Goal: Information Seeking & Learning: Check status

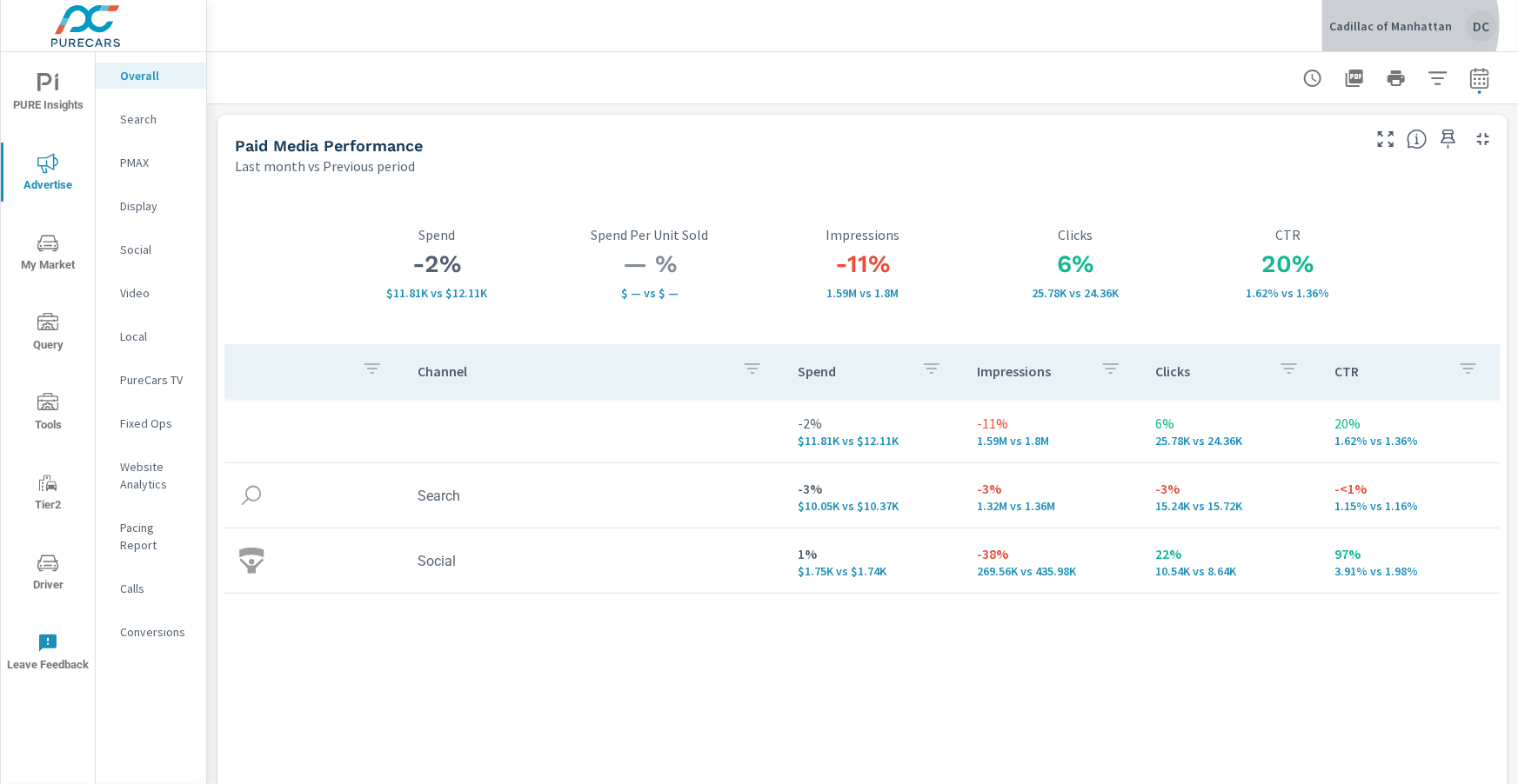
click at [1396, 24] on p "Cadillac of Manhattan" at bounding box center [1390, 26] width 122 height 15
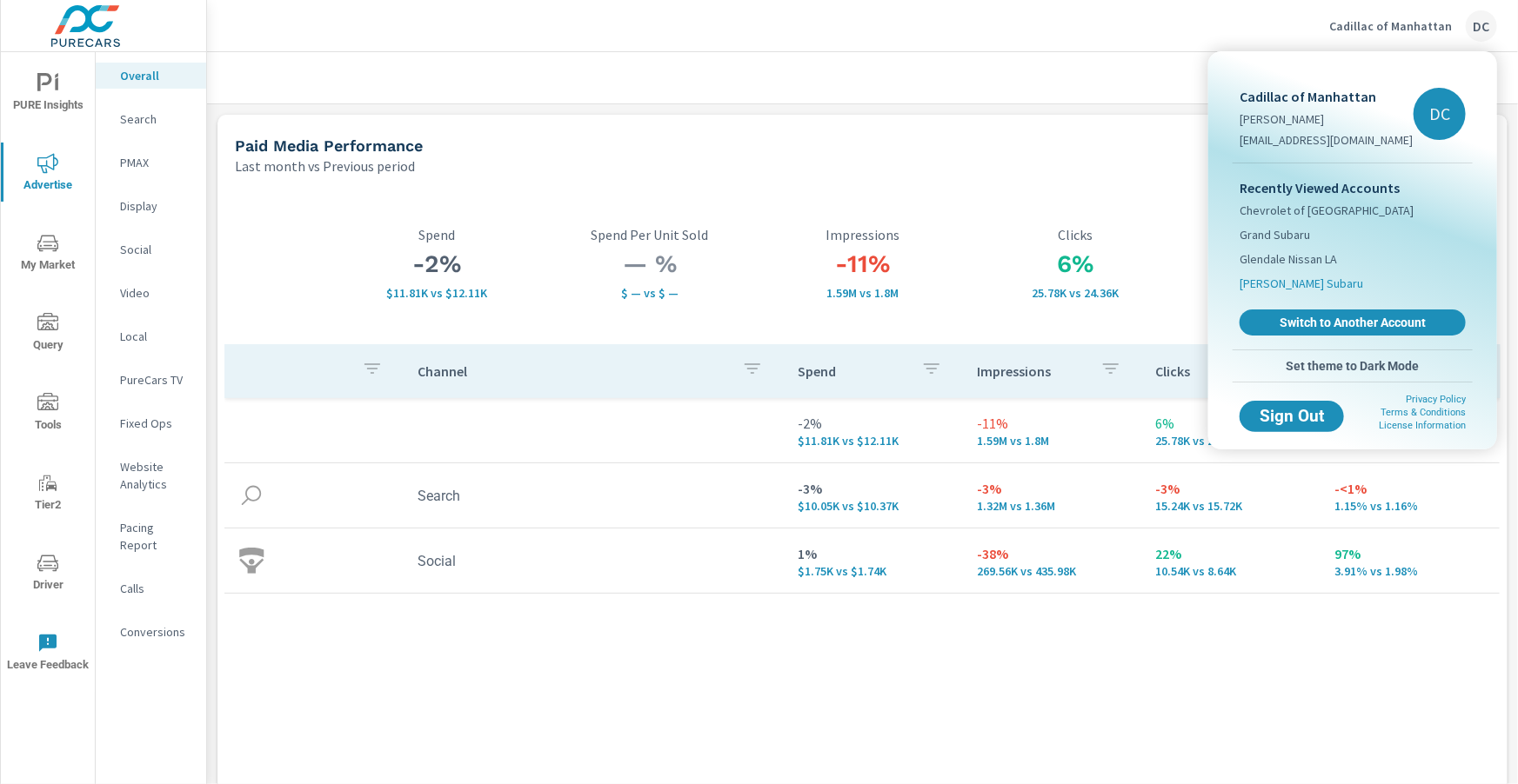
click at [1286, 284] on span "[PERSON_NAME] Subaru" at bounding box center [1301, 283] width 123 height 17
click at [1303, 318] on span "Switch to Another Account" at bounding box center [1351, 323] width 213 height 16
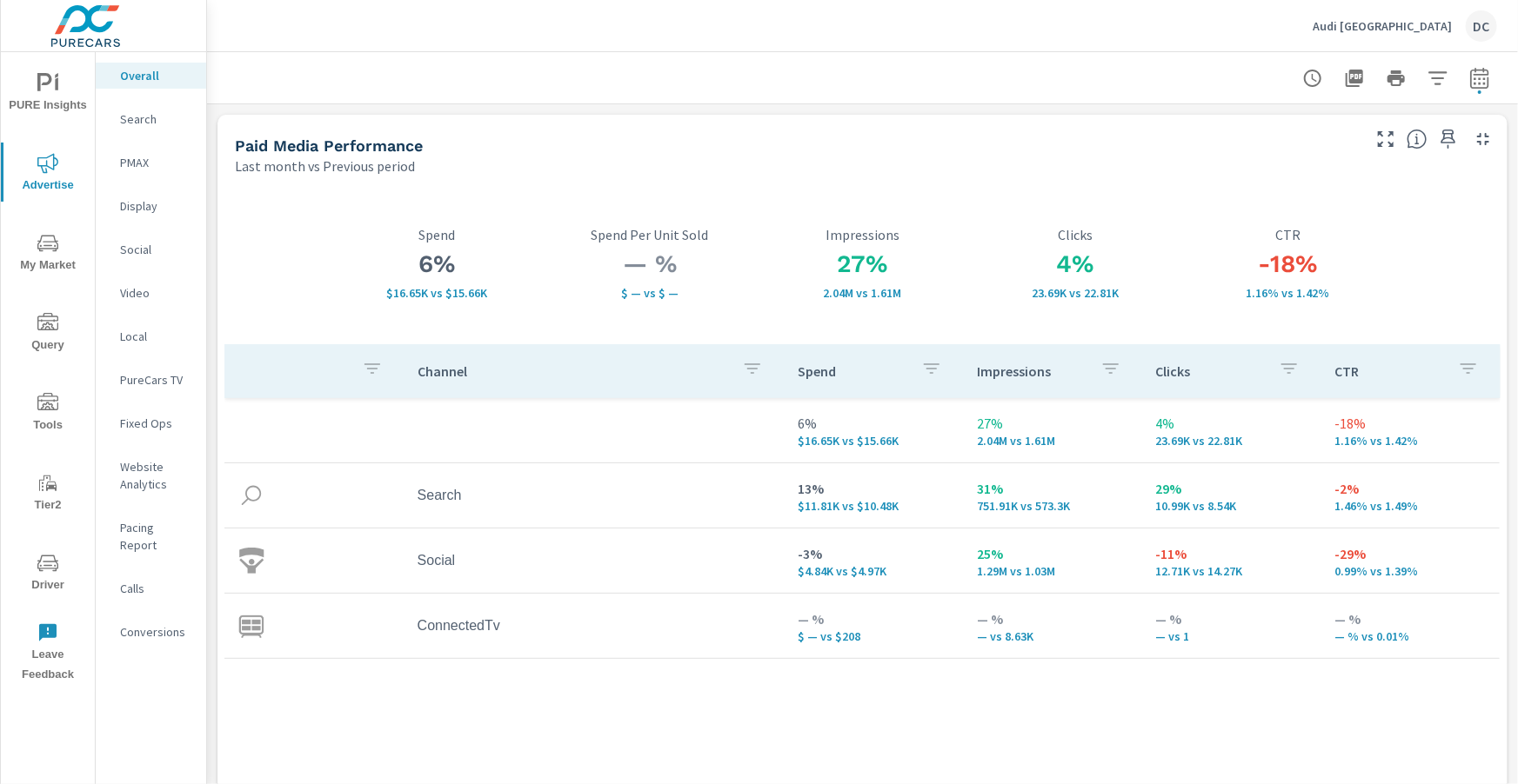
click at [53, 71] on button "PURE Insights" at bounding box center [48, 91] width 94 height 59
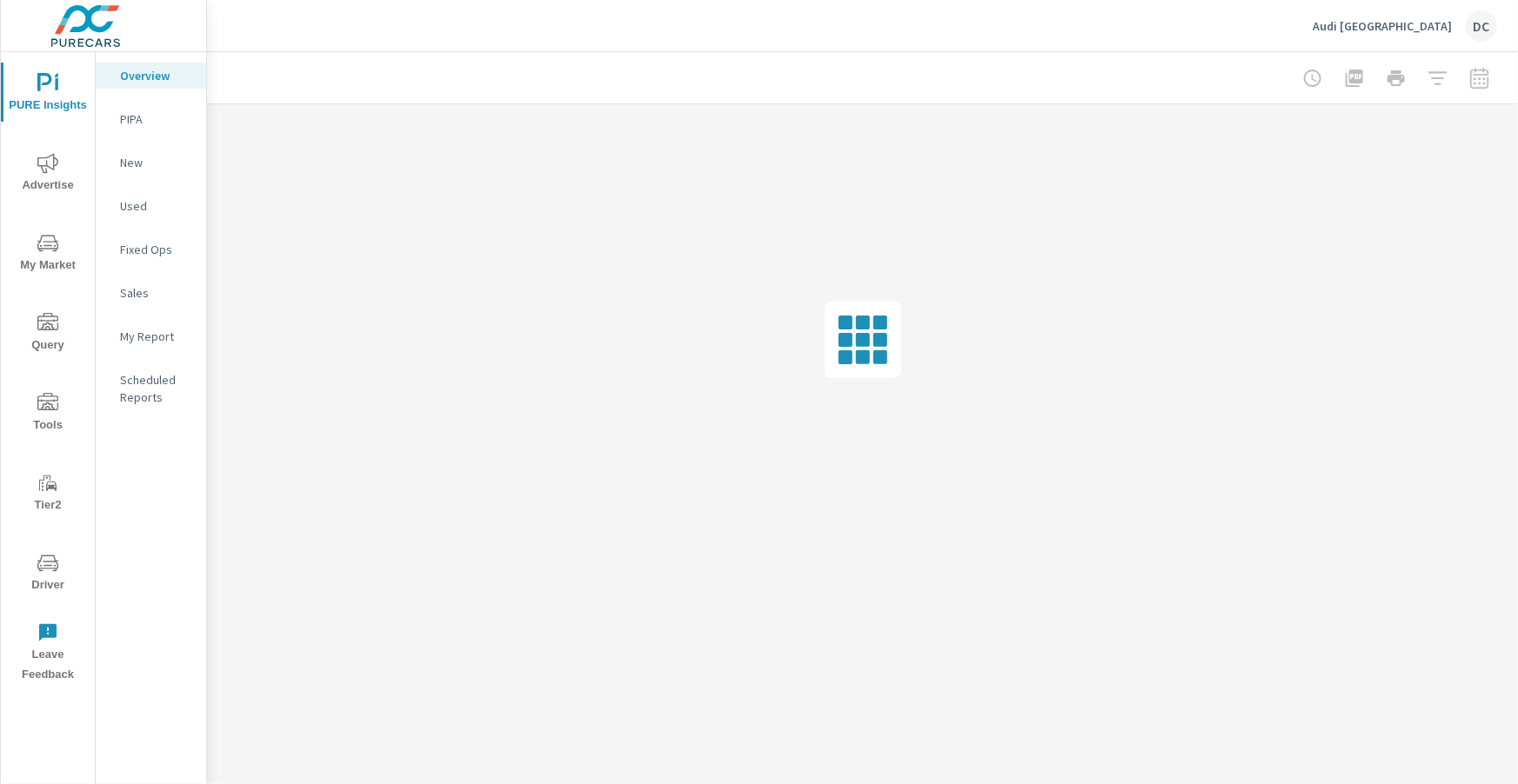
click at [120, 288] on p "Sales" at bounding box center [156, 293] width 72 height 17
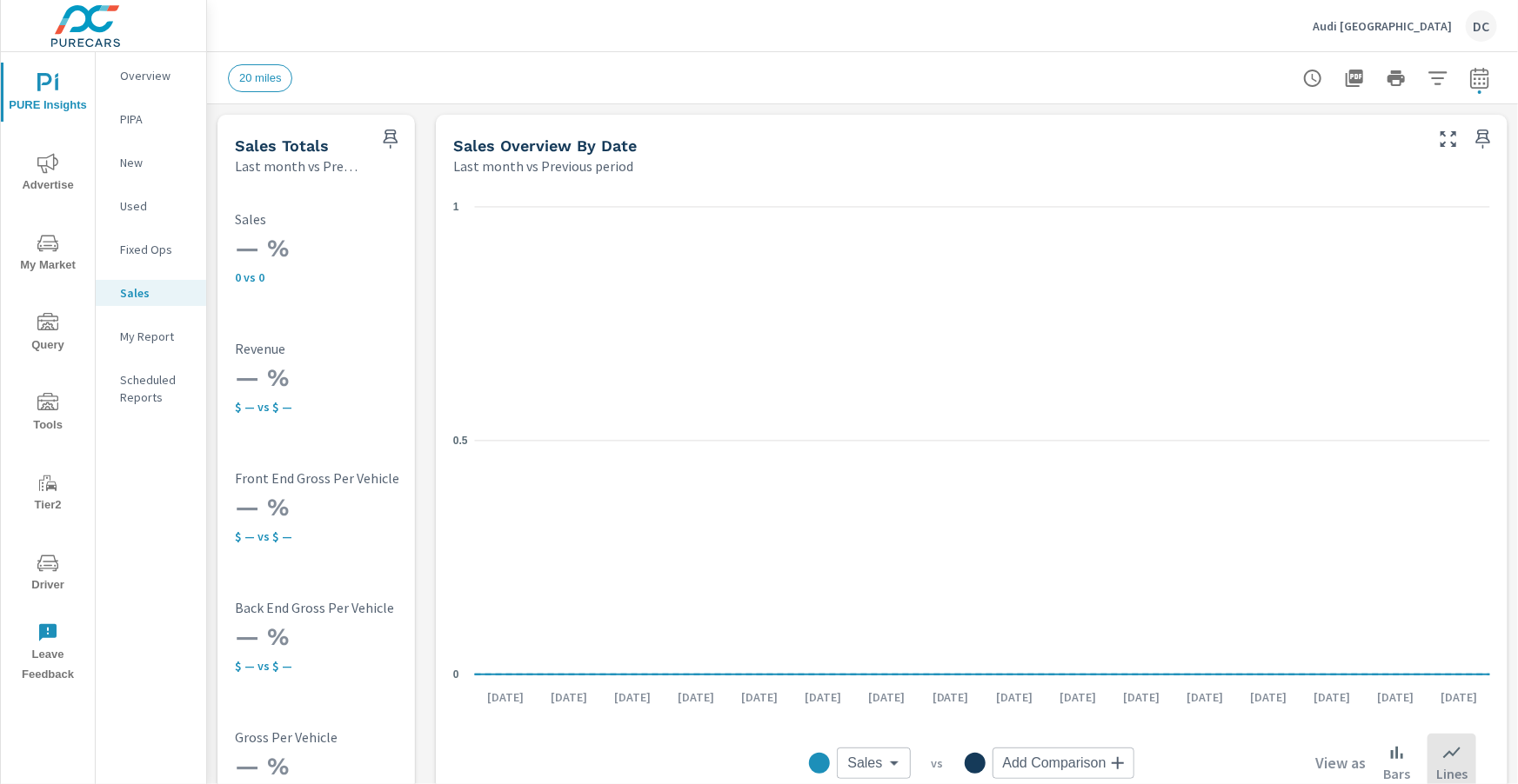
click at [62, 157] on span "Advertise" at bounding box center [47, 174] width 84 height 42
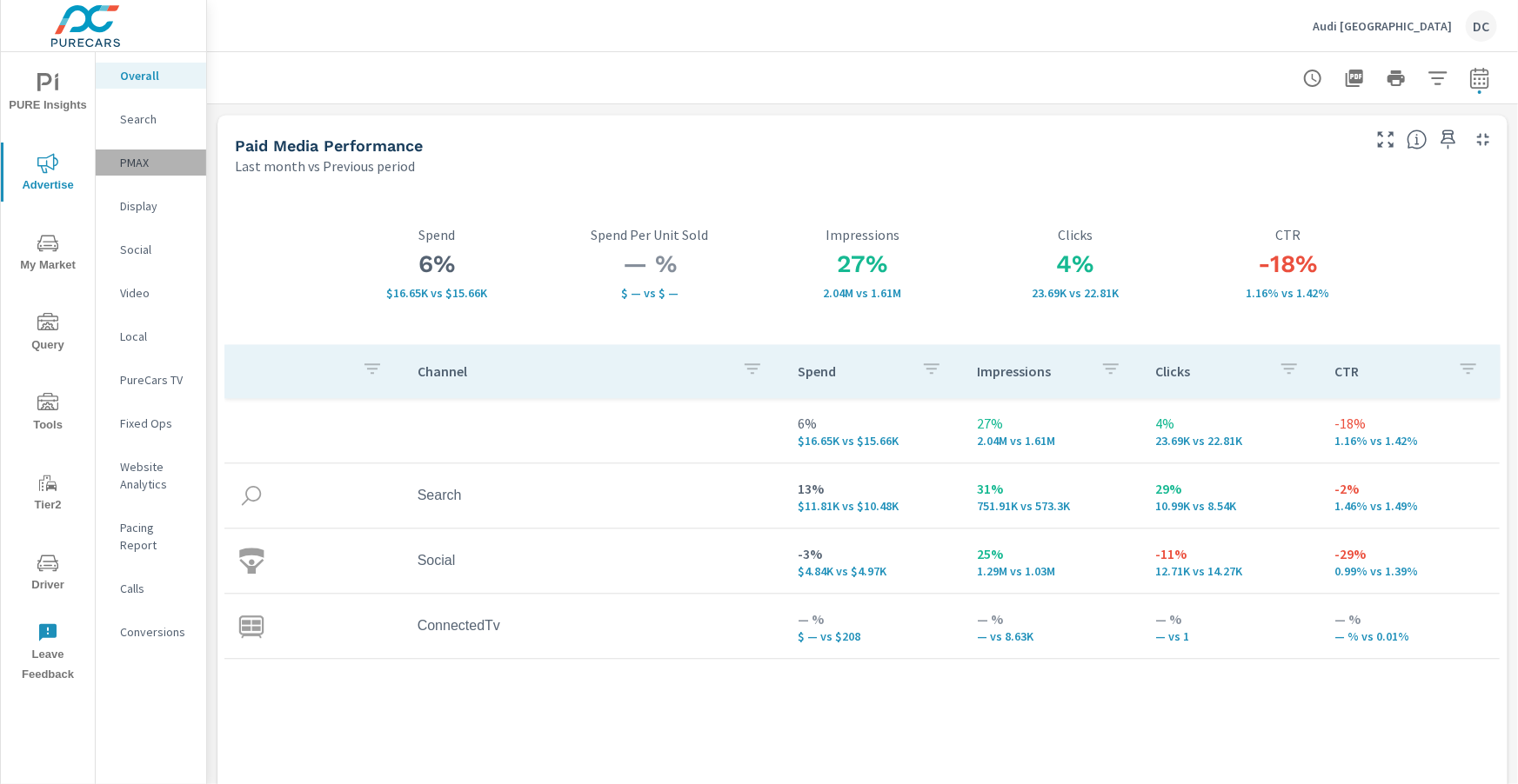
click at [129, 161] on p "PMAX" at bounding box center [156, 163] width 72 height 17
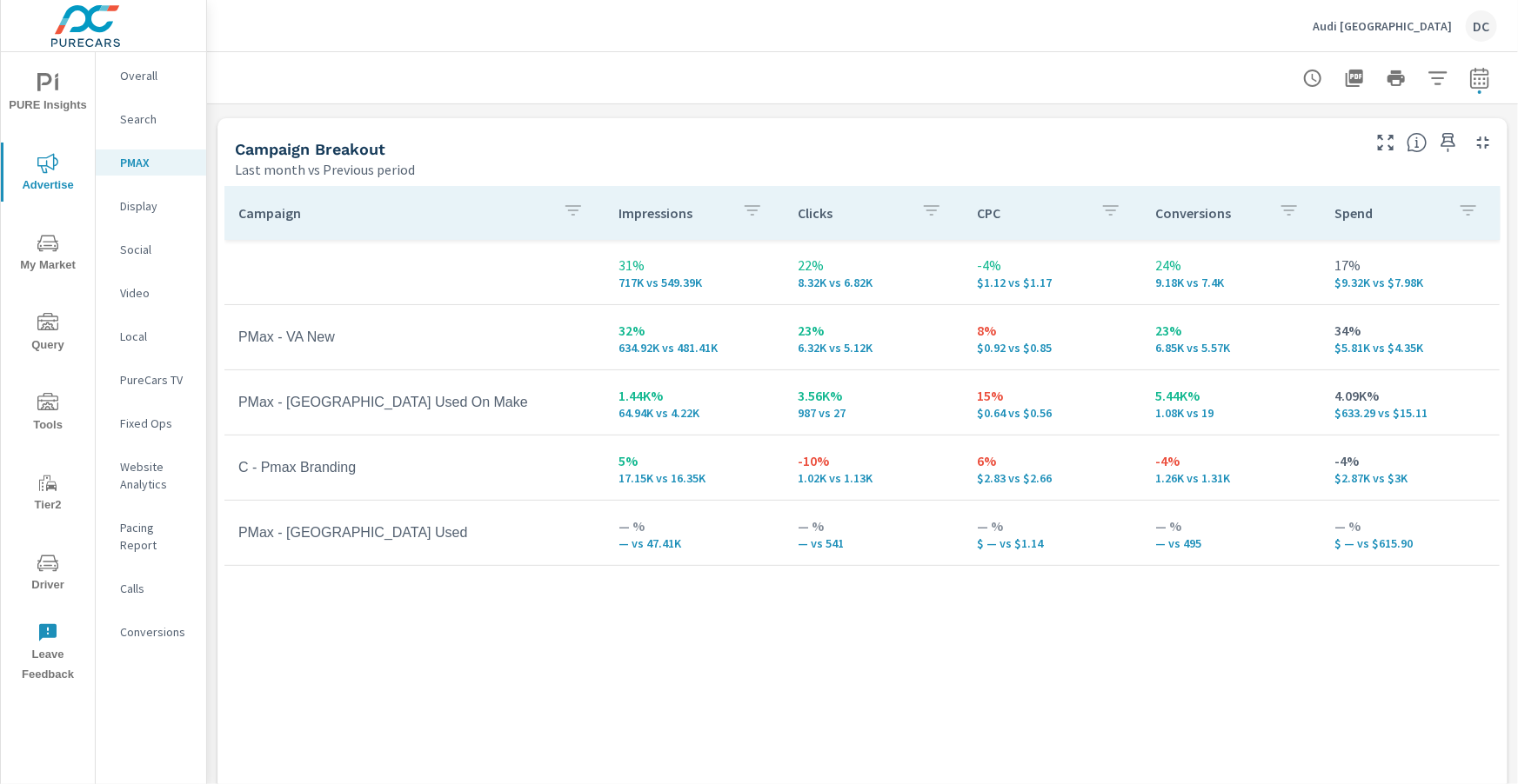
scroll to position [250, 0]
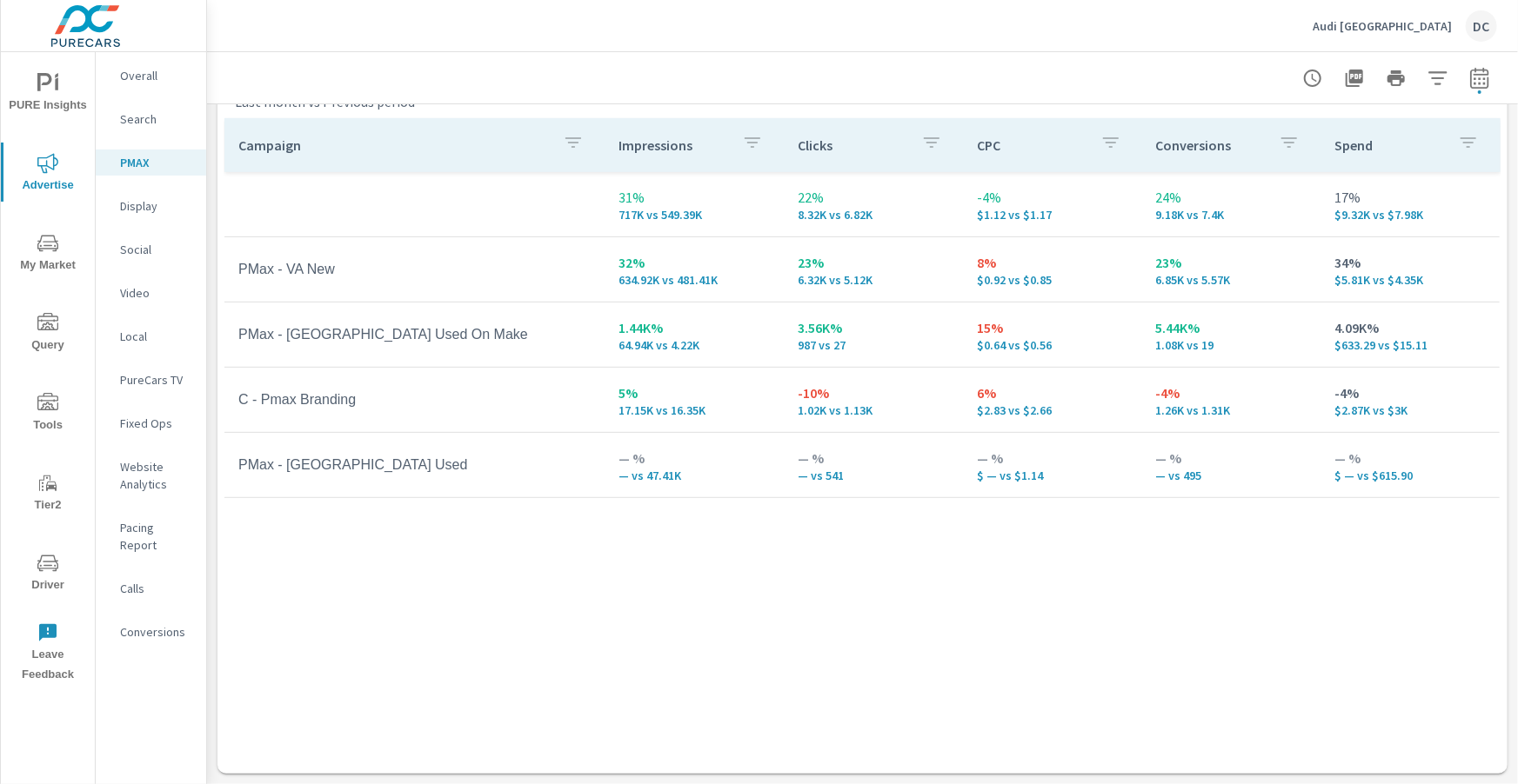
click at [135, 121] on p "Search" at bounding box center [156, 119] width 72 height 17
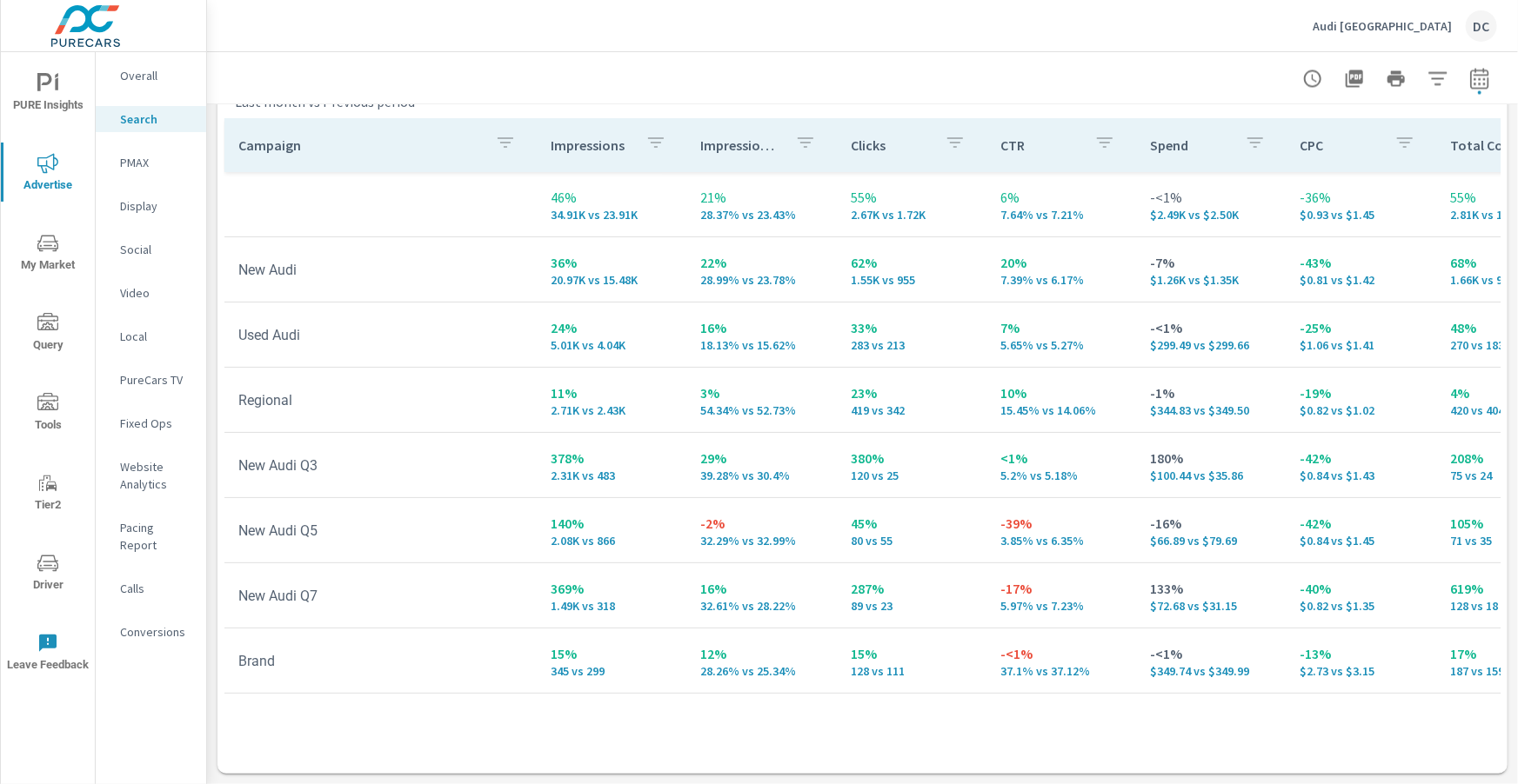
click at [133, 252] on p "Social" at bounding box center [156, 249] width 72 height 17
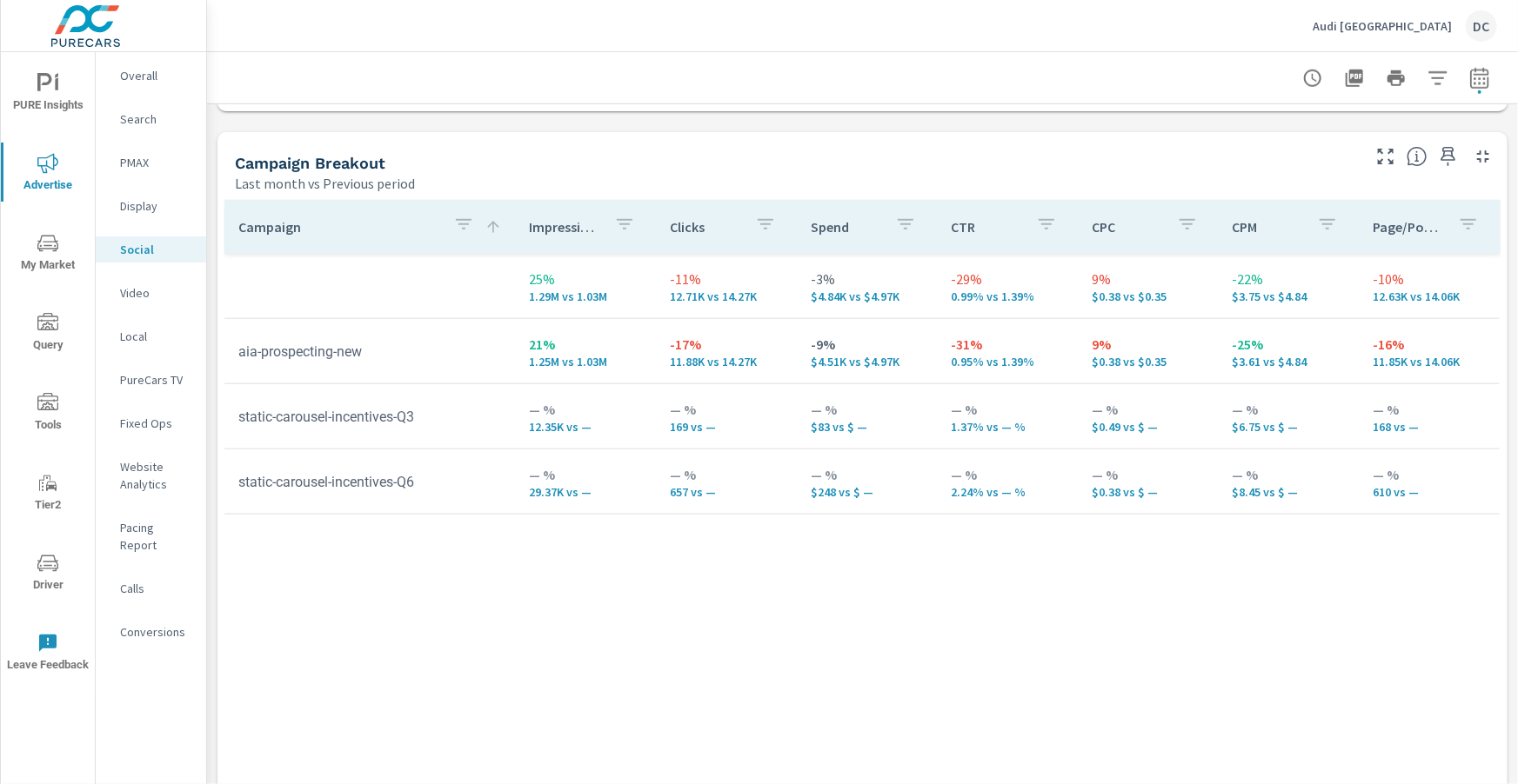
scroll to position [729, 0]
click at [135, 165] on p "PMAX" at bounding box center [156, 163] width 72 height 17
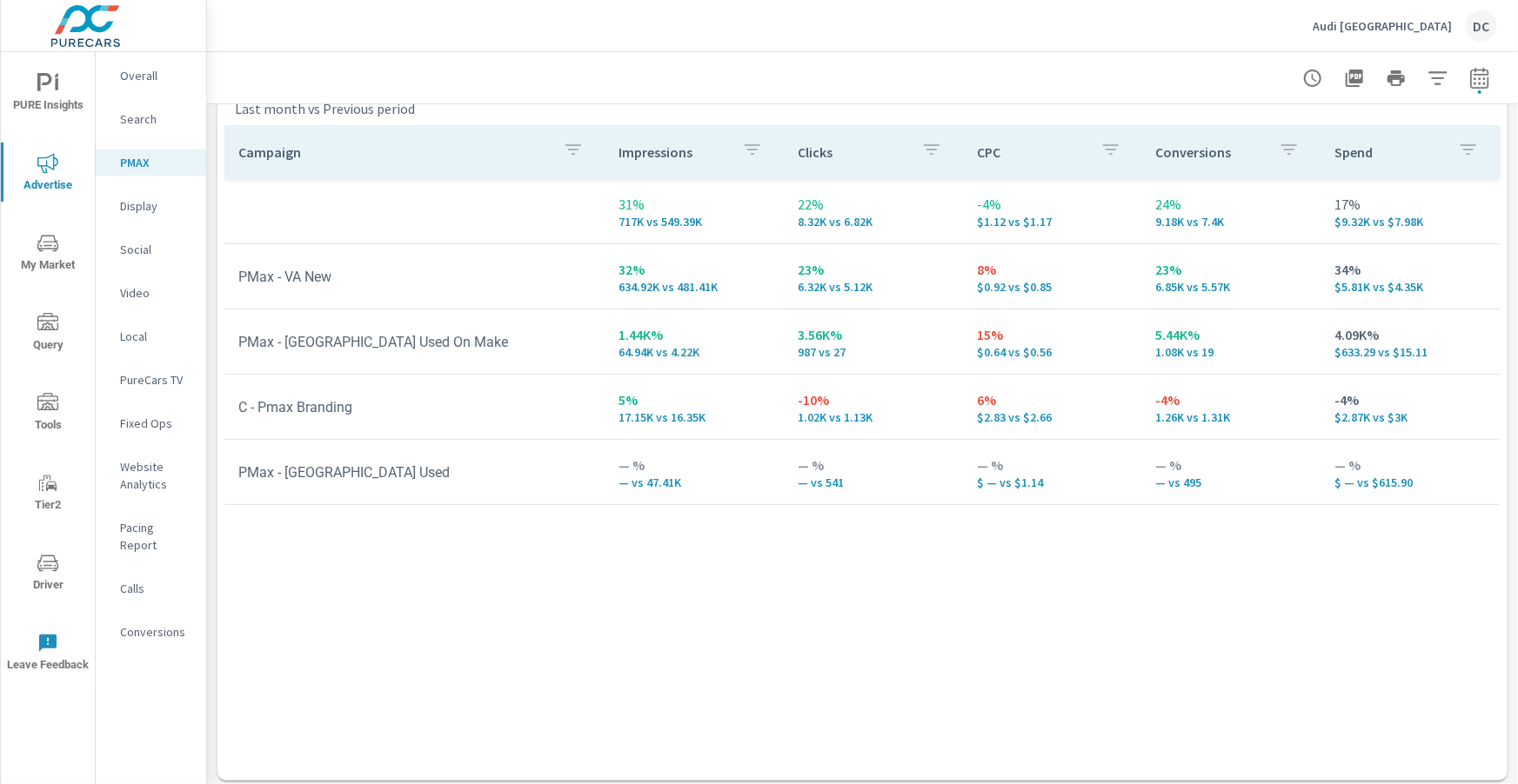
scroll to position [250, 0]
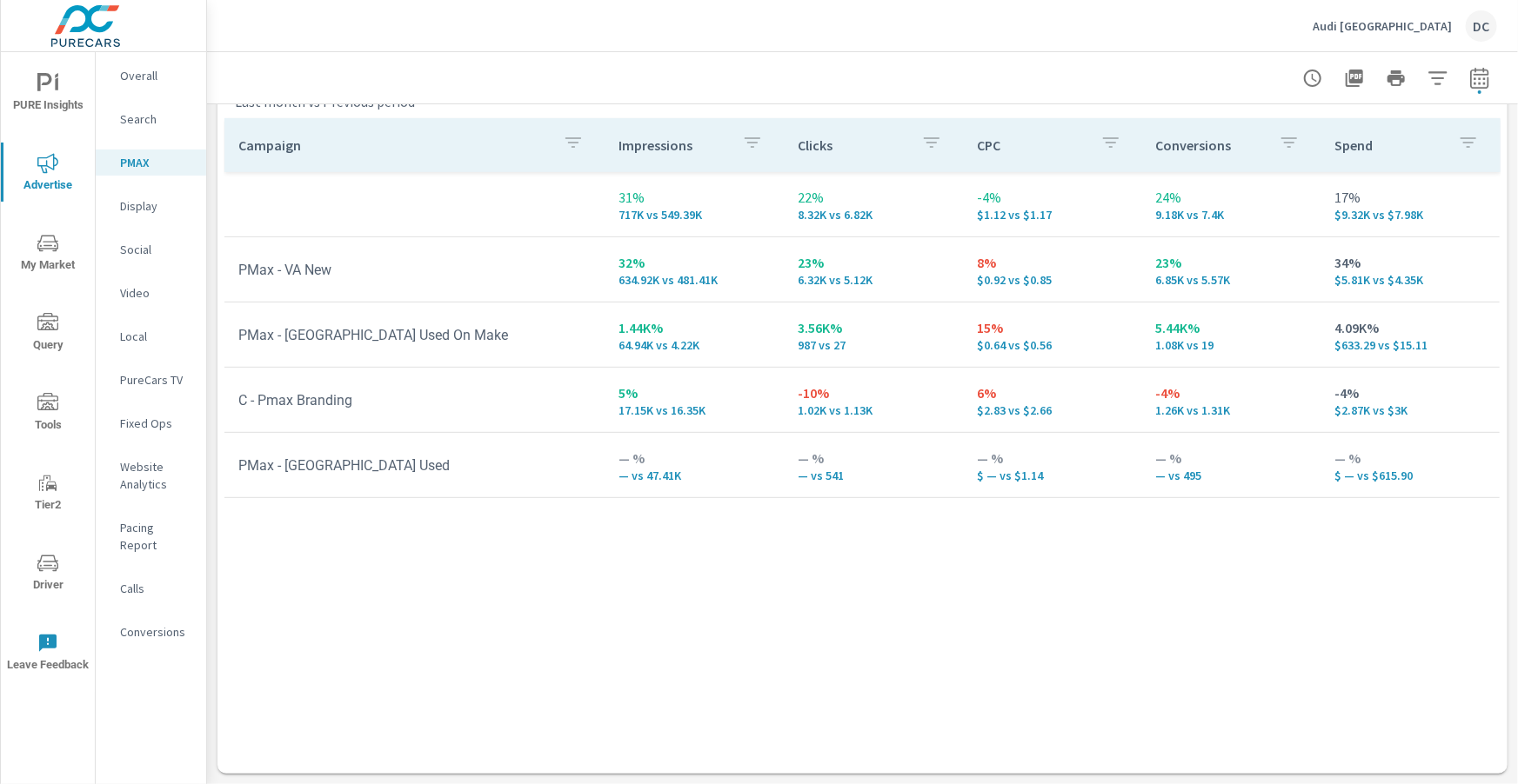
click at [1442, 33] on div "Audi Miami South DC" at bounding box center [1403, 26] width 184 height 32
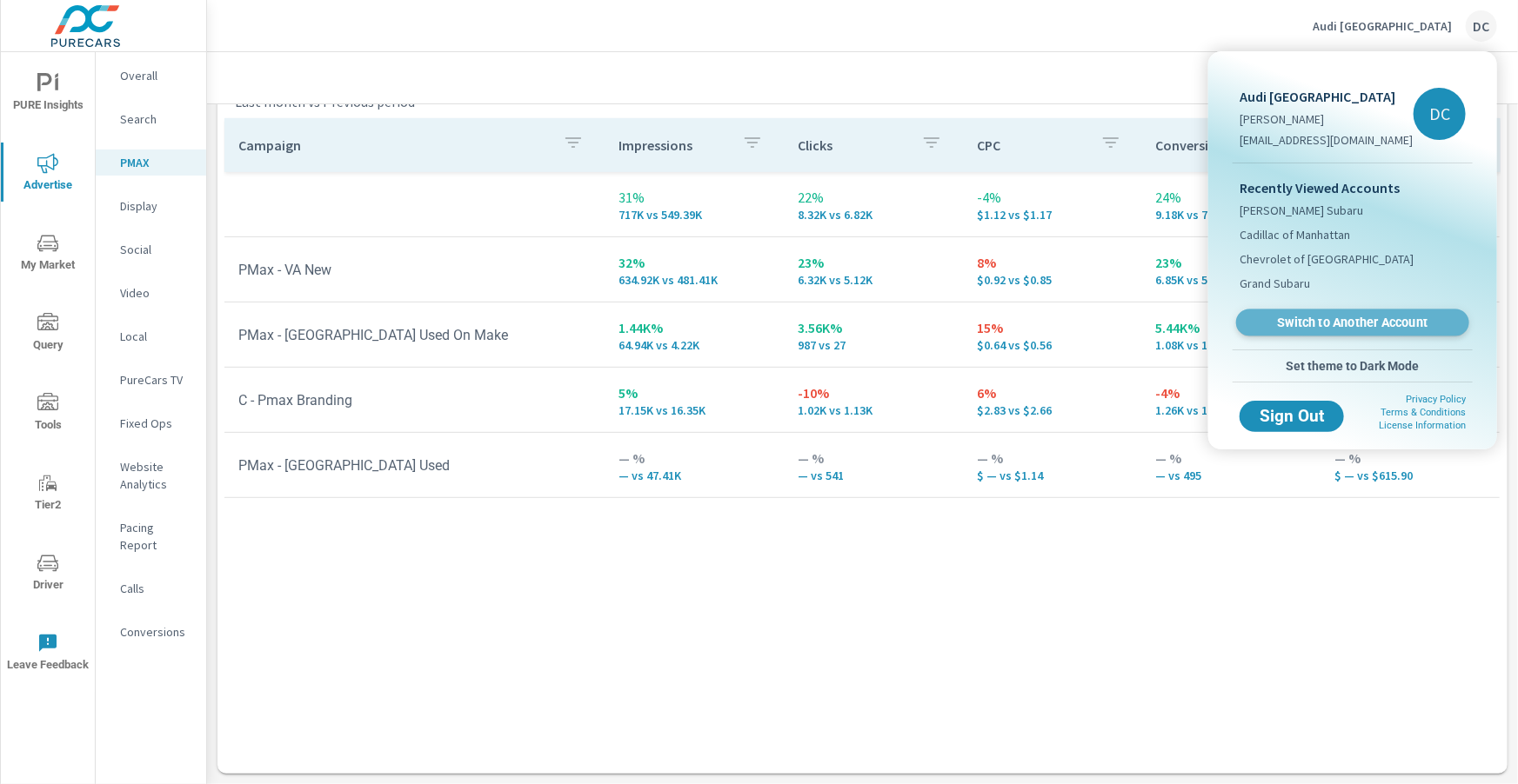
click at [1346, 325] on span "Switch to Another Account" at bounding box center [1351, 323] width 213 height 16
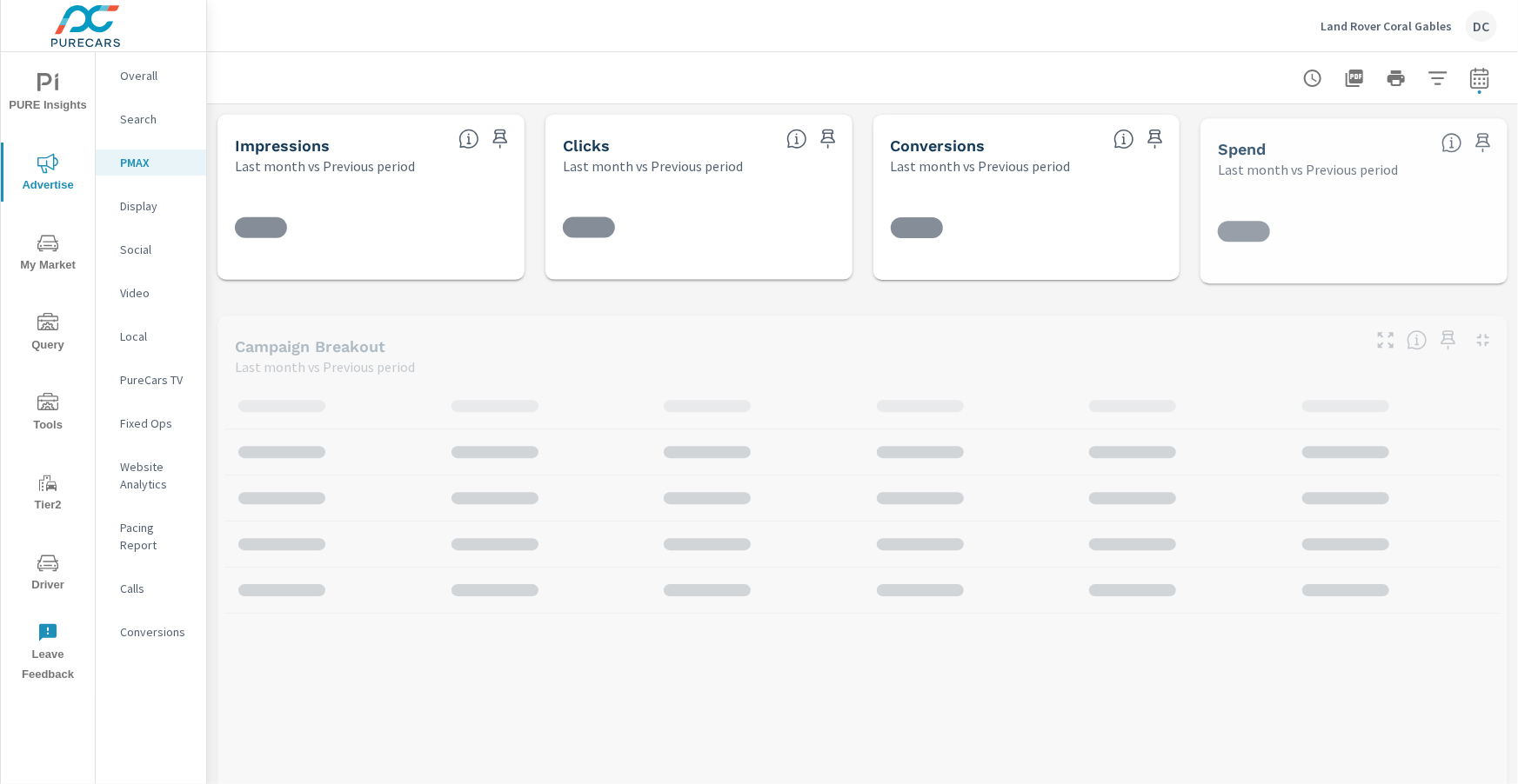
click at [163, 75] on p "Overall" at bounding box center [156, 76] width 72 height 17
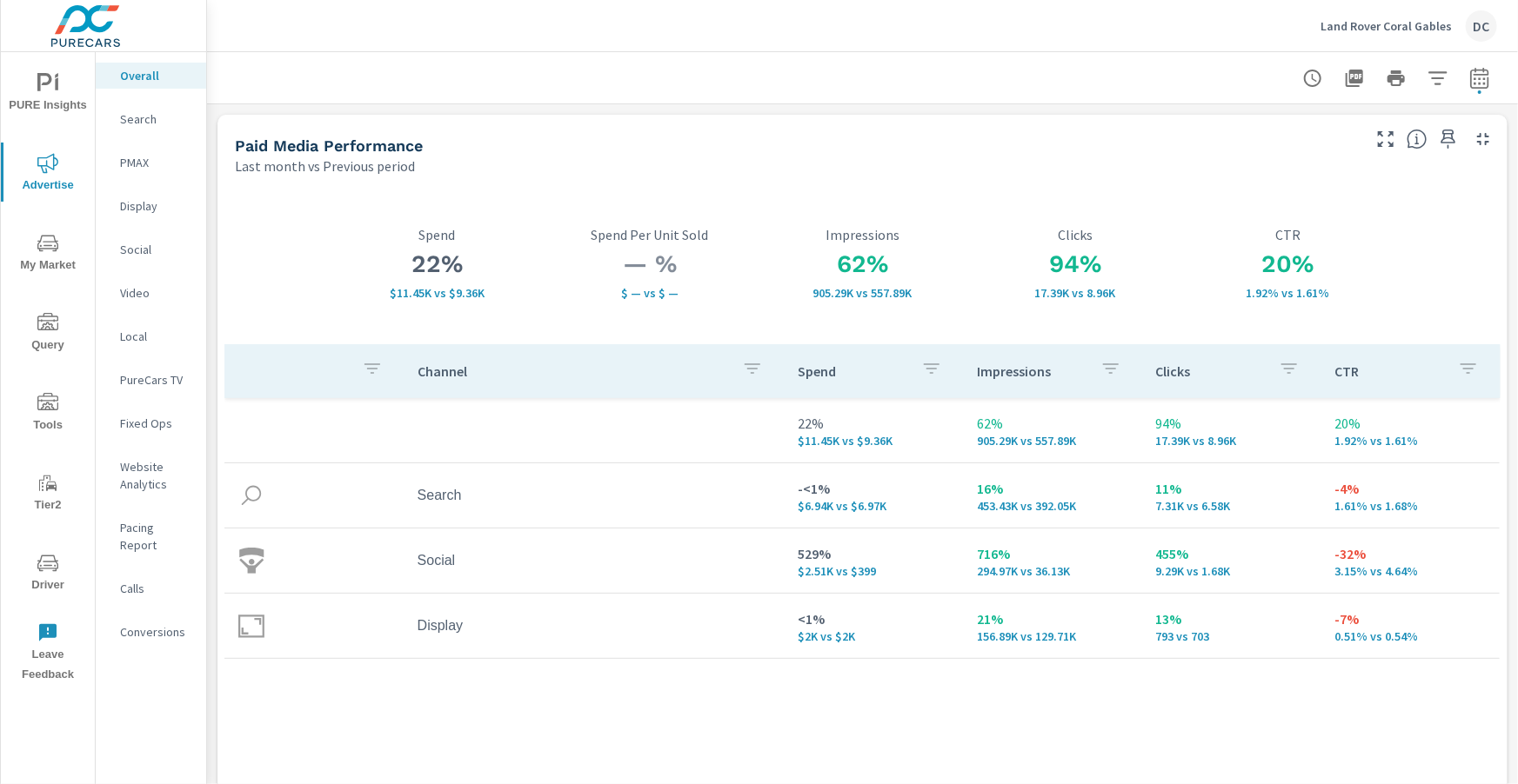
click at [123, 126] on div "Search" at bounding box center [150, 118] width 111 height 26
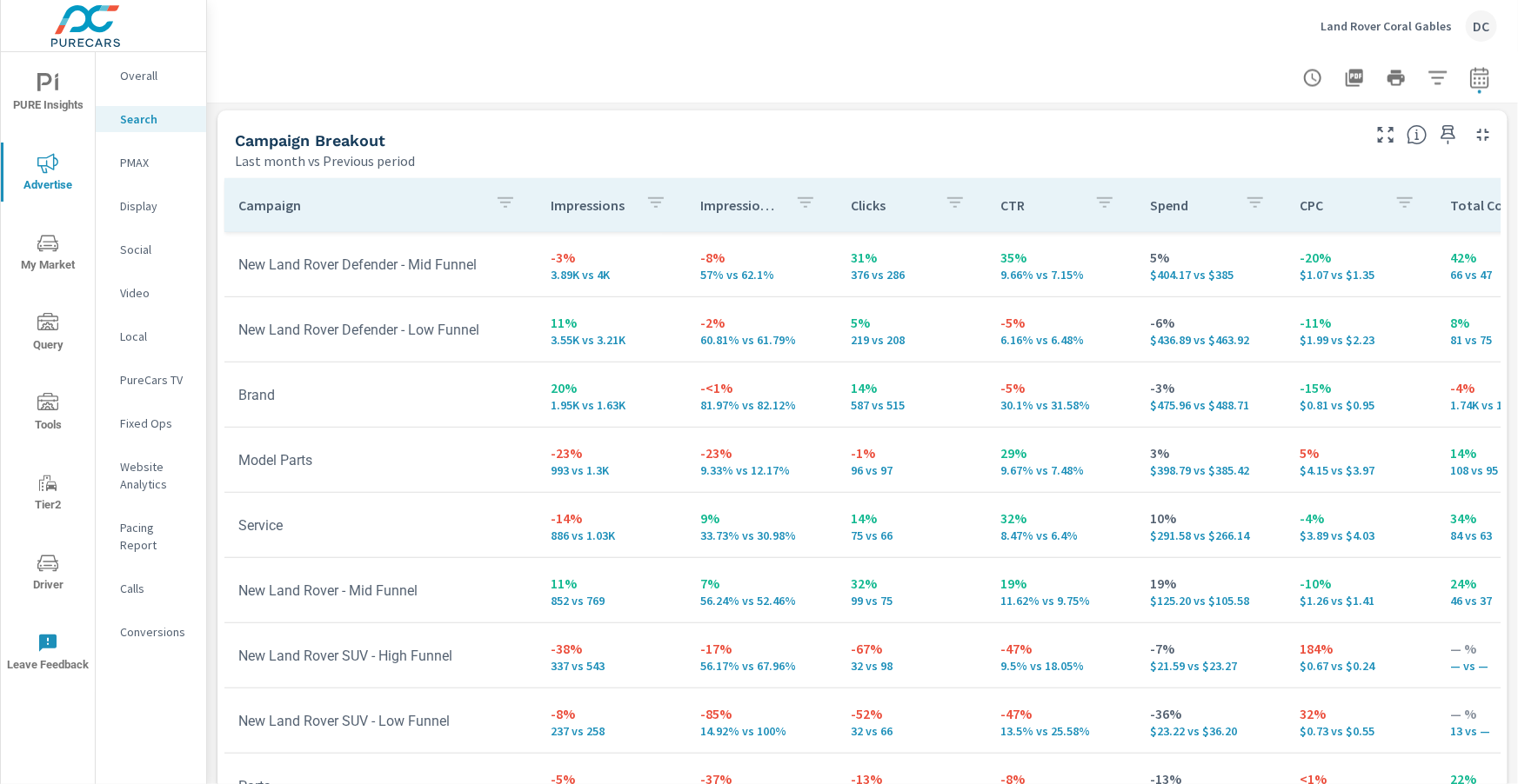
scroll to position [1739, 0]
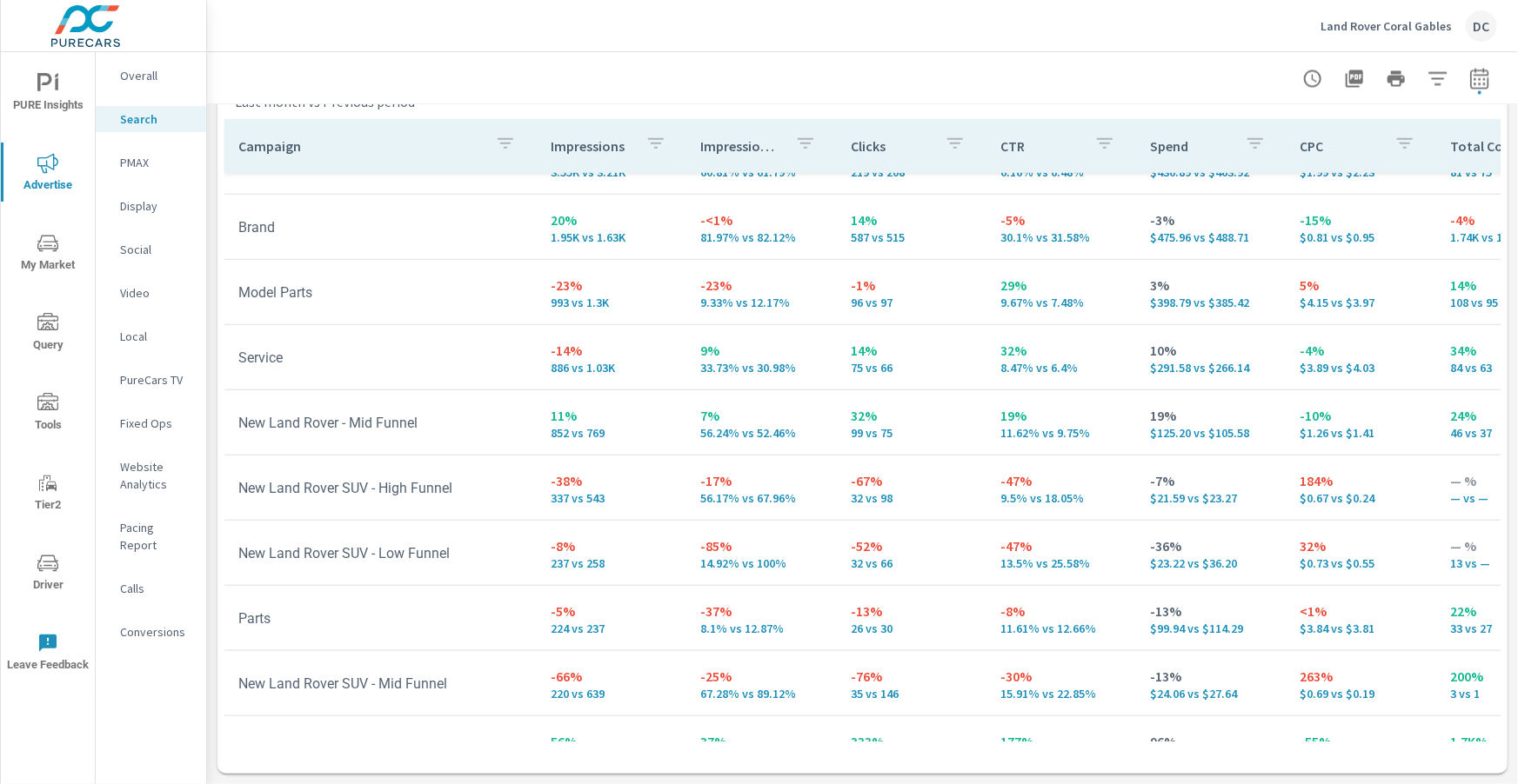
scroll to position [605, 0]
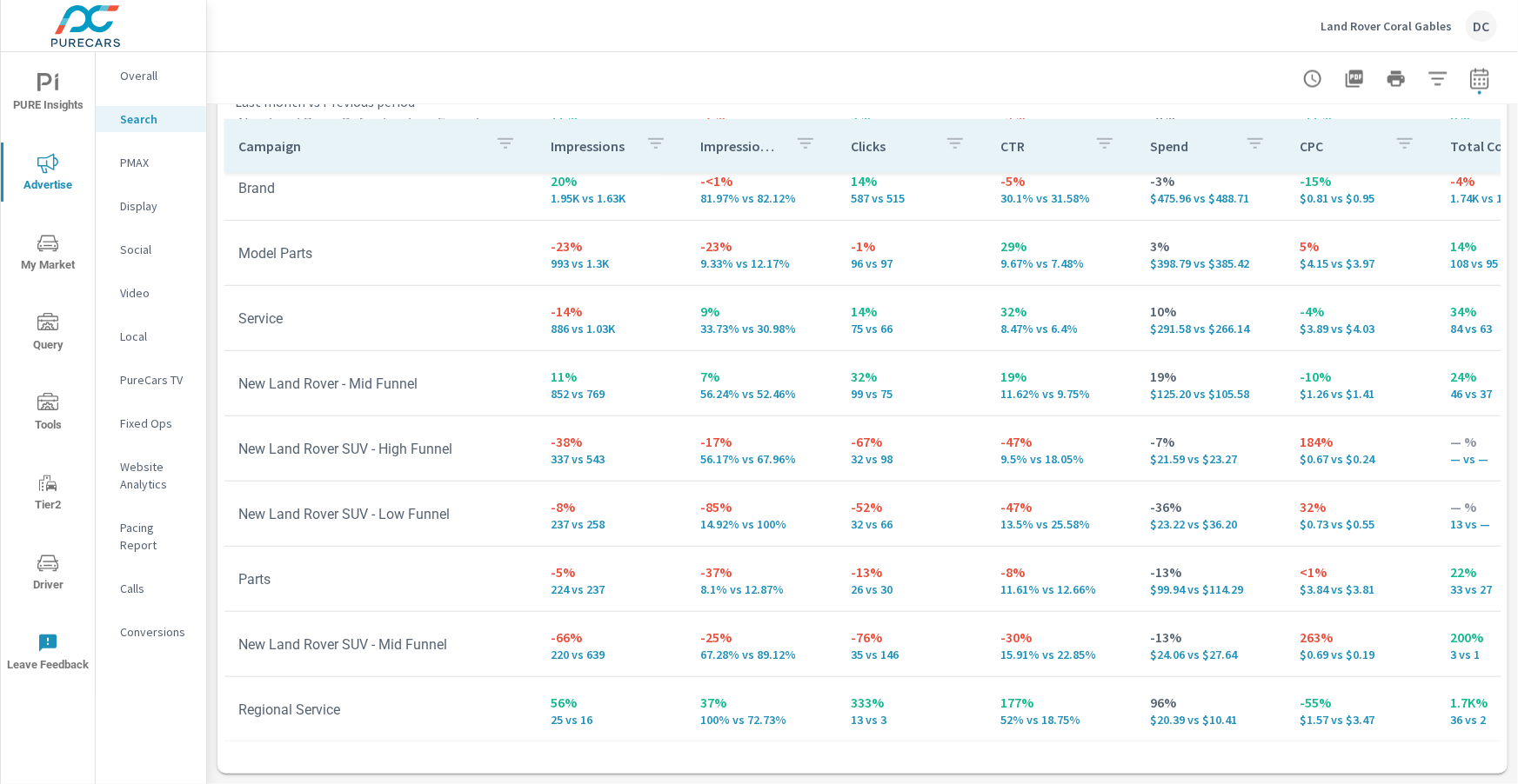
click at [62, 61] on div "PURE Insights Advertise My Market Query Tools Tier2 Driver Leave Feedback" at bounding box center [48, 372] width 94 height 640
click at [53, 79] on icon "nav menu" at bounding box center [48, 84] width 21 height 21
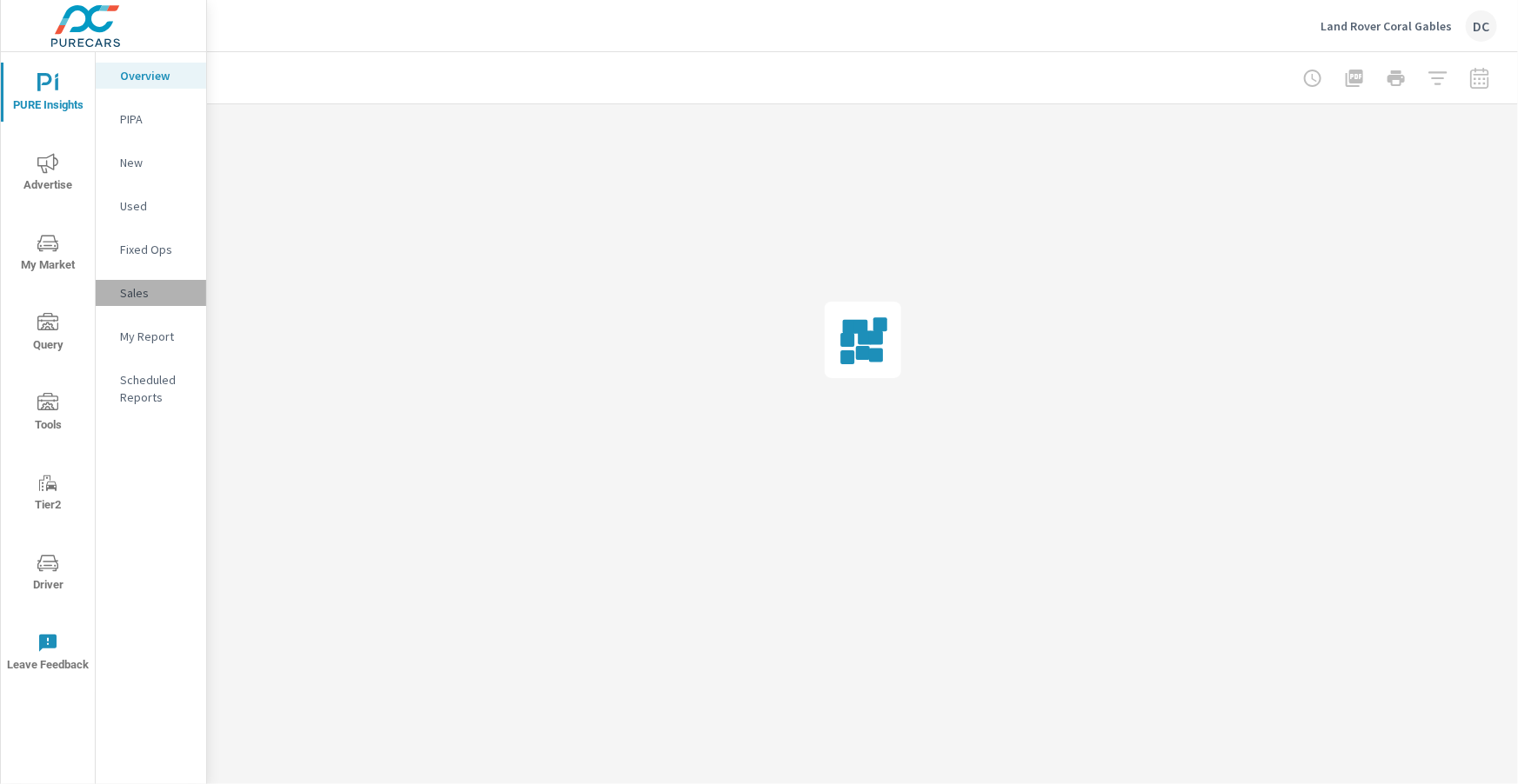
click at [144, 289] on p "Sales" at bounding box center [156, 293] width 72 height 17
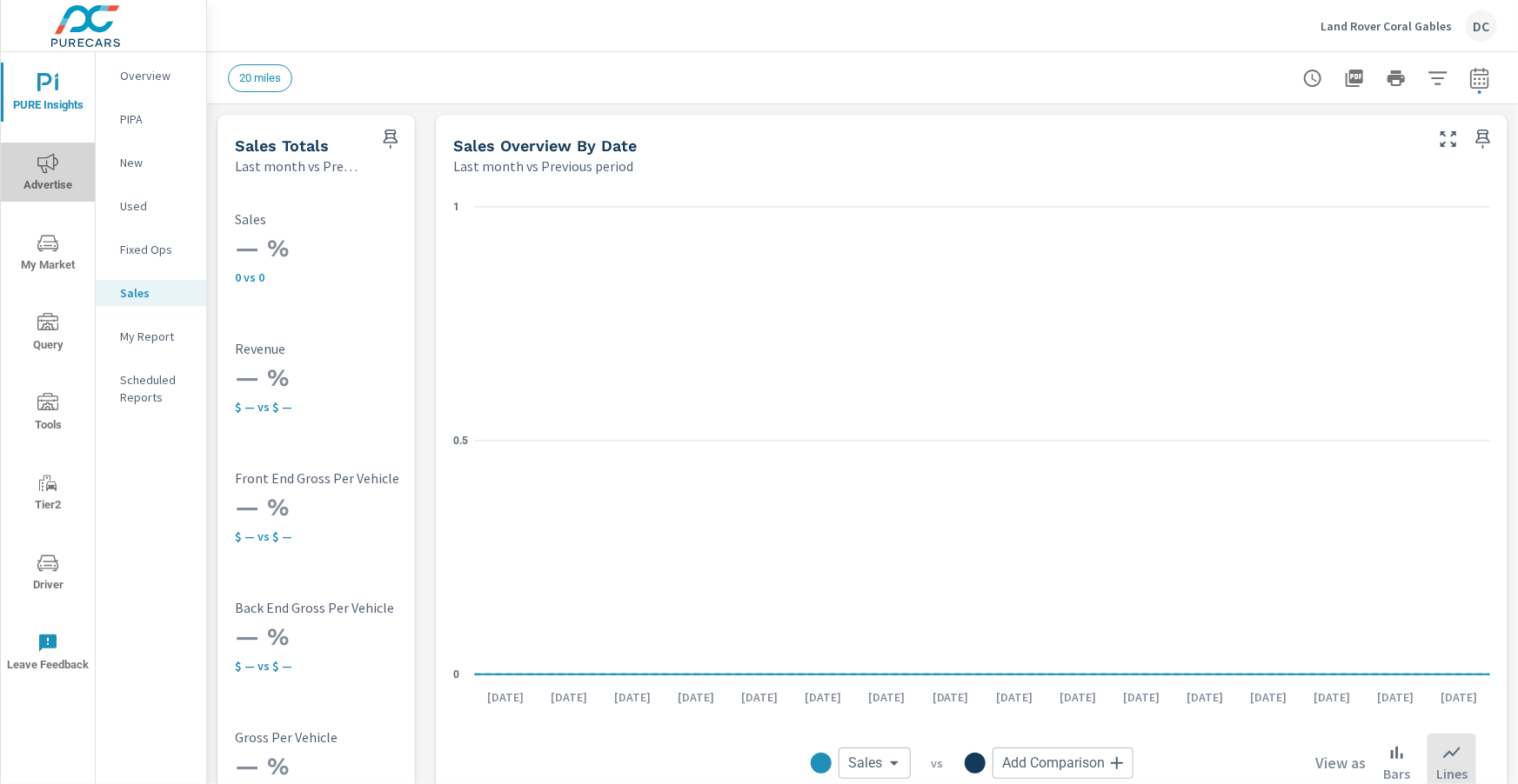
click at [43, 157] on icon "nav menu" at bounding box center [48, 164] width 21 height 21
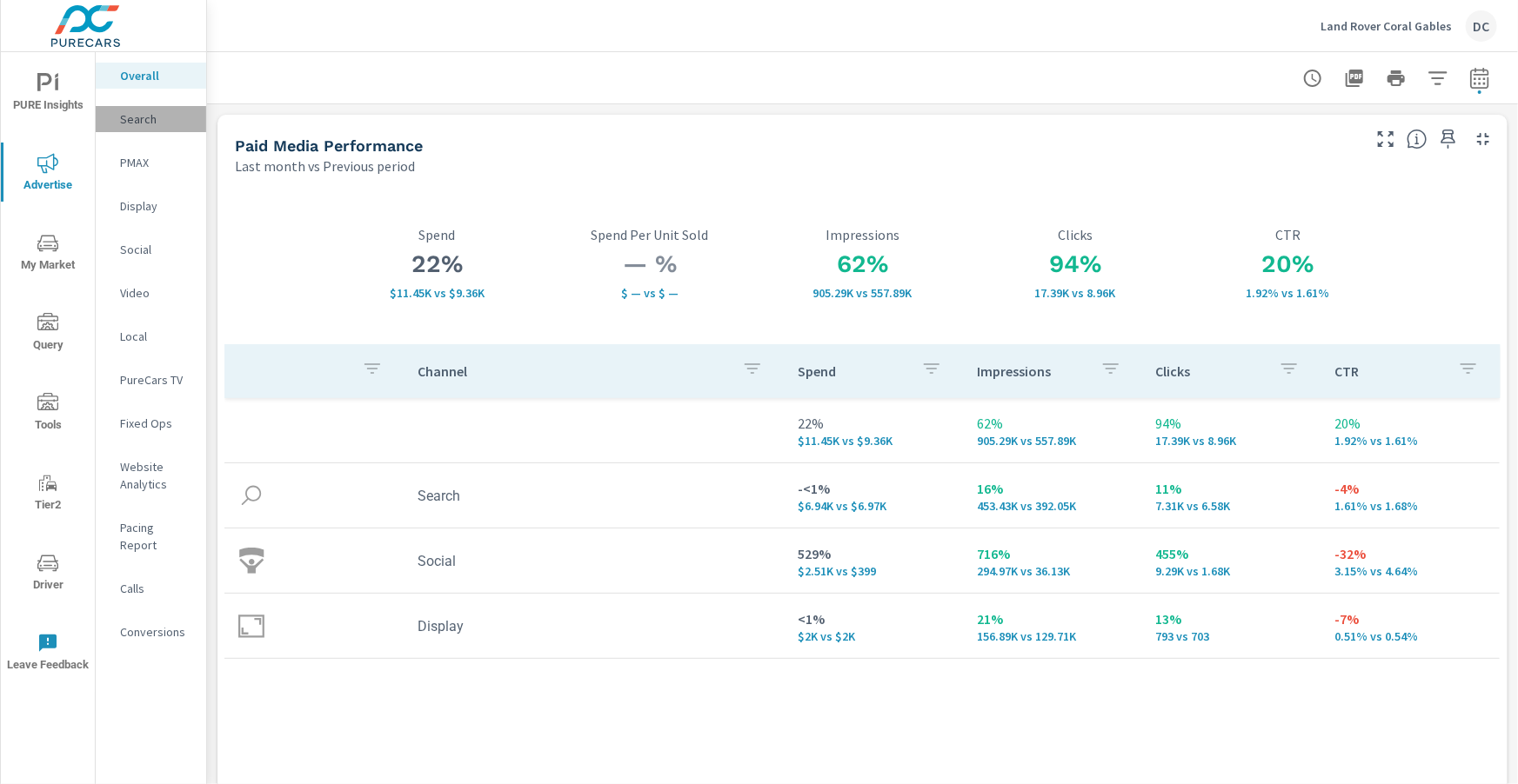
click at [143, 123] on p "Search" at bounding box center [156, 119] width 72 height 17
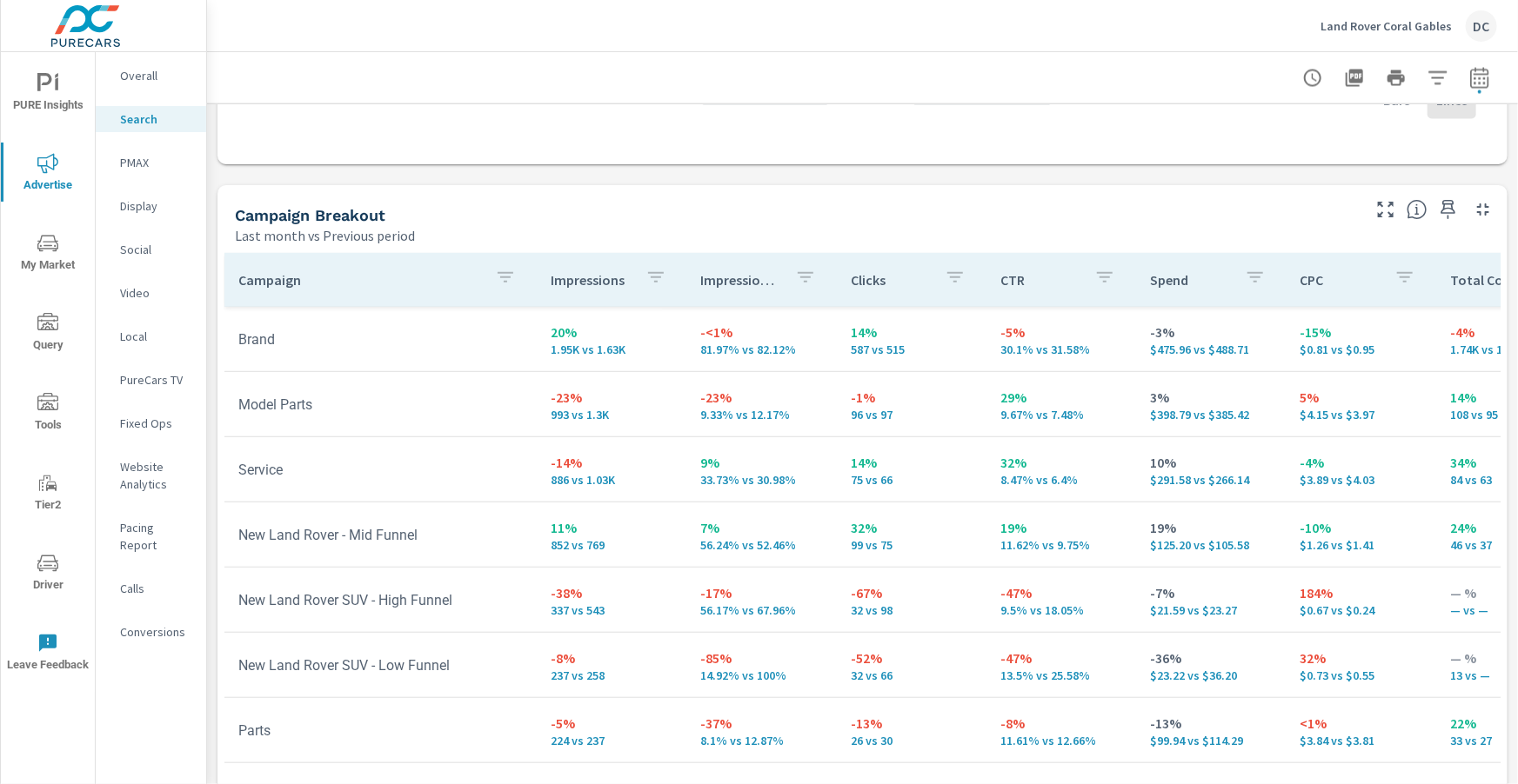
scroll to position [1739, 0]
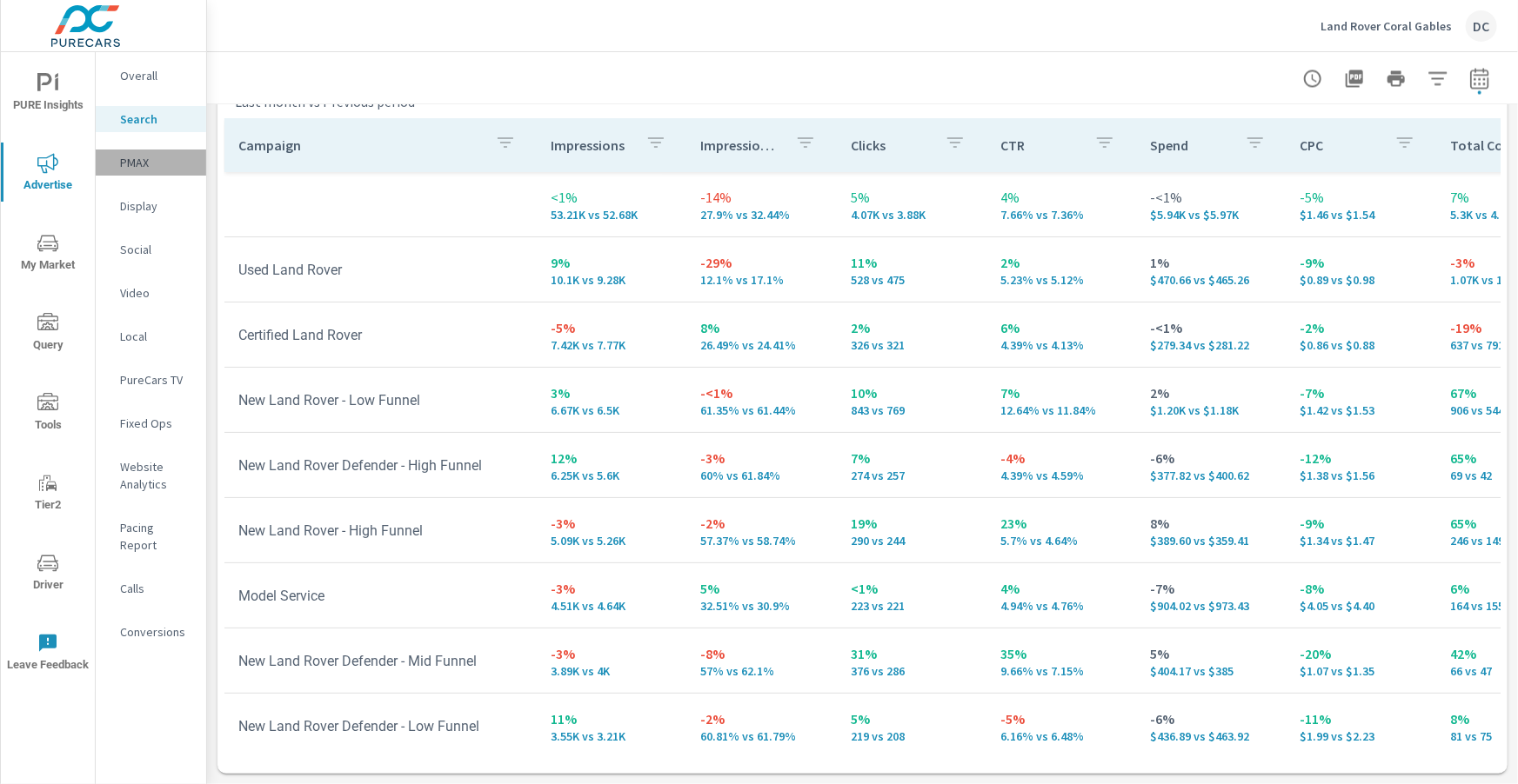
click at [131, 159] on p "PMAX" at bounding box center [156, 163] width 72 height 17
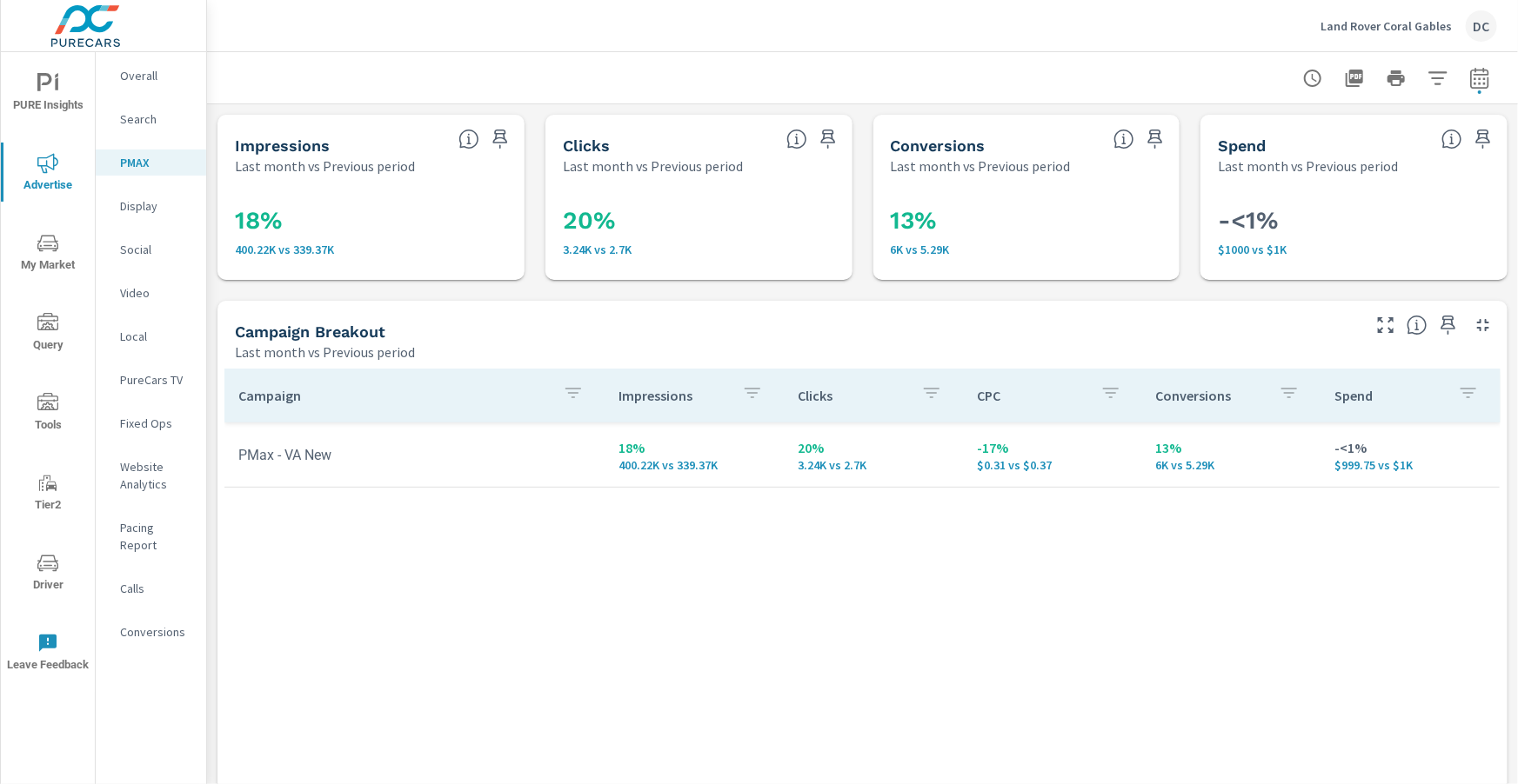
click at [136, 248] on p "Social" at bounding box center [156, 249] width 72 height 17
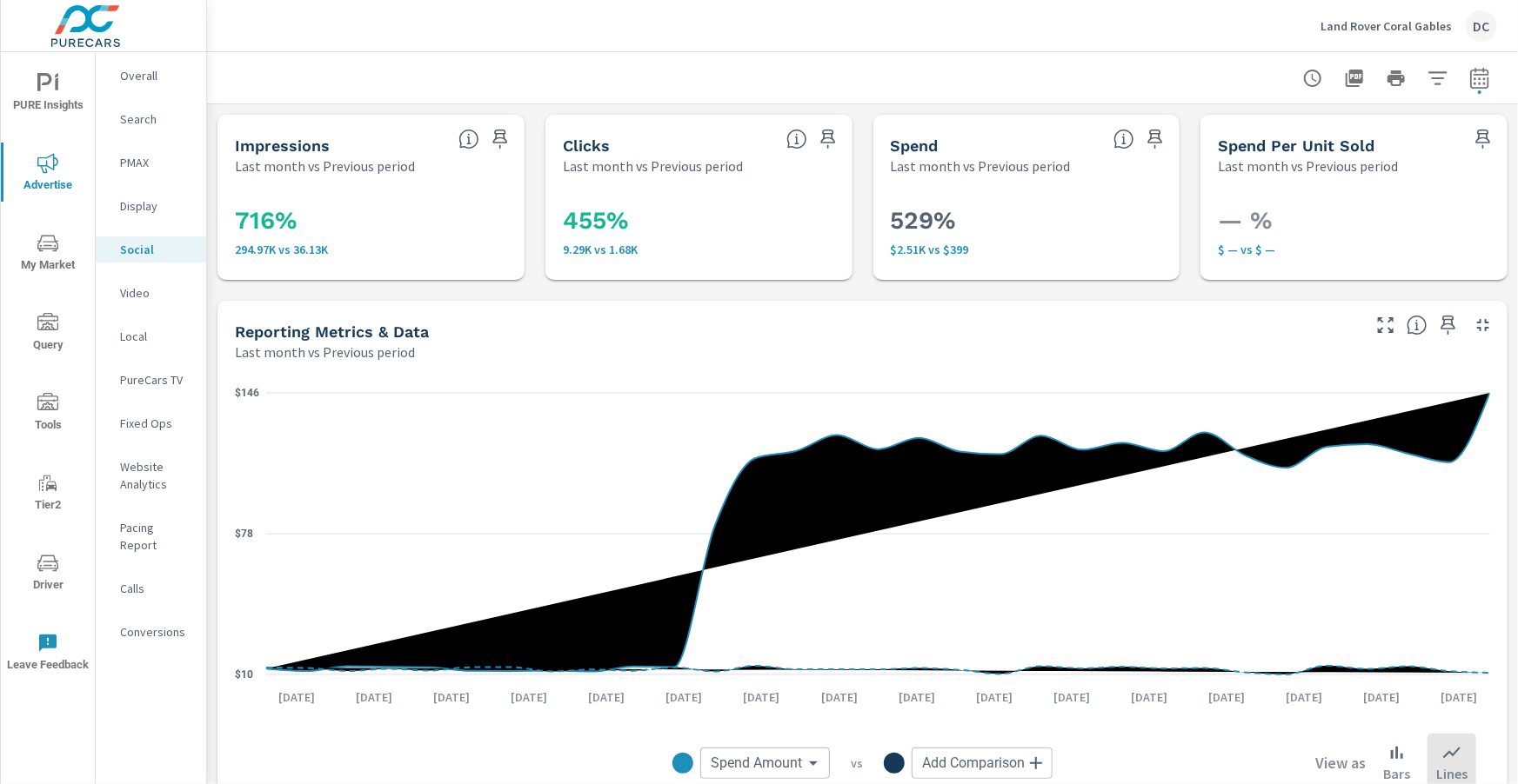
click at [158, 85] on div "Overall" at bounding box center [150, 75] width 111 height 26
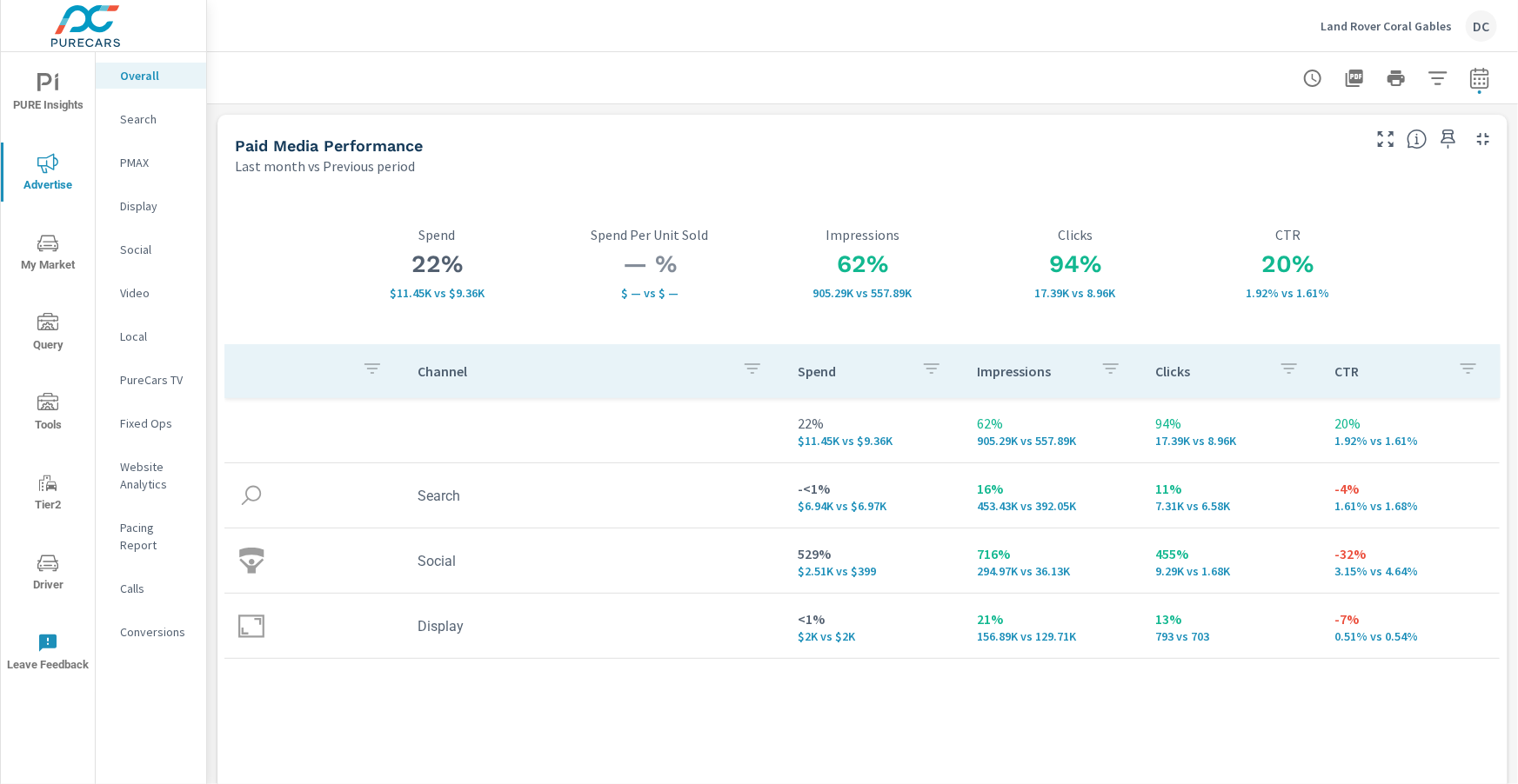
click at [1364, 27] on p "Land Rover Coral Gables" at bounding box center [1386, 26] width 131 height 15
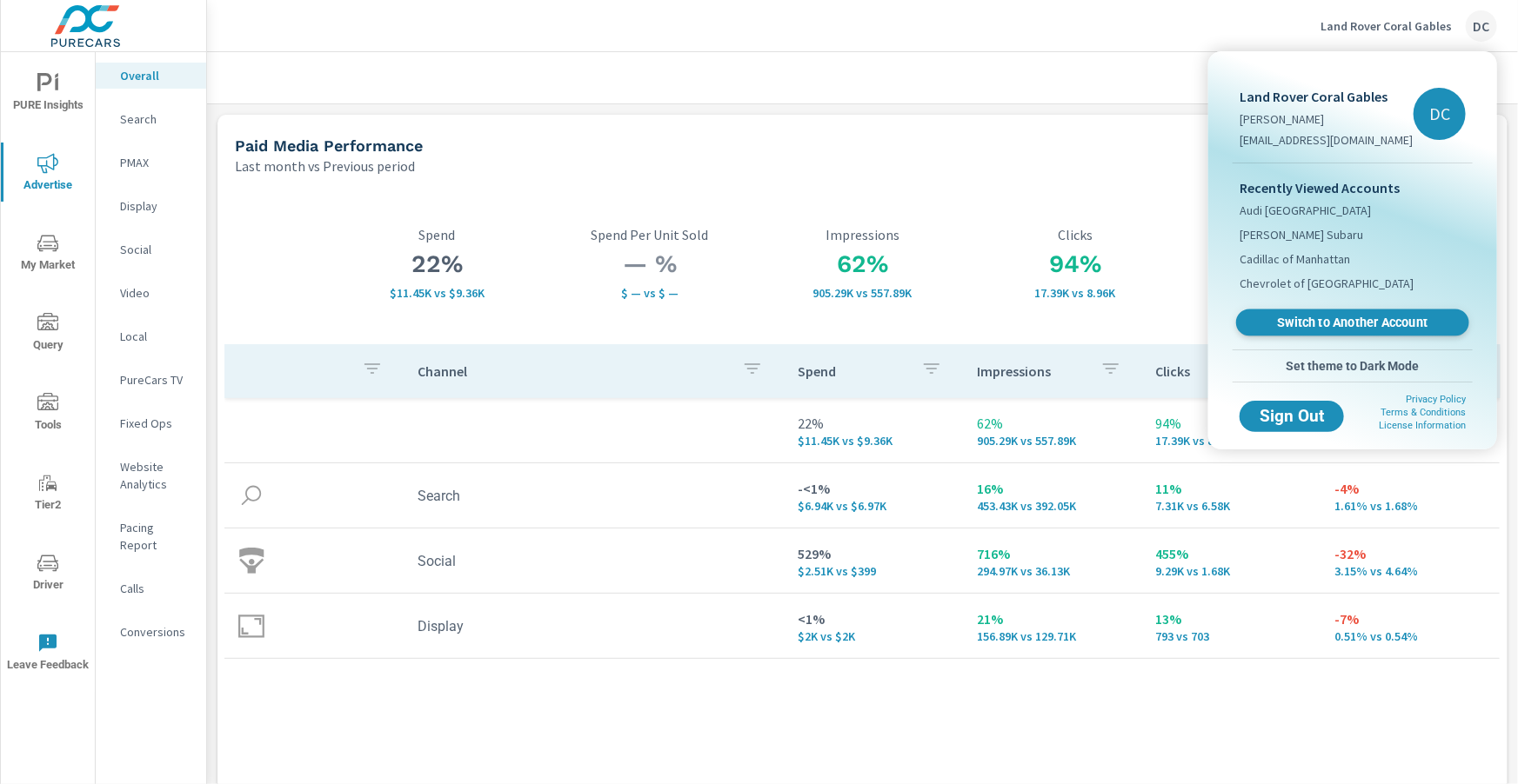
click at [1322, 319] on span "Switch to Another Account" at bounding box center [1351, 323] width 213 height 16
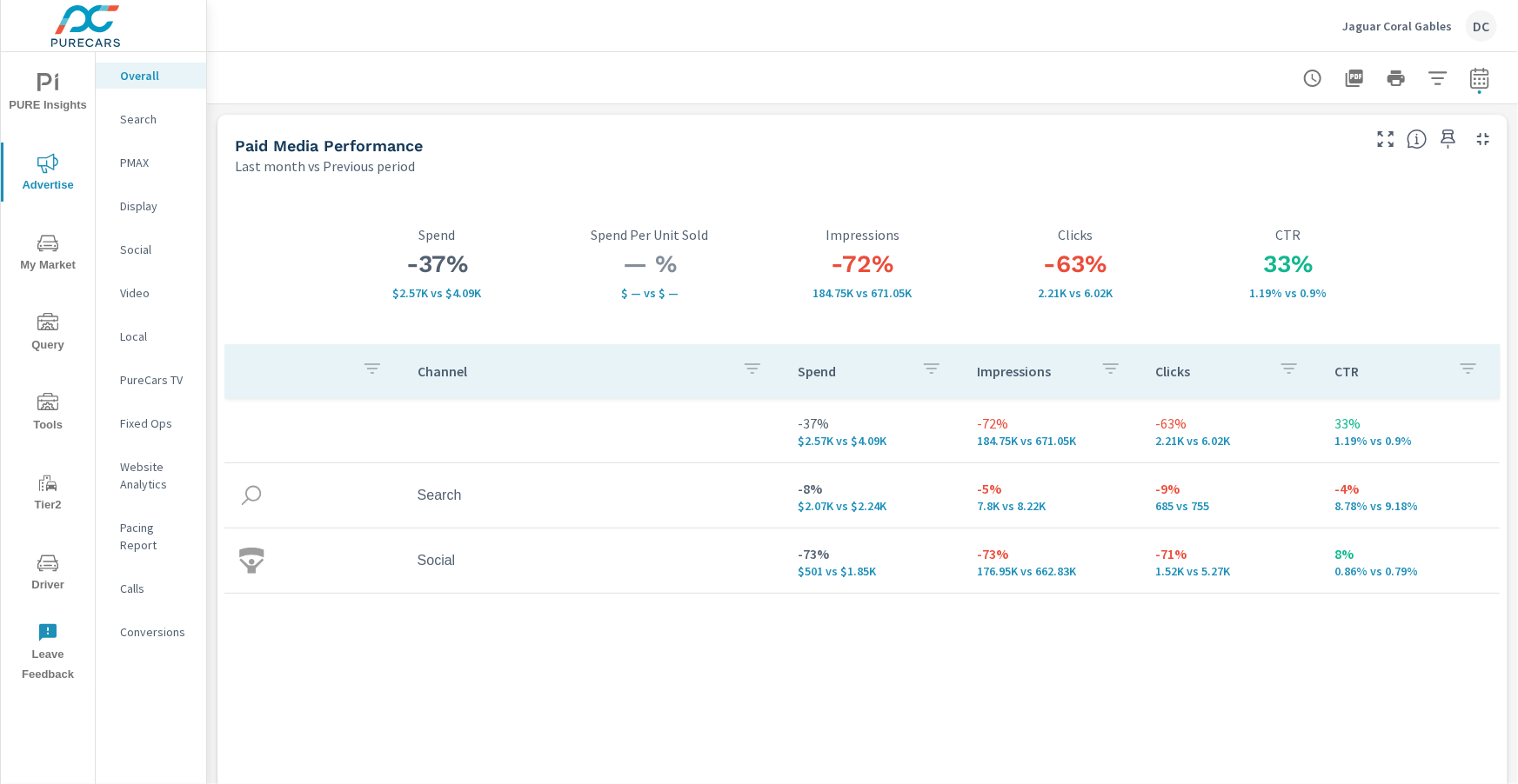
click at [145, 162] on p "PMAX" at bounding box center [156, 163] width 72 height 17
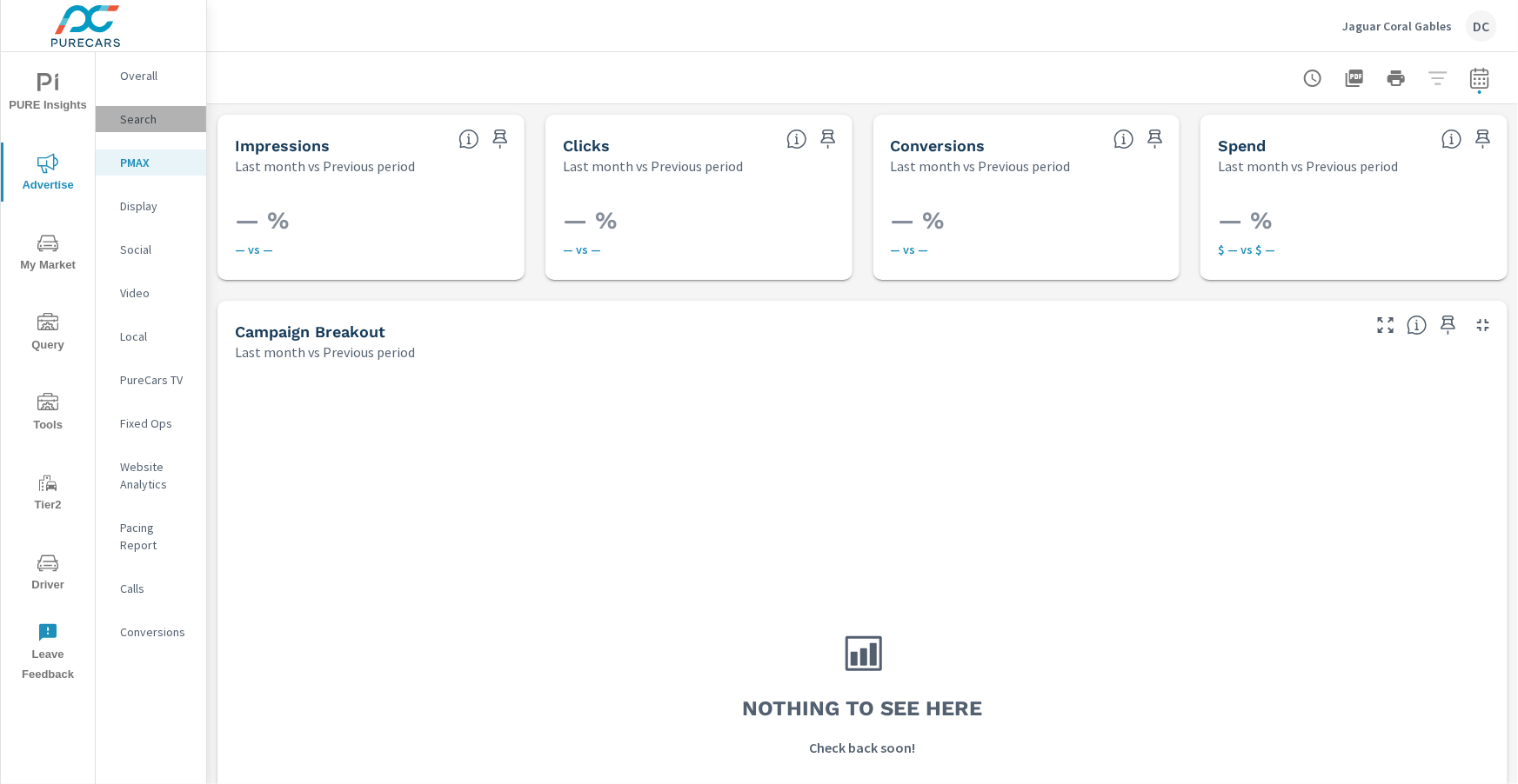
click at [120, 117] on p "Search" at bounding box center [156, 119] width 72 height 17
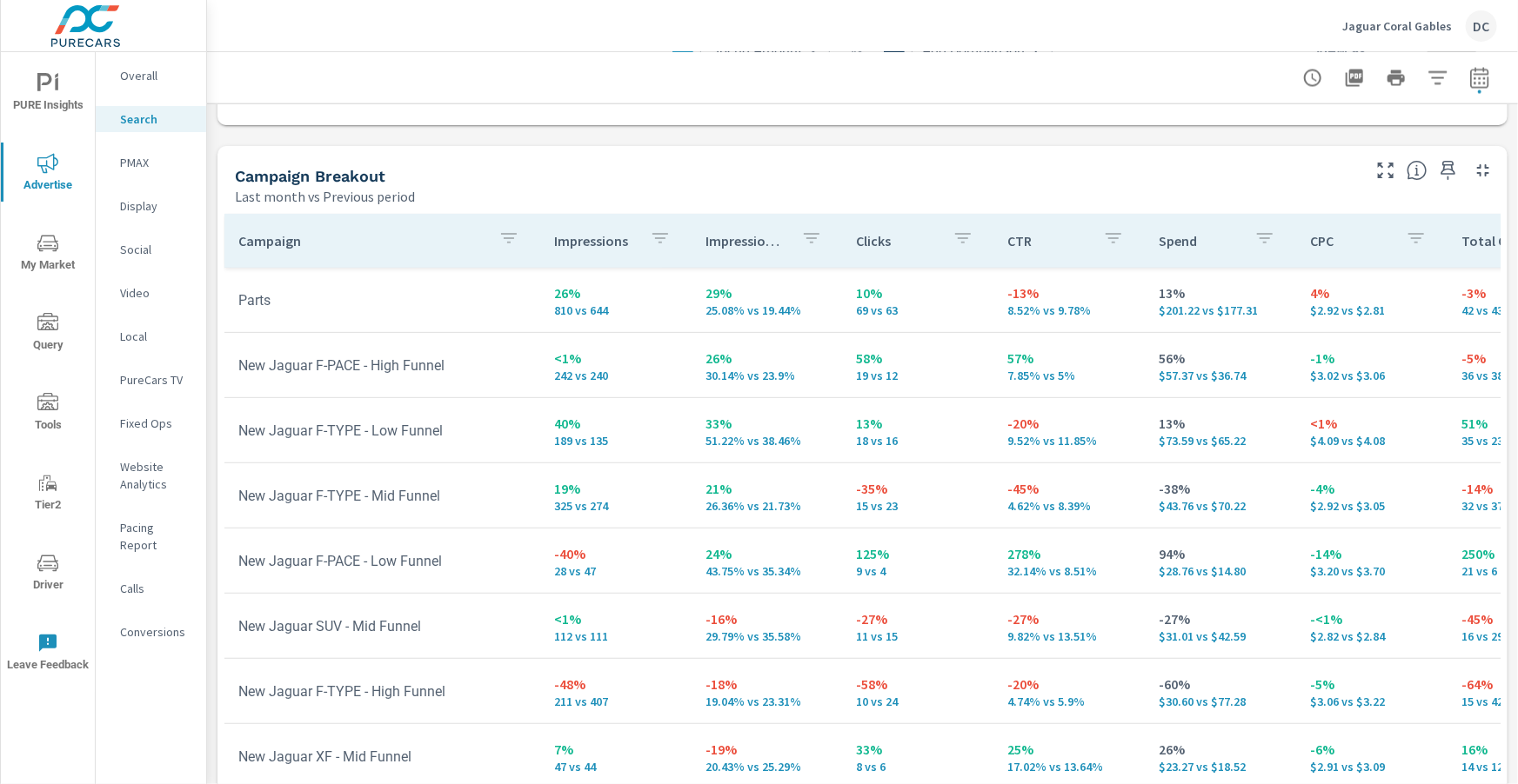
scroll to position [1739, 0]
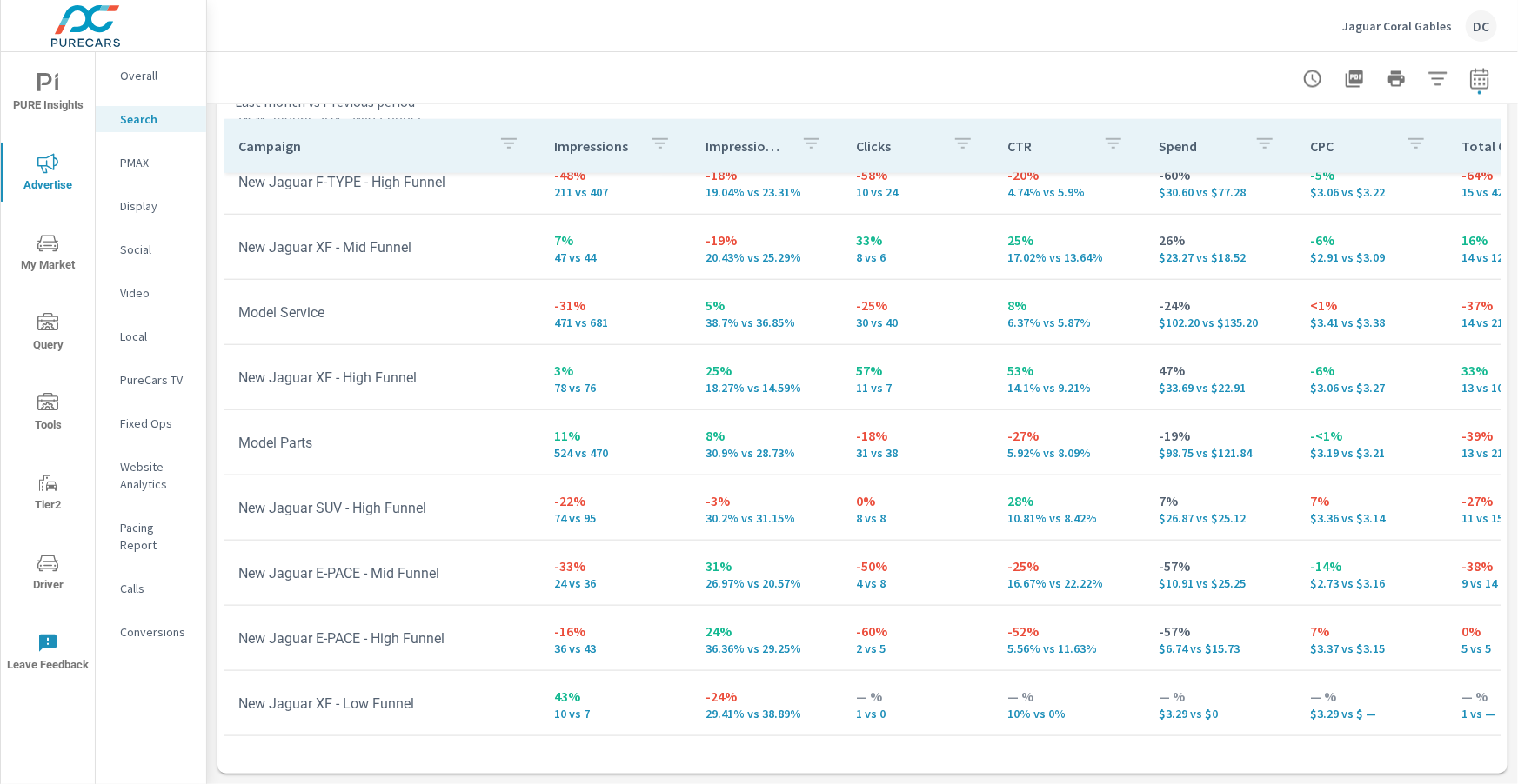
scroll to position [807, 0]
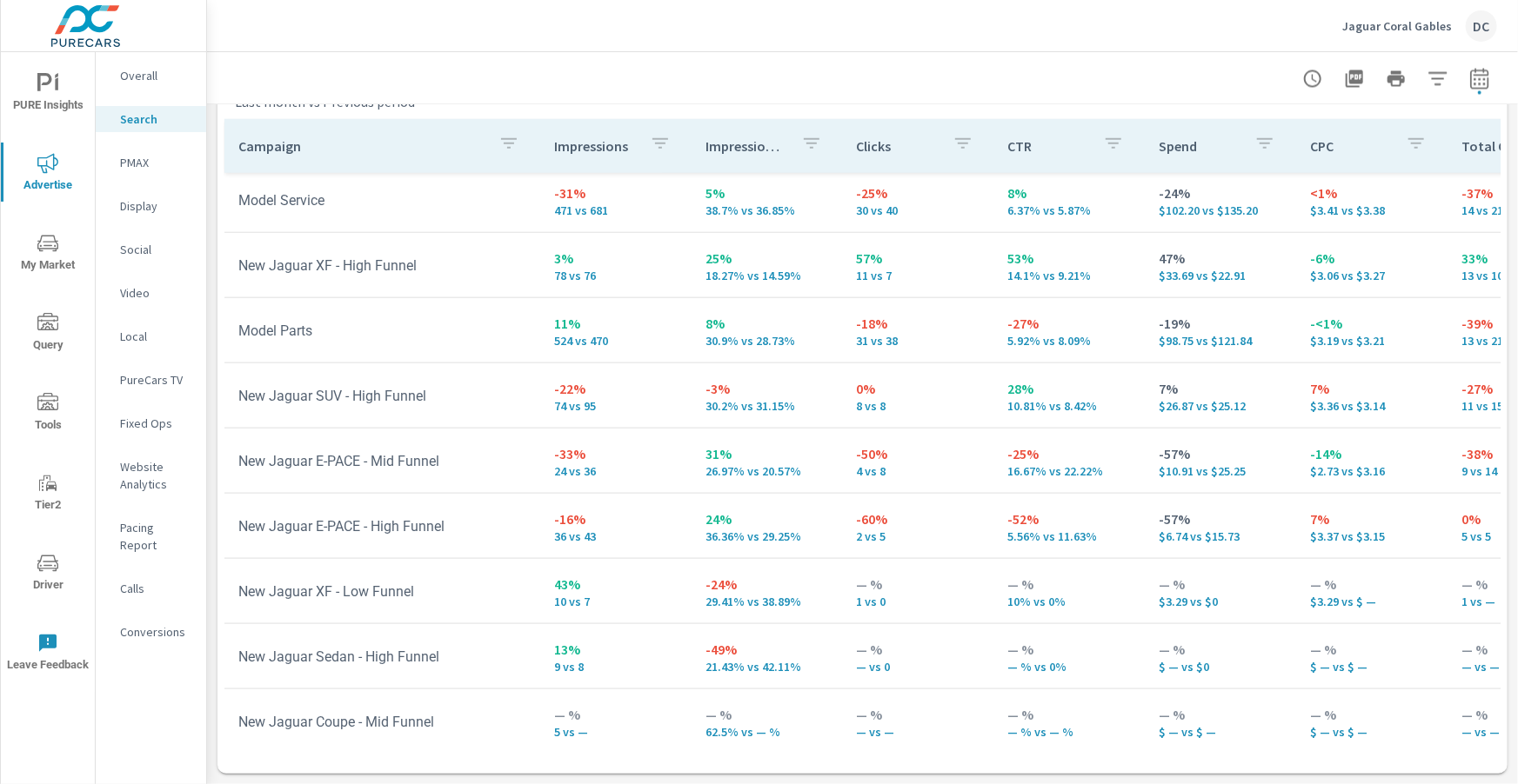
scroll to position [922, 0]
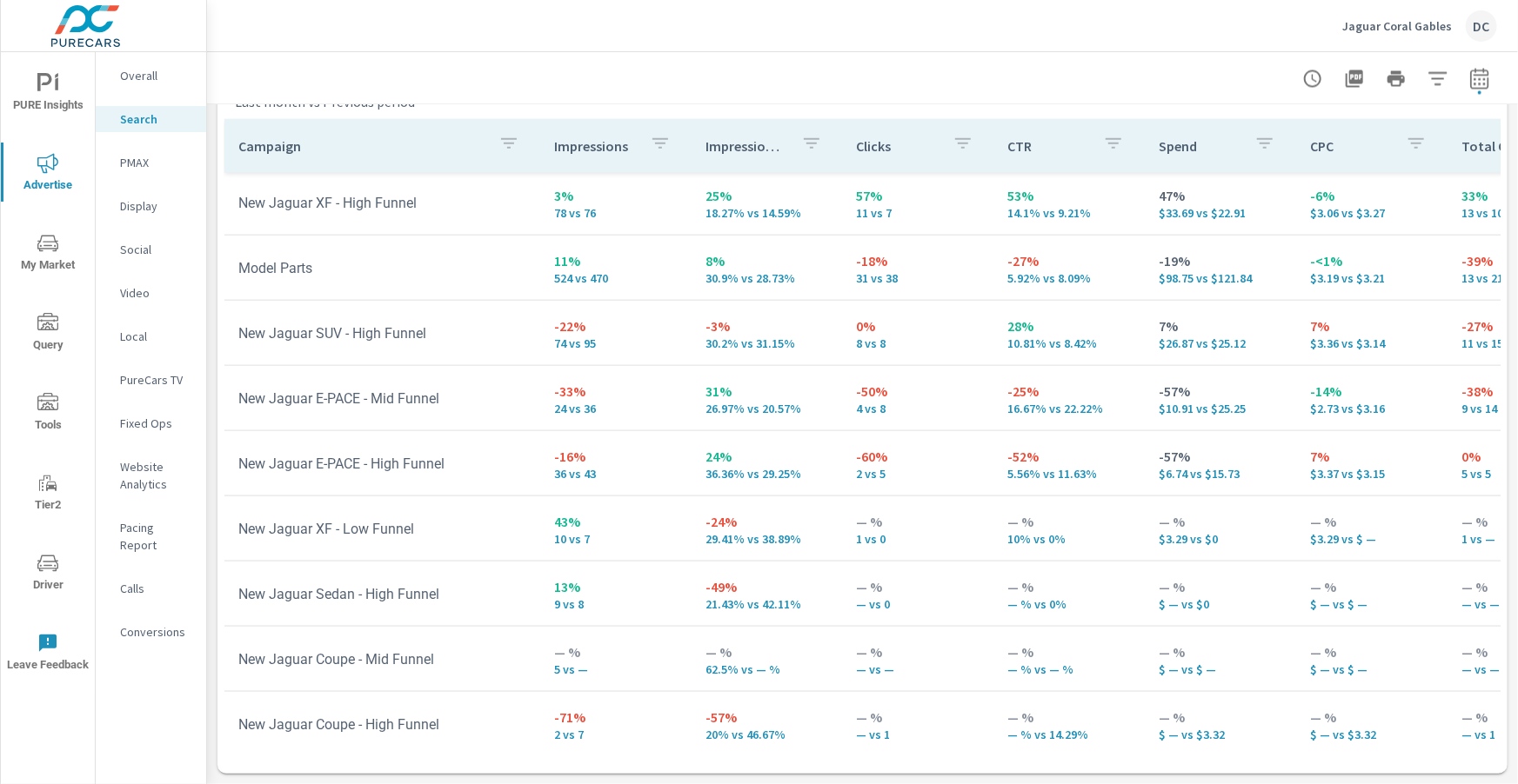
scroll to position [998, 0]
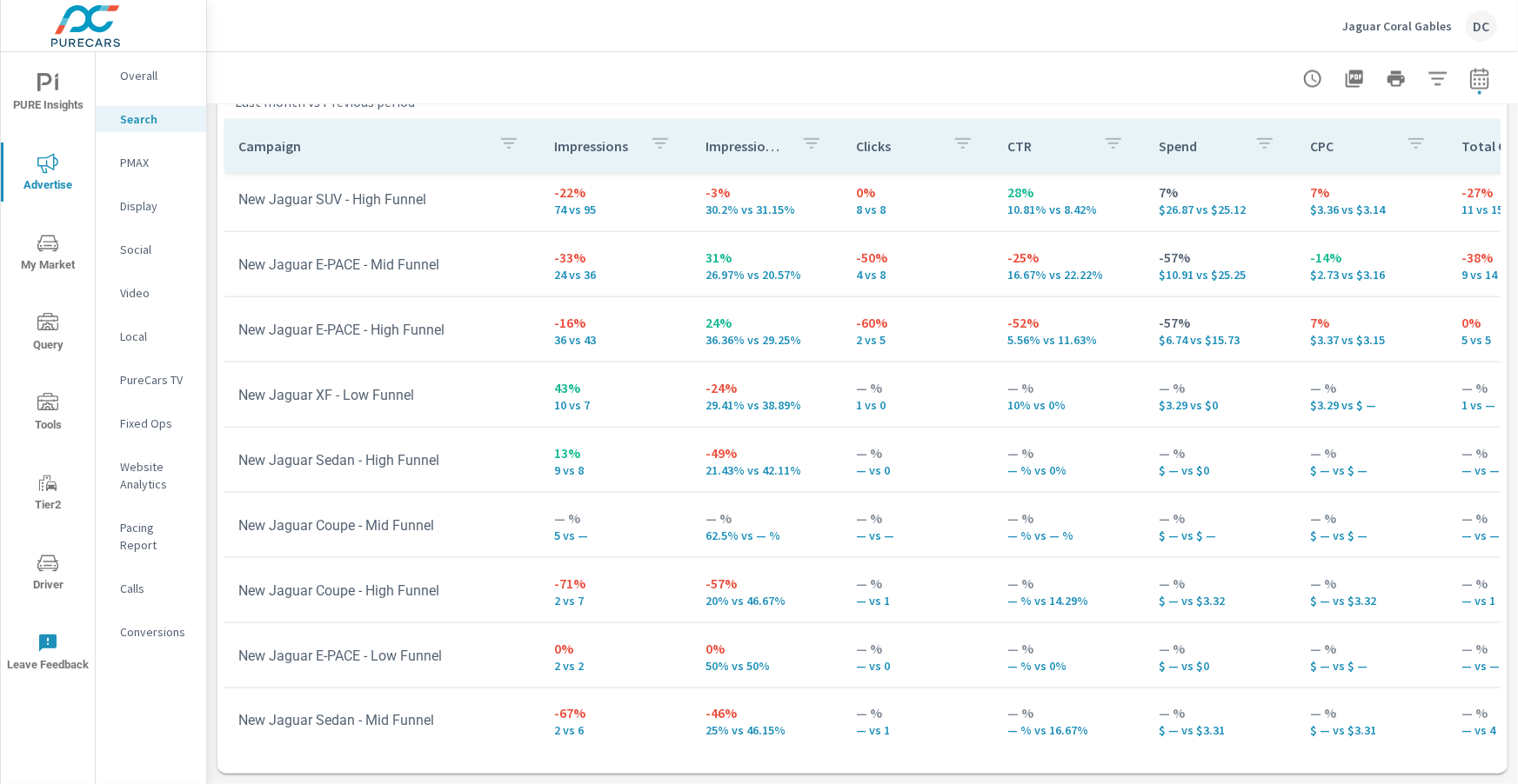
scroll to position [1126, 0]
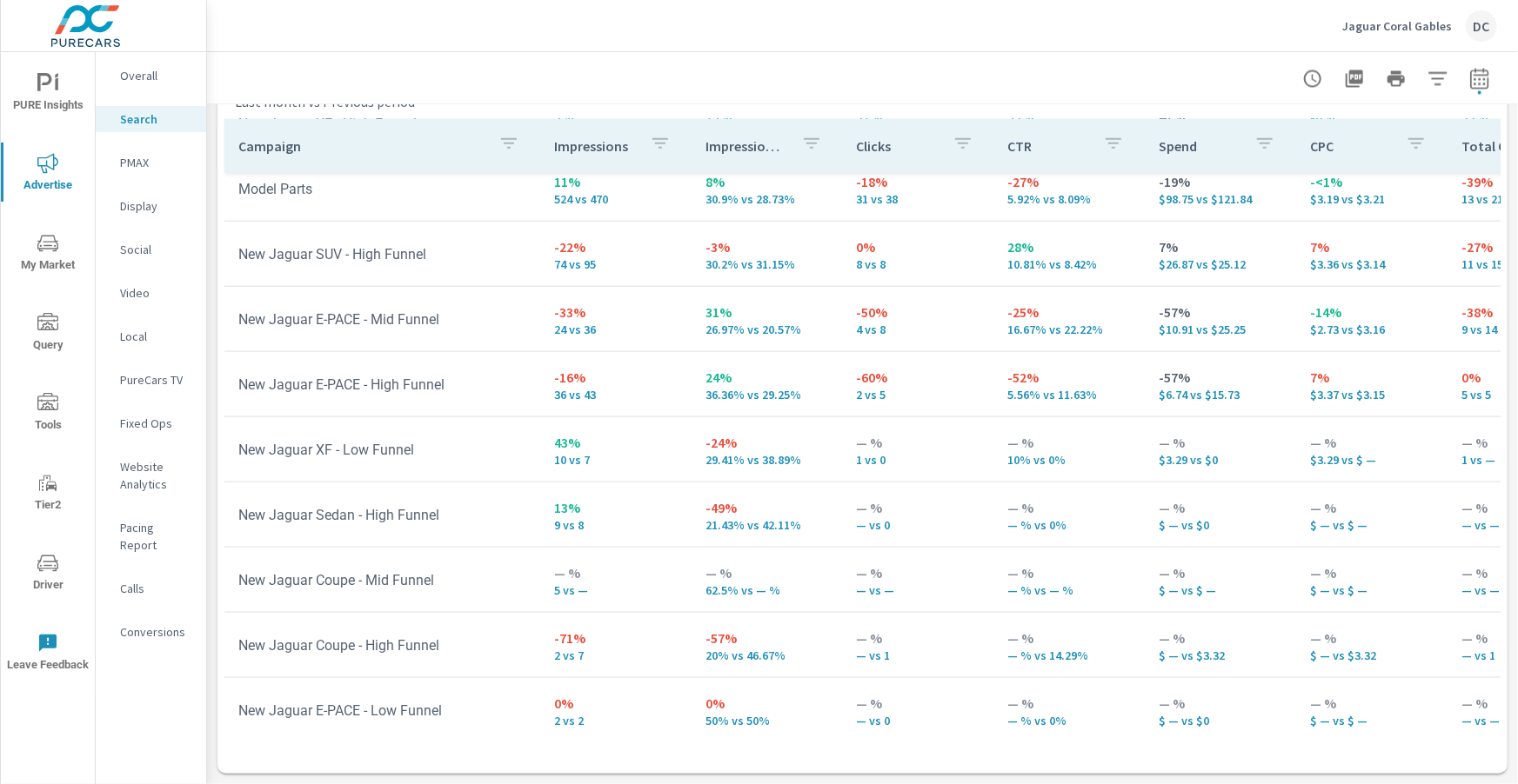
scroll to position [1055, 0]
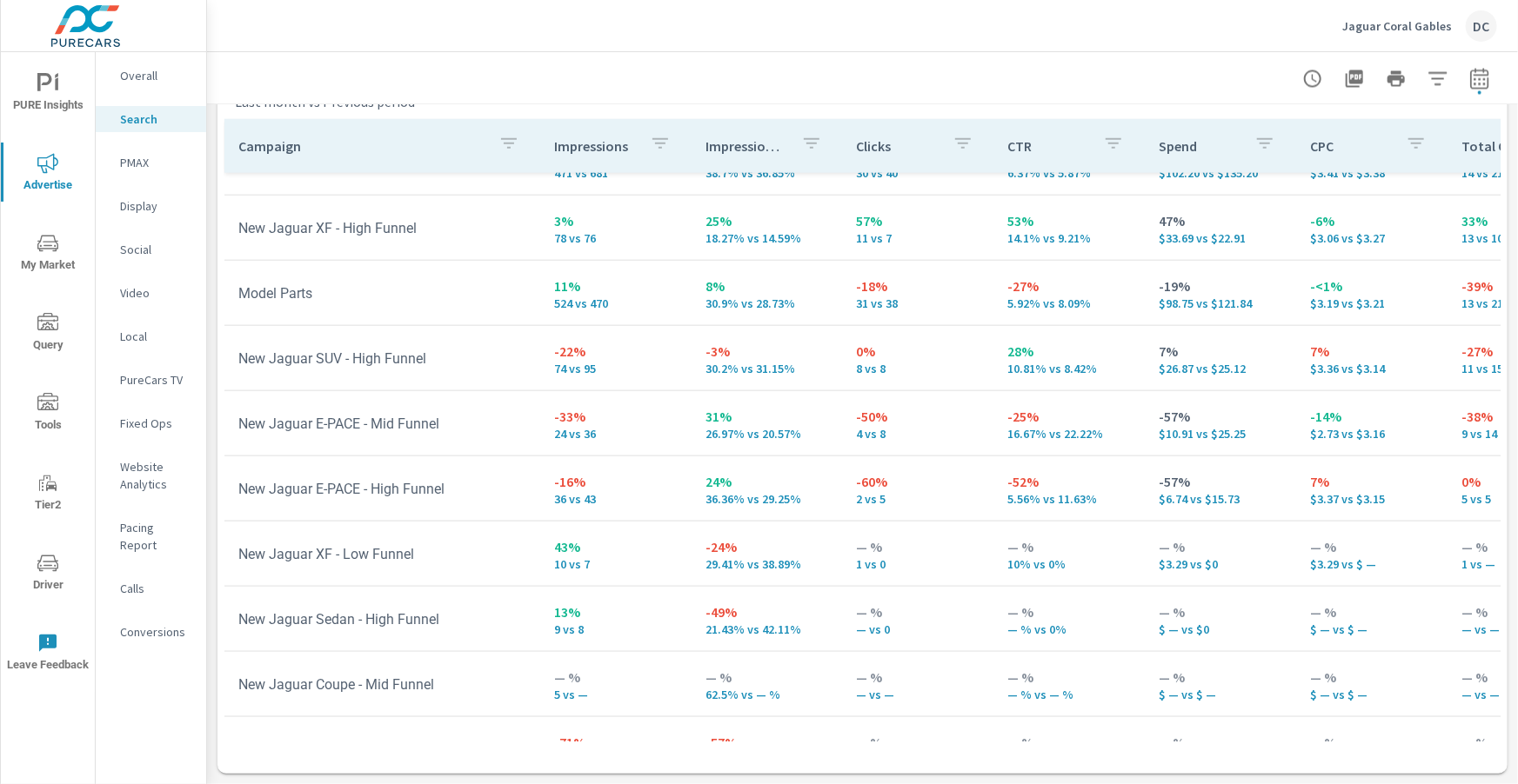
scroll to position [931, 0]
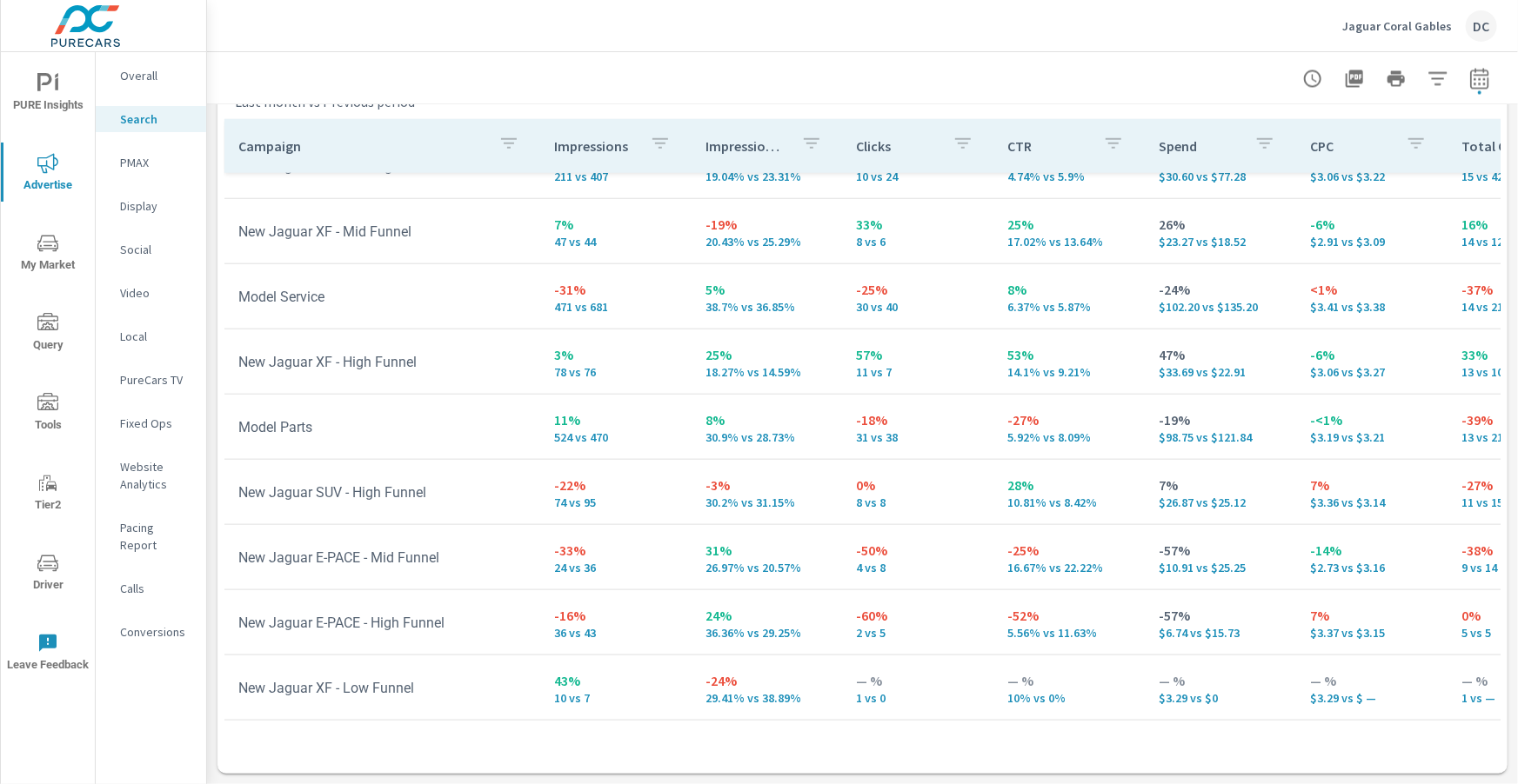
scroll to position [826, 0]
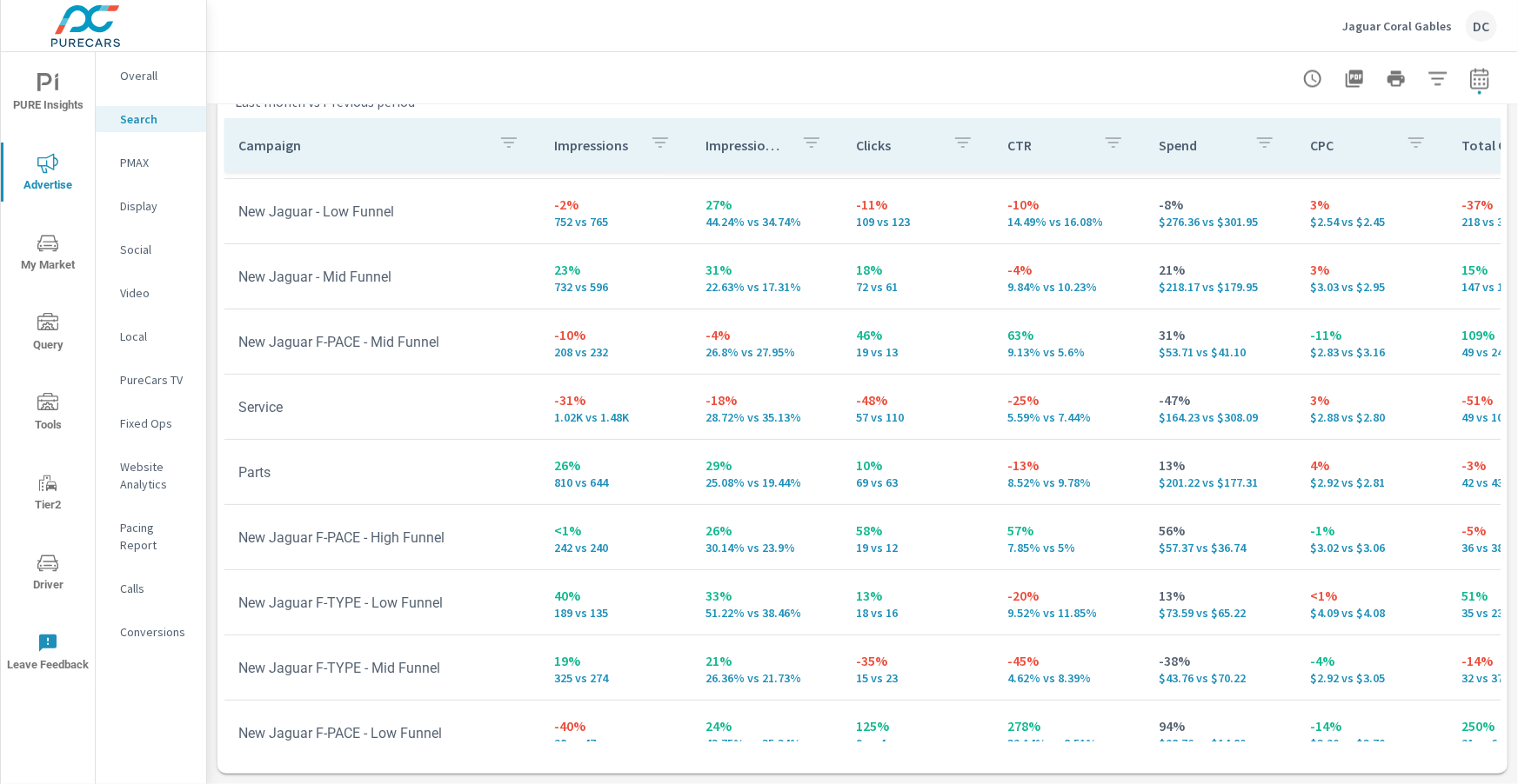
scroll to position [16, 0]
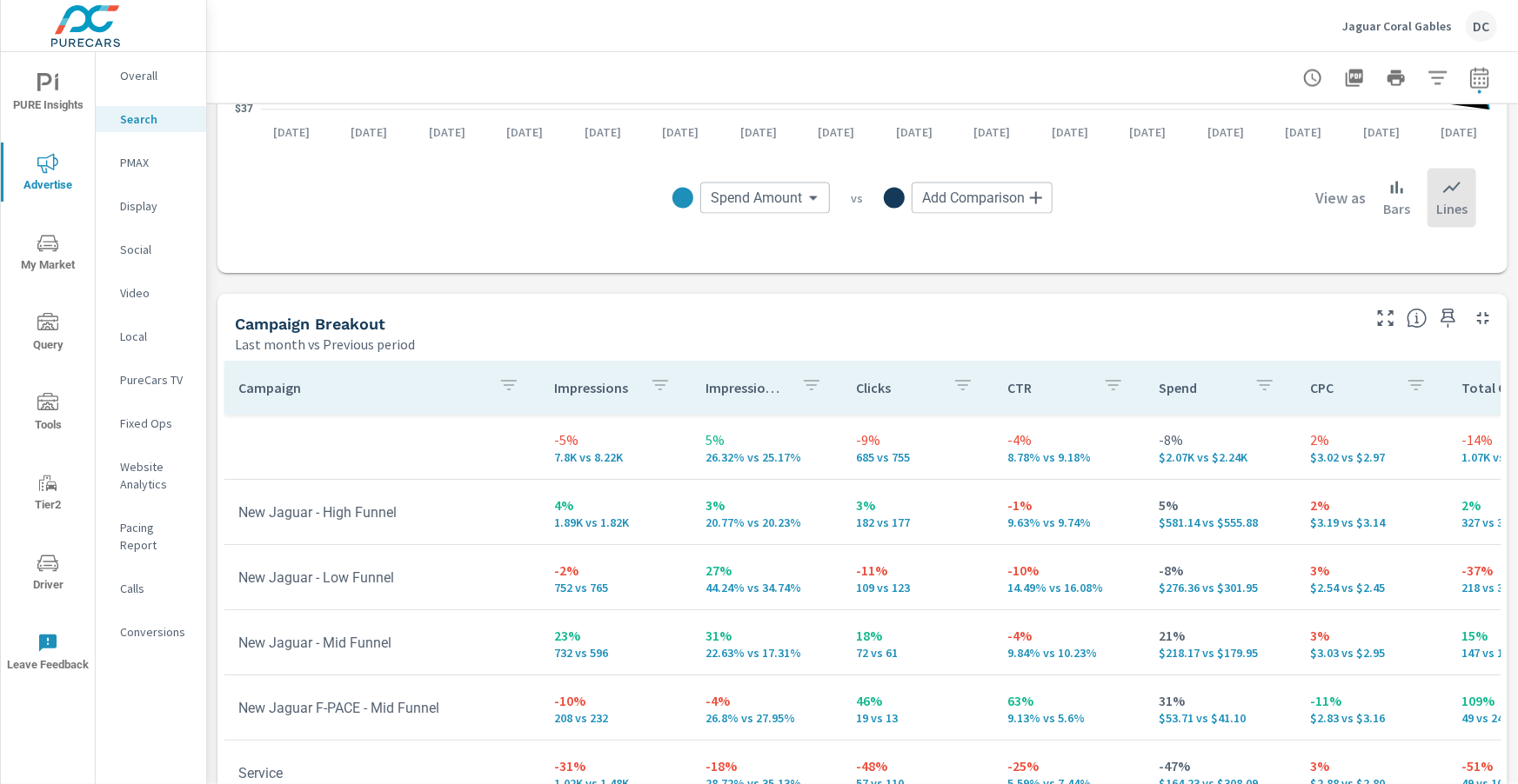
scroll to position [1453, 0]
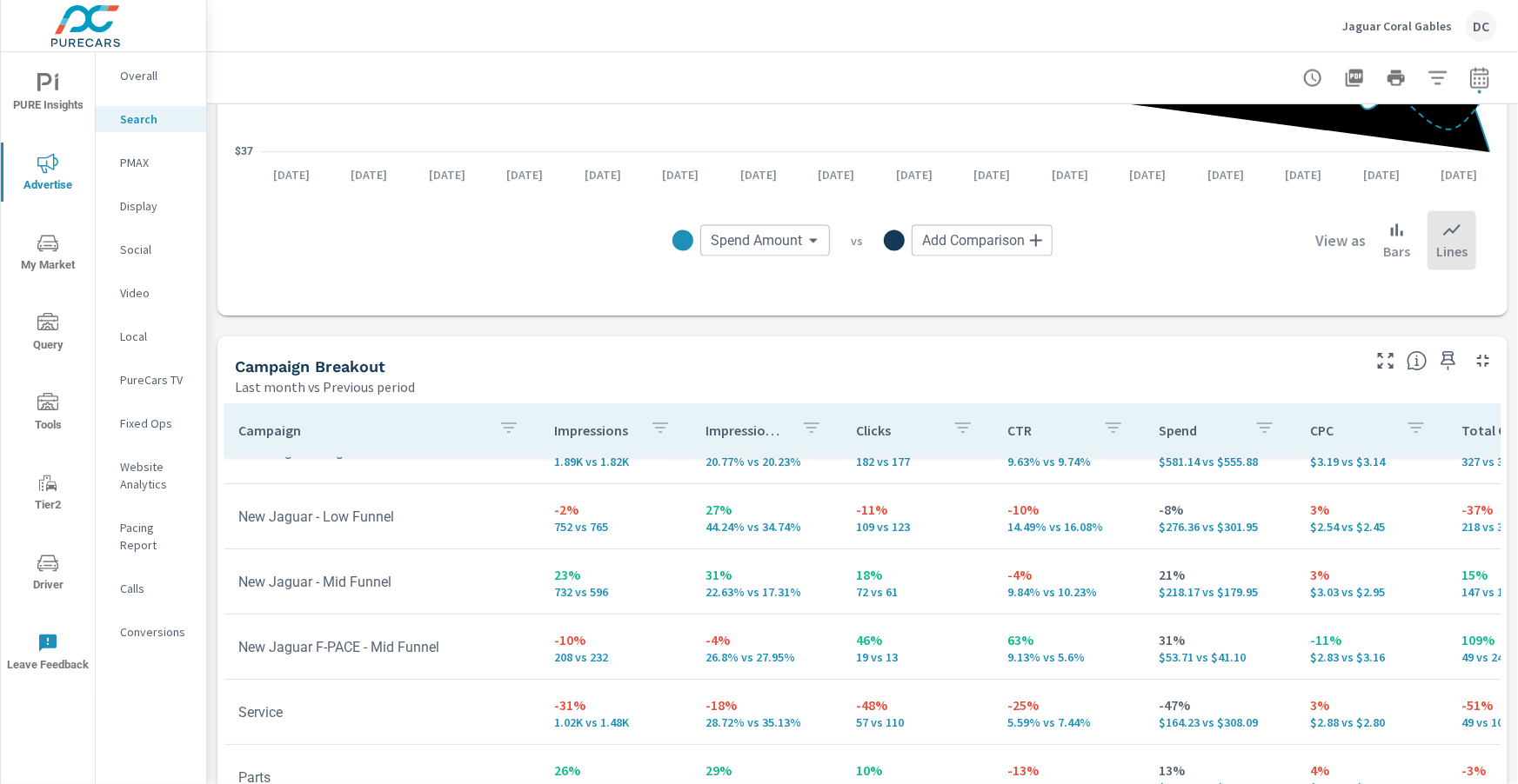
scroll to position [107, 0]
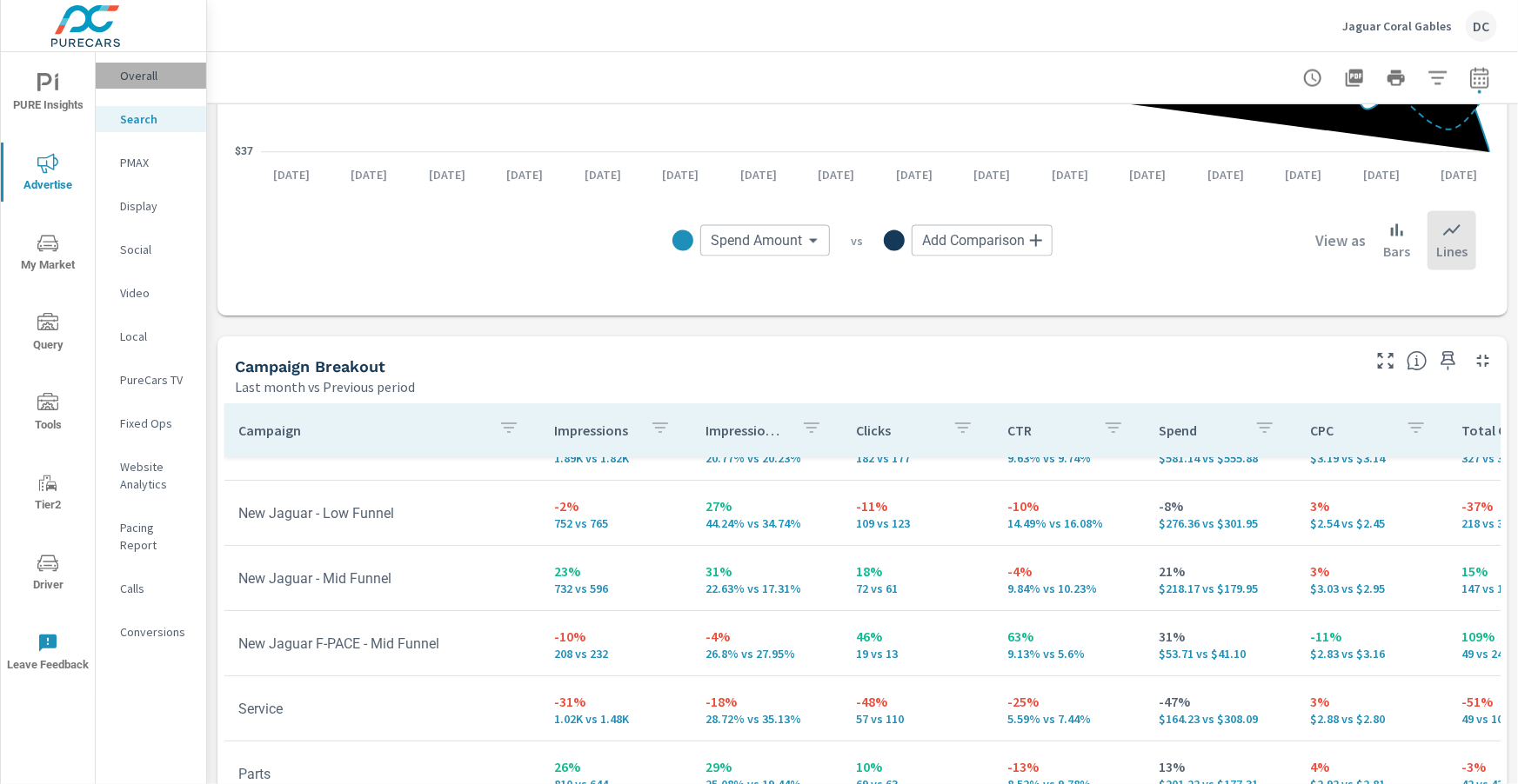
click at [151, 76] on p "Overall" at bounding box center [156, 76] width 72 height 17
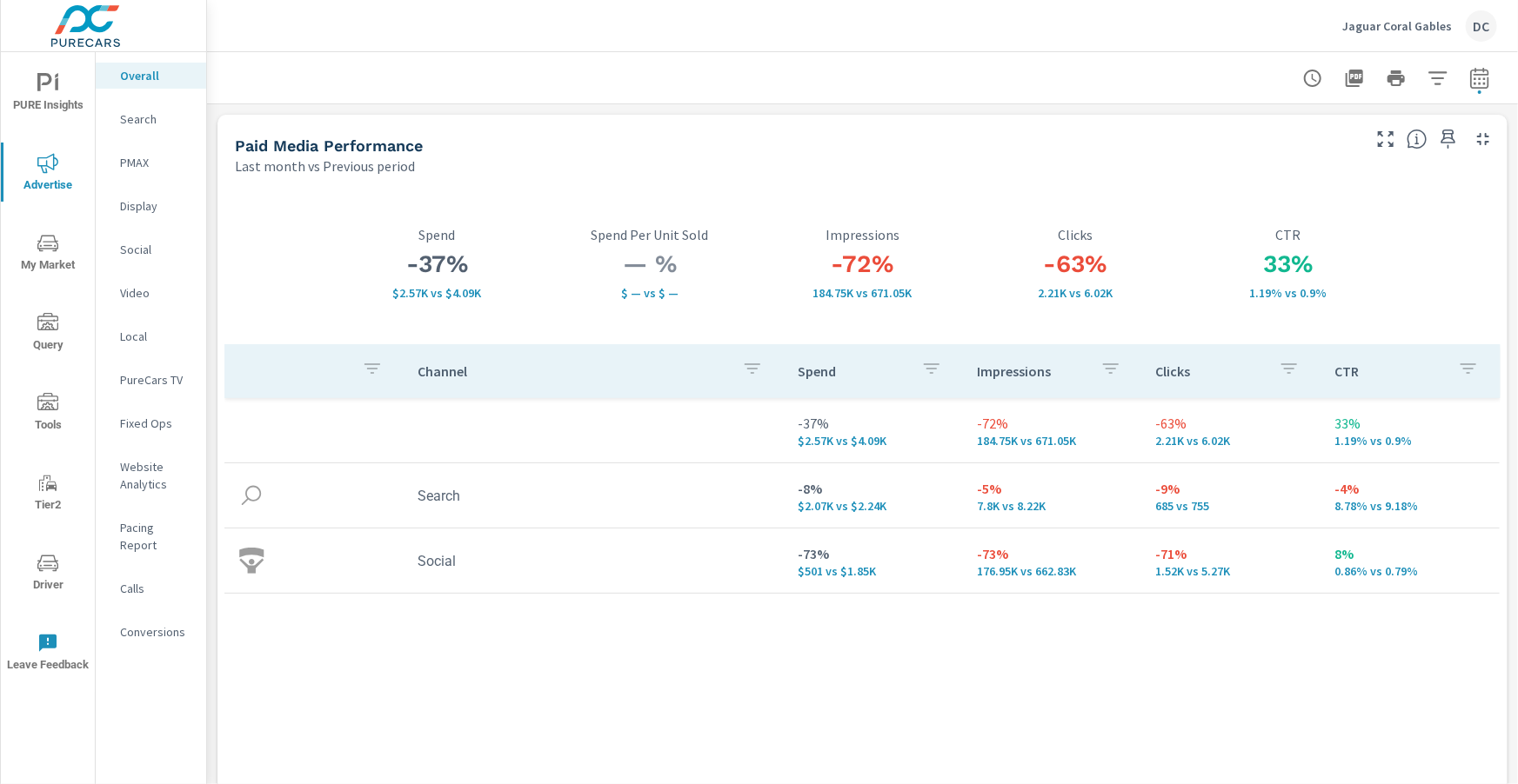
click at [1417, 24] on p "Jaguar Coral Gables" at bounding box center [1397, 26] width 110 height 15
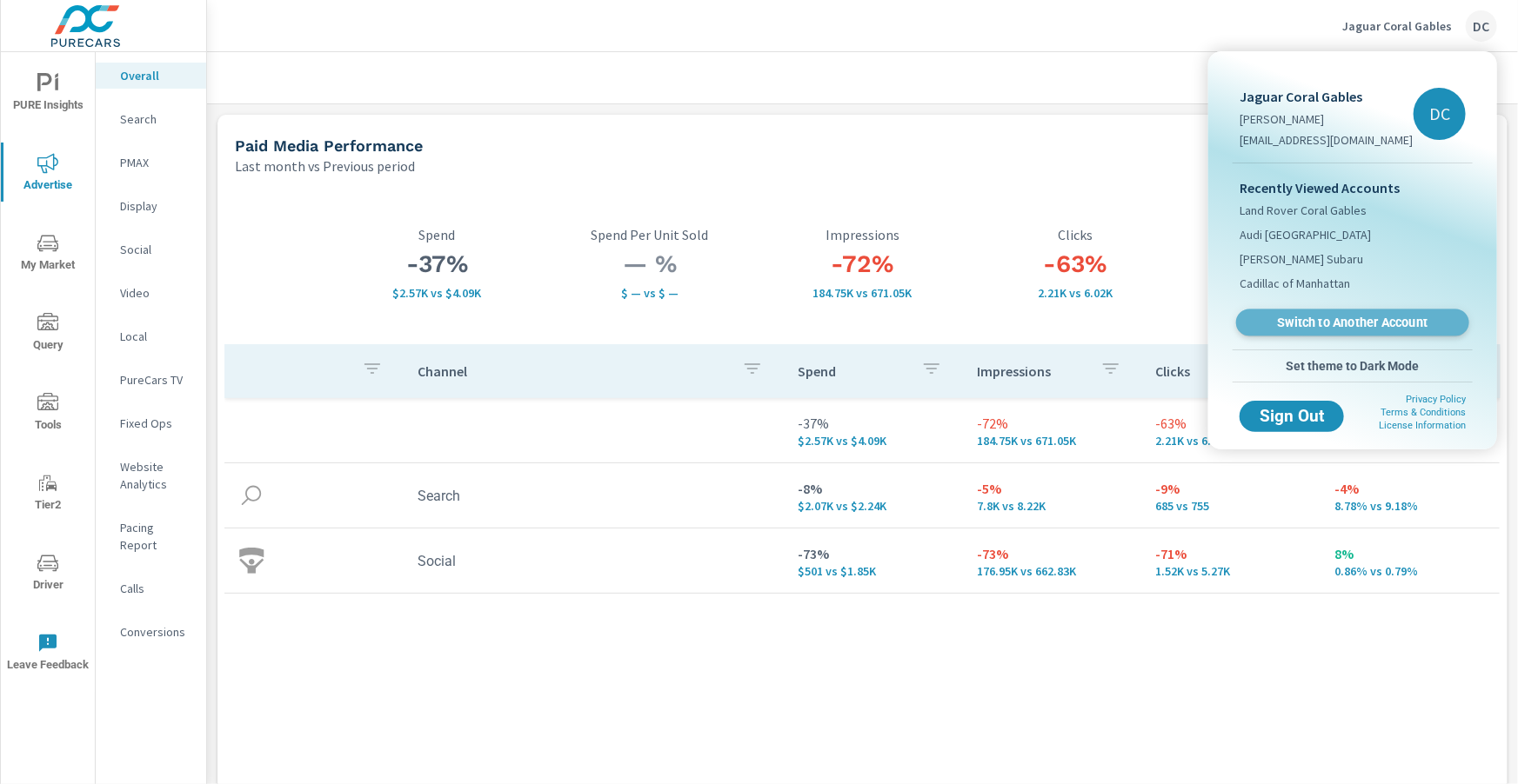
click at [1331, 325] on span "Switch to Another Account" at bounding box center [1351, 323] width 213 height 16
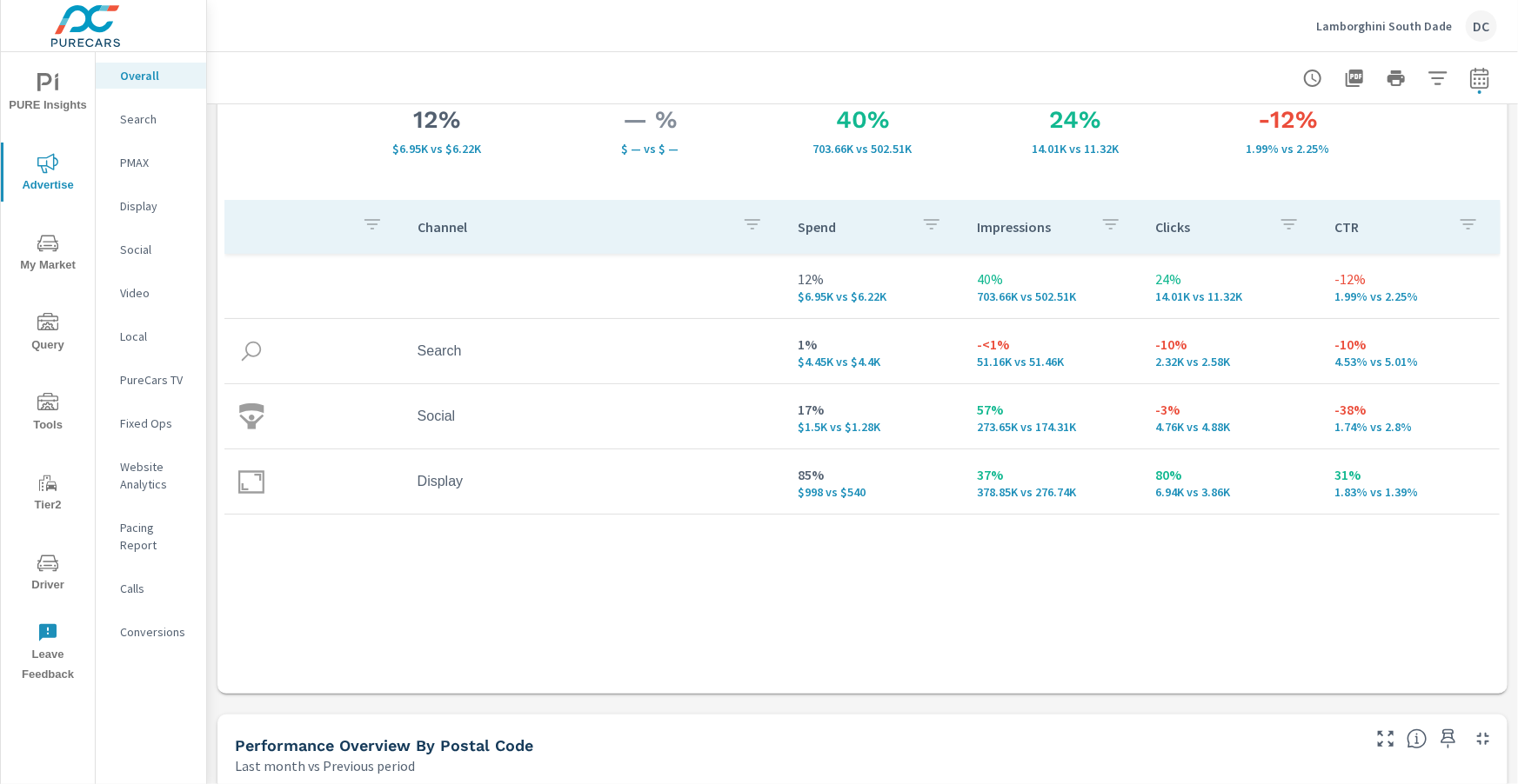
scroll to position [167, 0]
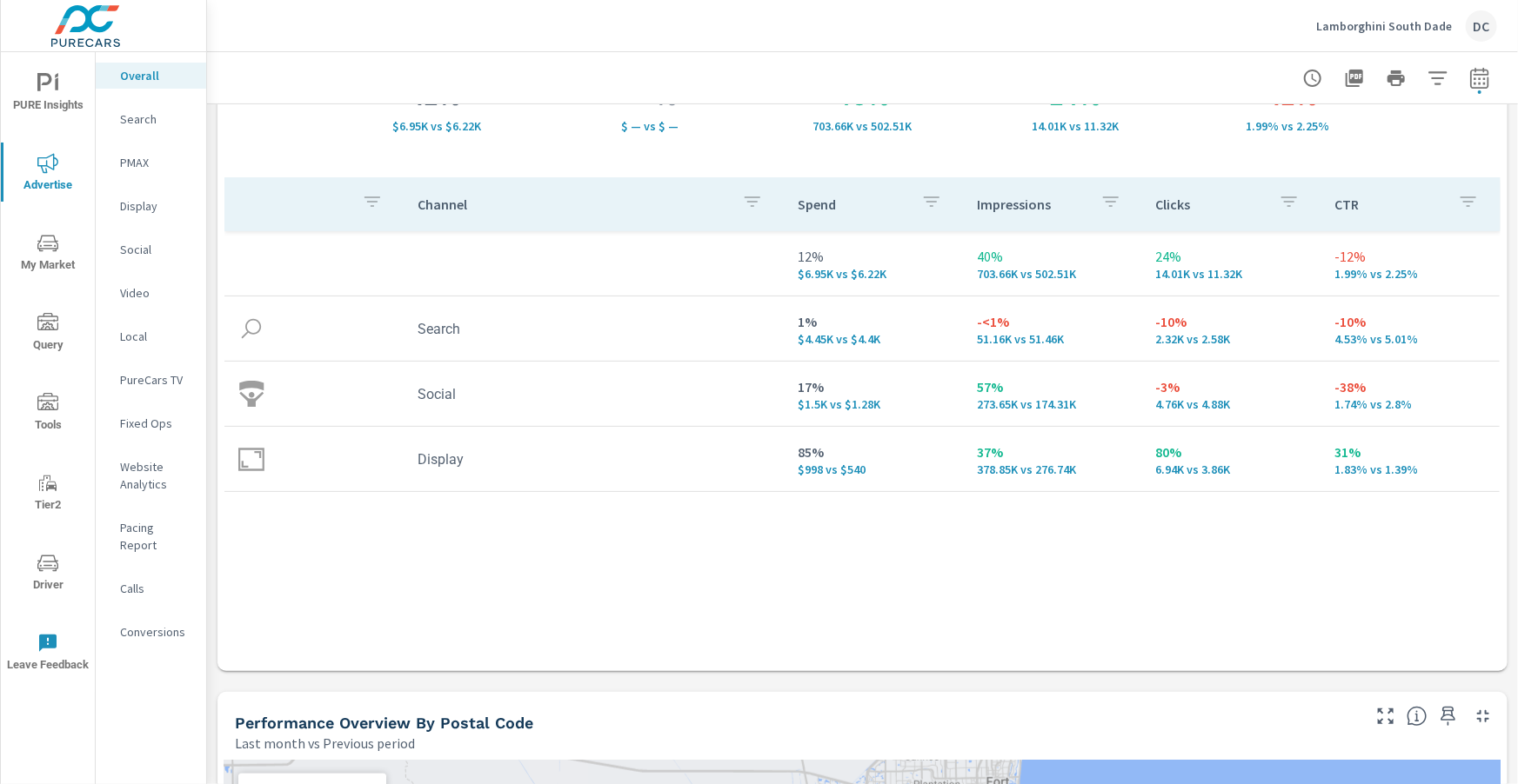
click at [138, 124] on p "Search" at bounding box center [156, 119] width 72 height 17
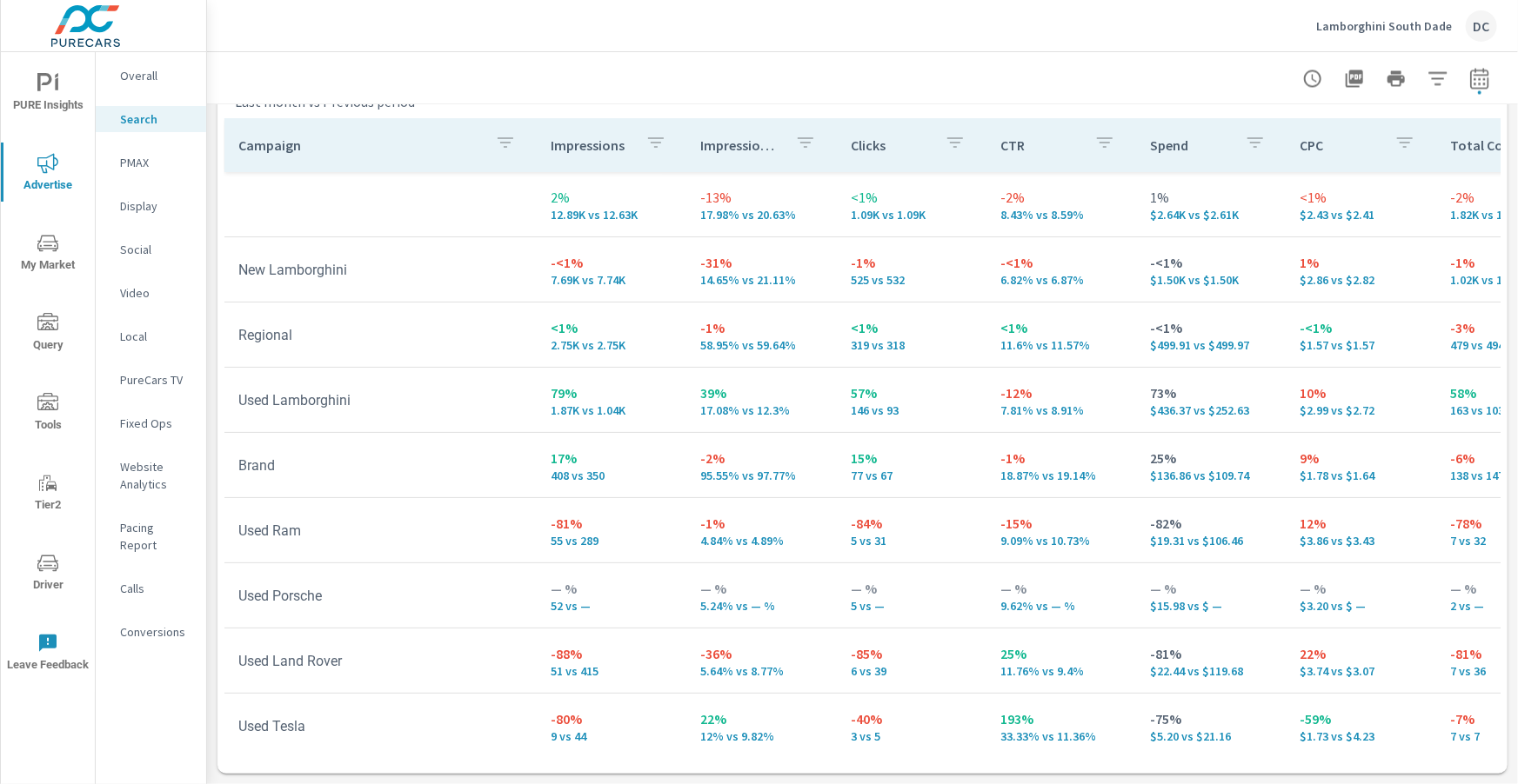
scroll to position [1739, 0]
click at [149, 253] on p "Social" at bounding box center [156, 249] width 72 height 17
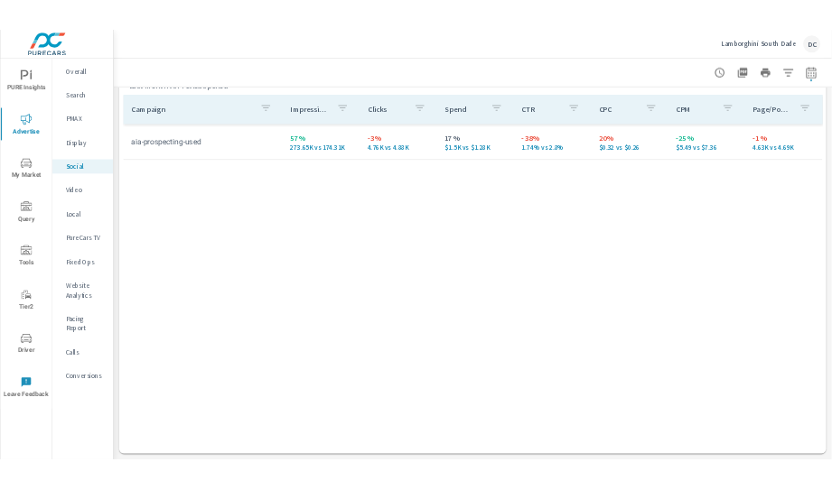
scroll to position [839, 0]
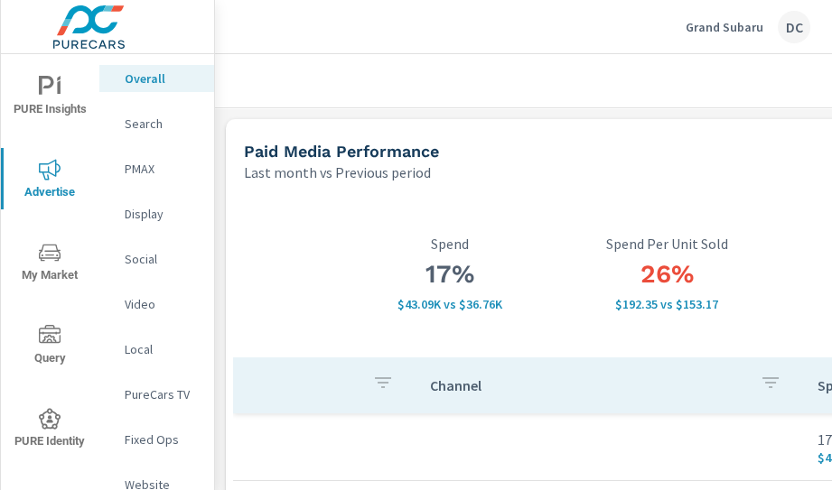
scroll to position [8, 0]
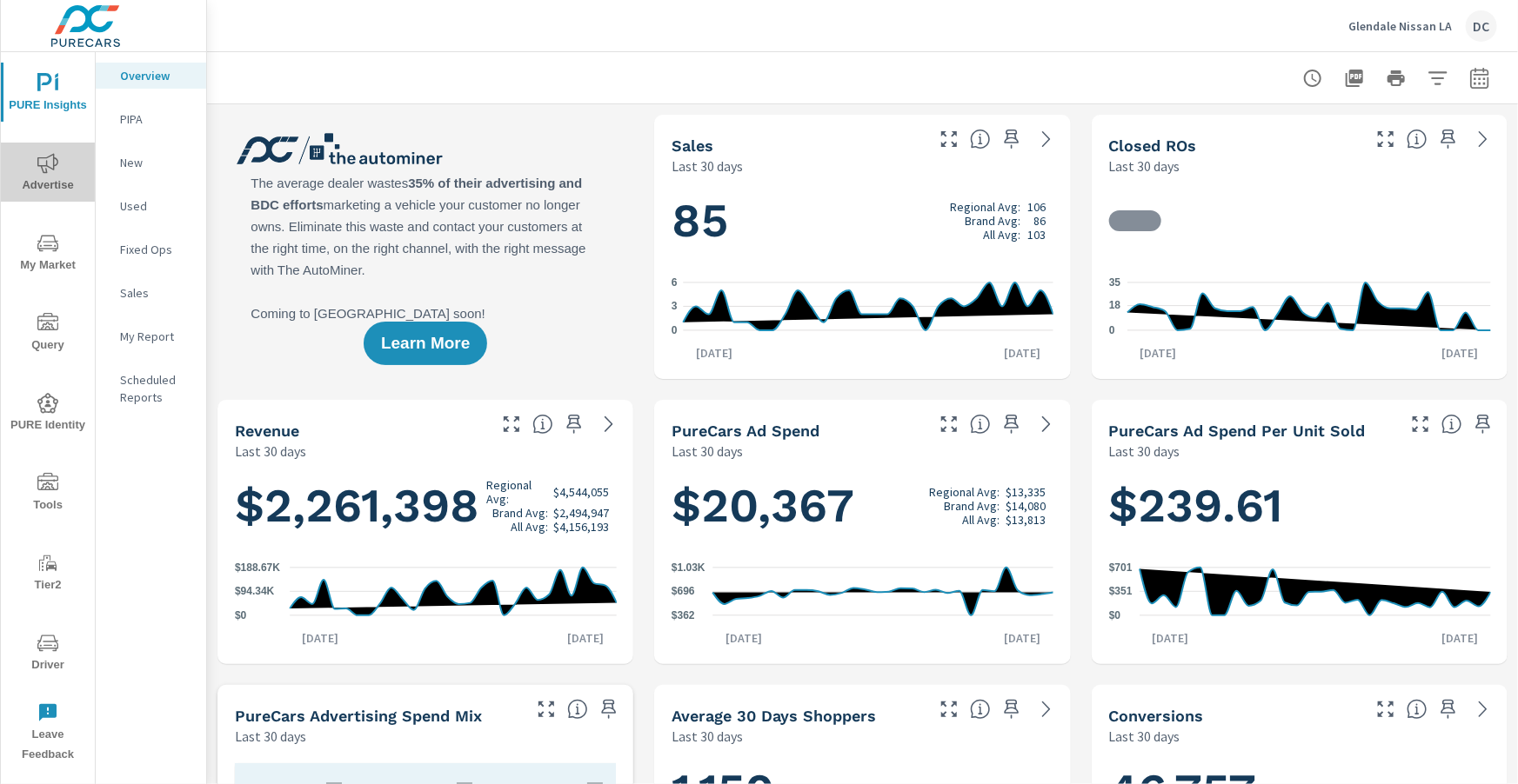
click at [38, 170] on icon "nav menu" at bounding box center [48, 164] width 21 height 21
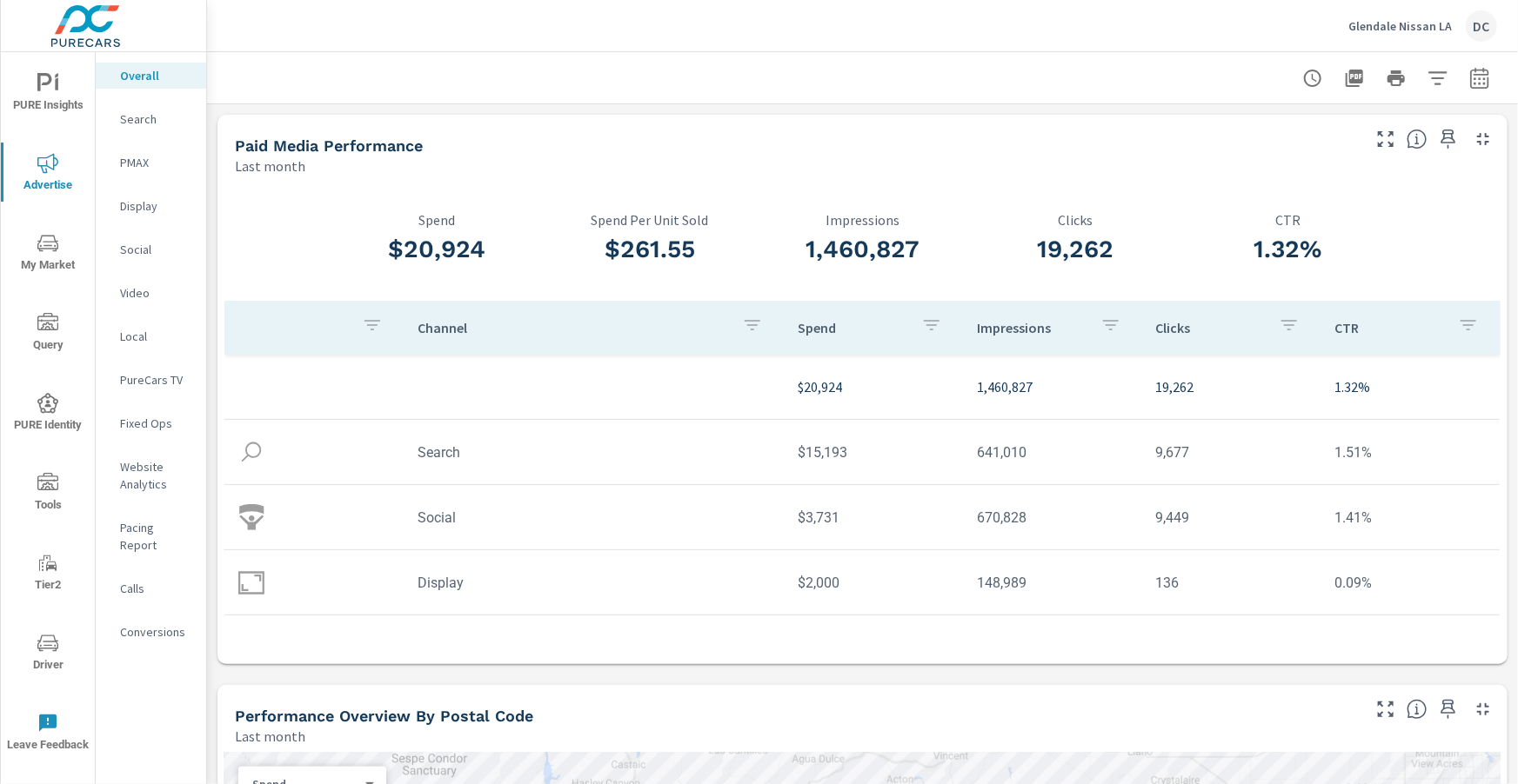
click at [1487, 86] on icon "button" at bounding box center [1479, 78] width 18 height 21
select select "Last month"
click at [1351, 192] on p "+ Add comparison" at bounding box center [1357, 196] width 222 height 21
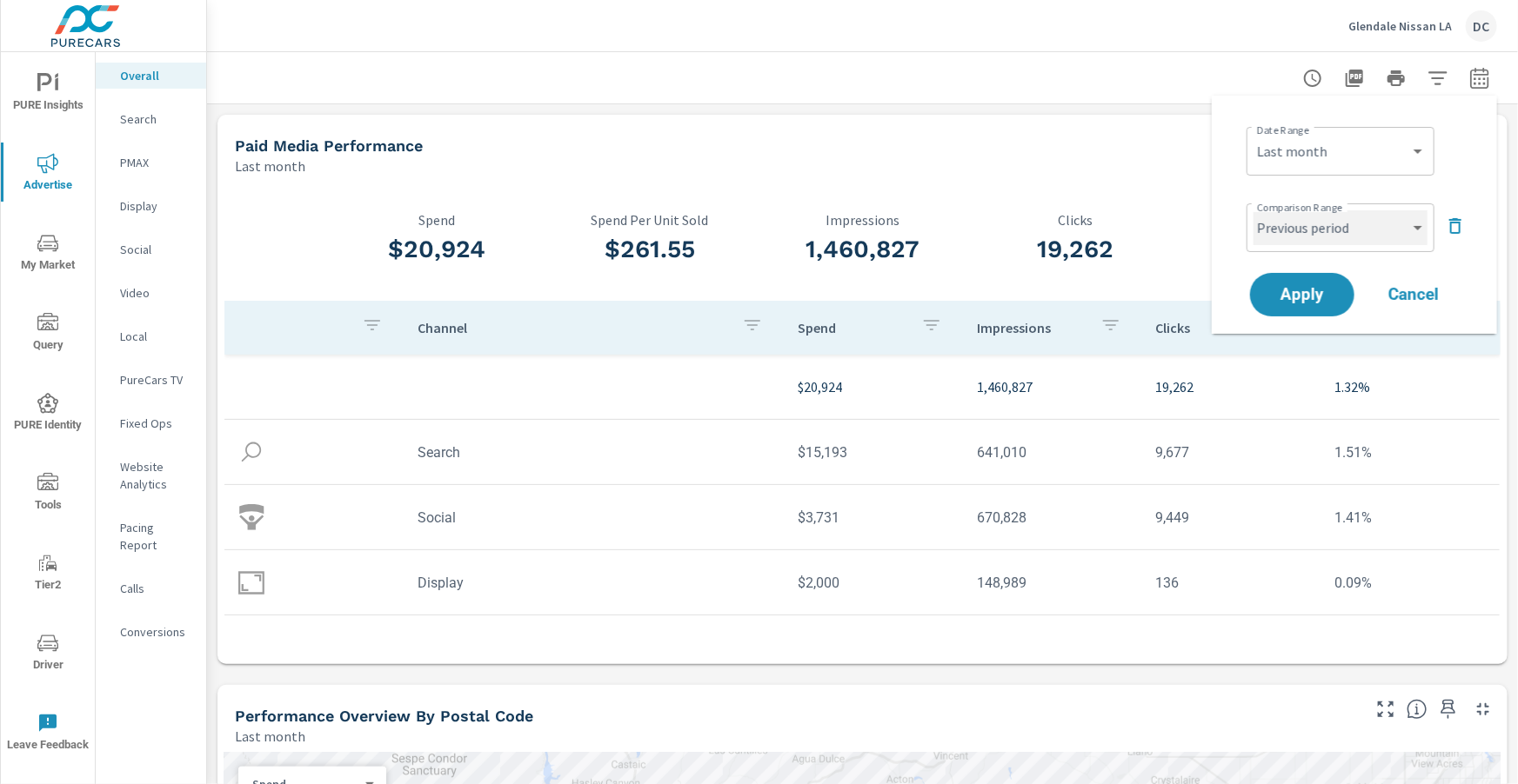
click at [1379, 221] on select "Custom Previous period Previous month Previous year" at bounding box center [1340, 228] width 174 height 35
click at [1253, 211] on select "Custom Previous period Previous month Previous year" at bounding box center [1340, 228] width 174 height 35
select select "Previous month"
click at [1296, 291] on span "Apply" at bounding box center [1302, 295] width 71 height 16
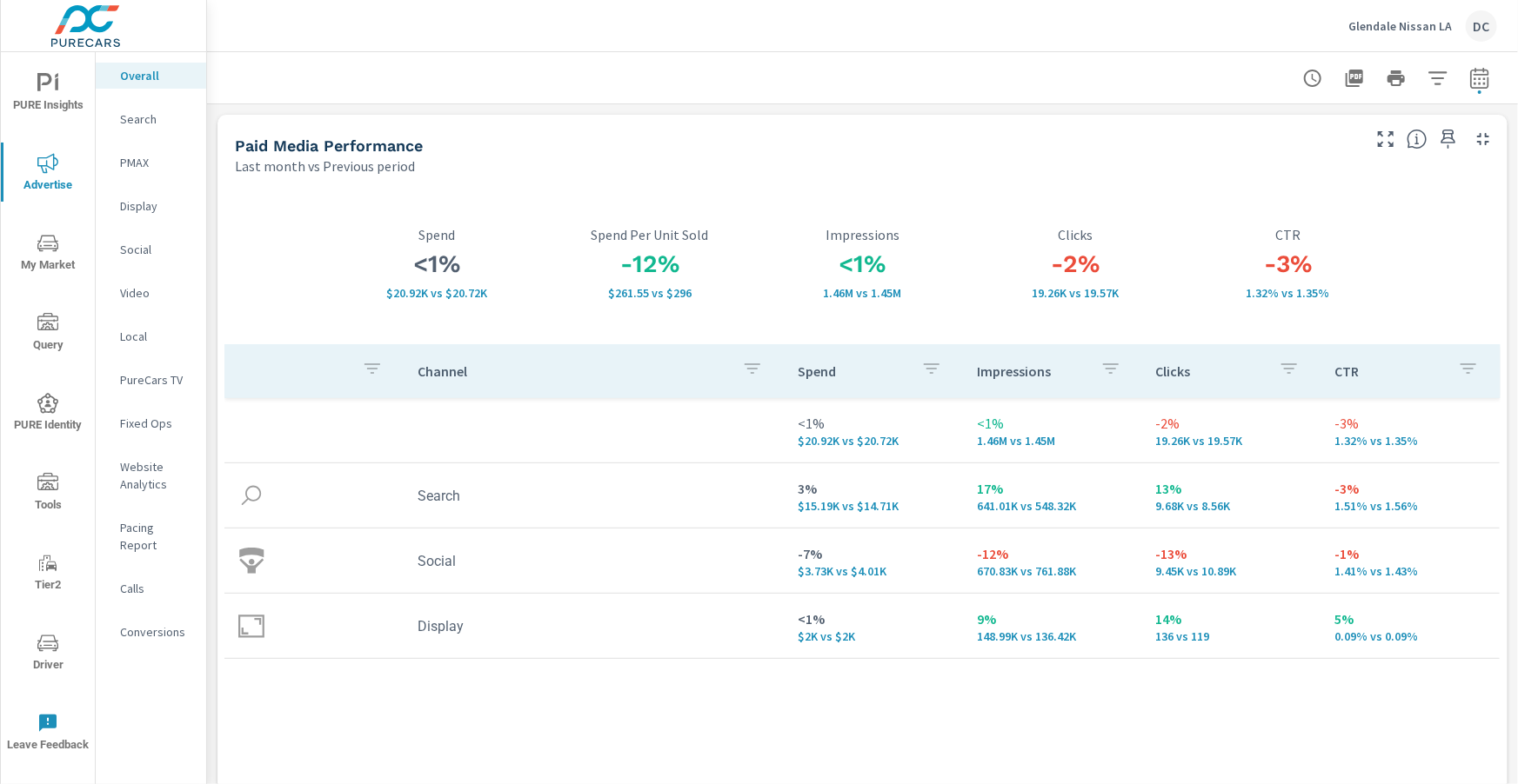
click at [143, 250] on p "Social" at bounding box center [156, 249] width 72 height 17
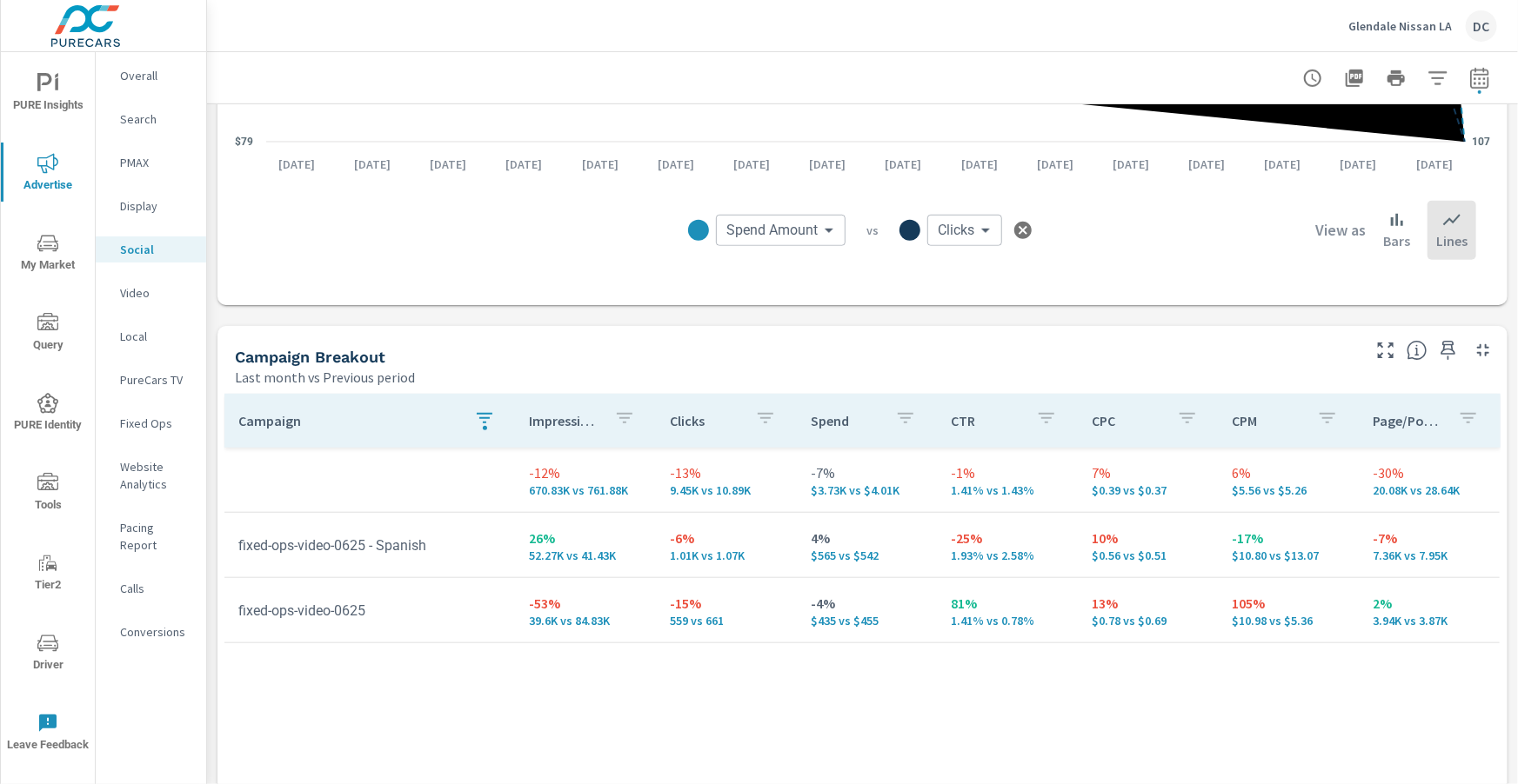
scroll to position [574, 0]
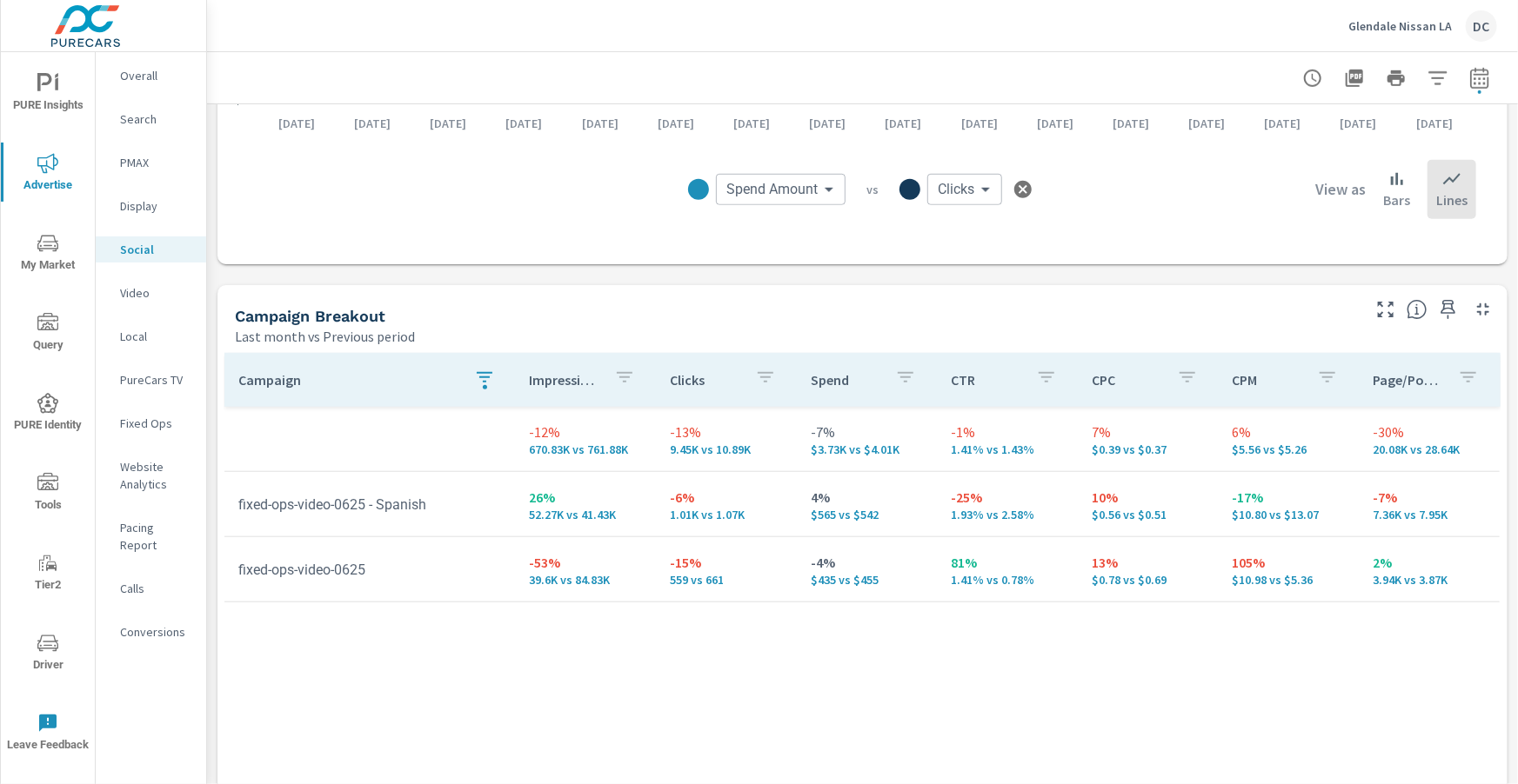
click at [493, 378] on icon "button" at bounding box center [484, 378] width 21 height 21
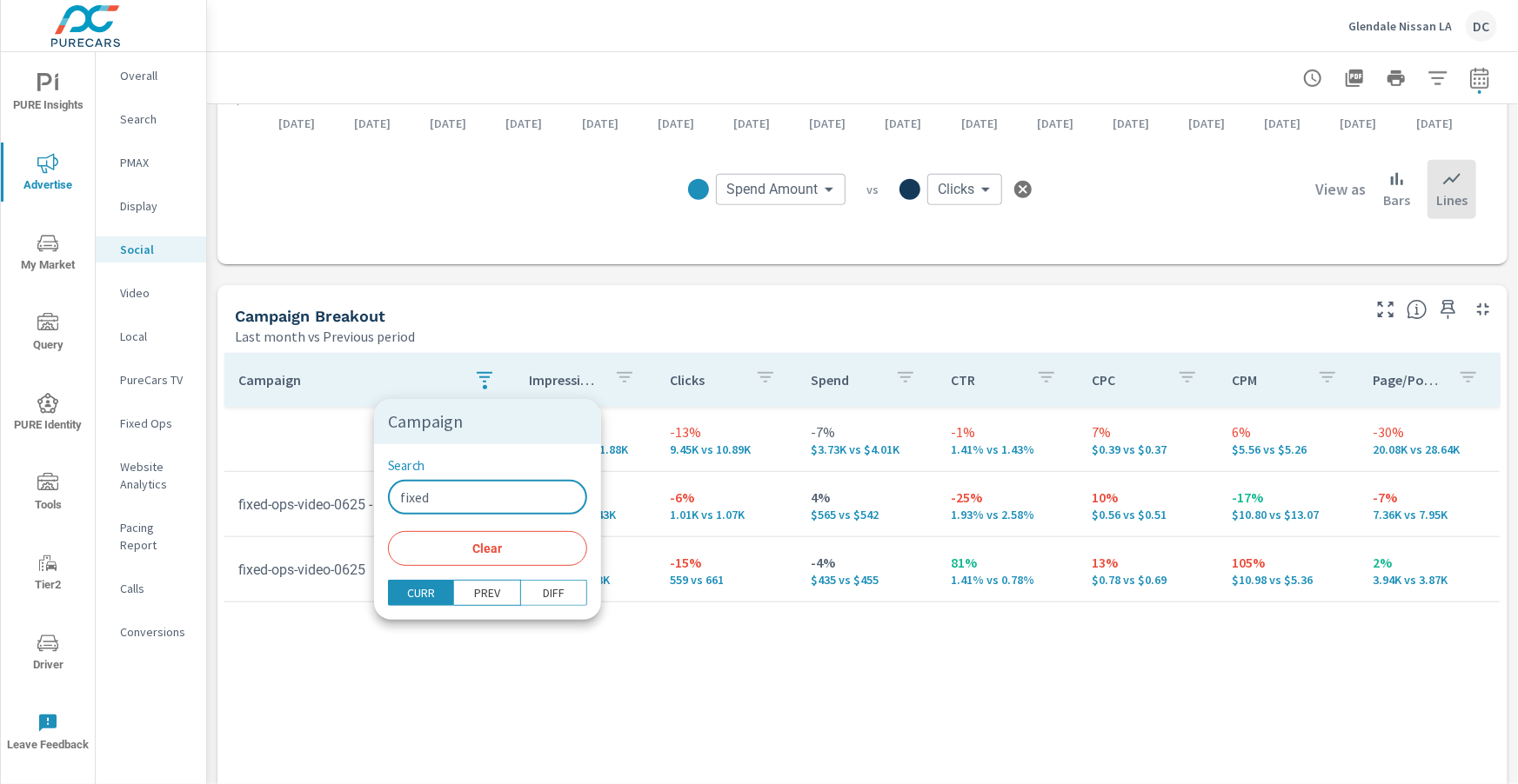
click at [470, 498] on input "fixed" at bounding box center [487, 497] width 199 height 35
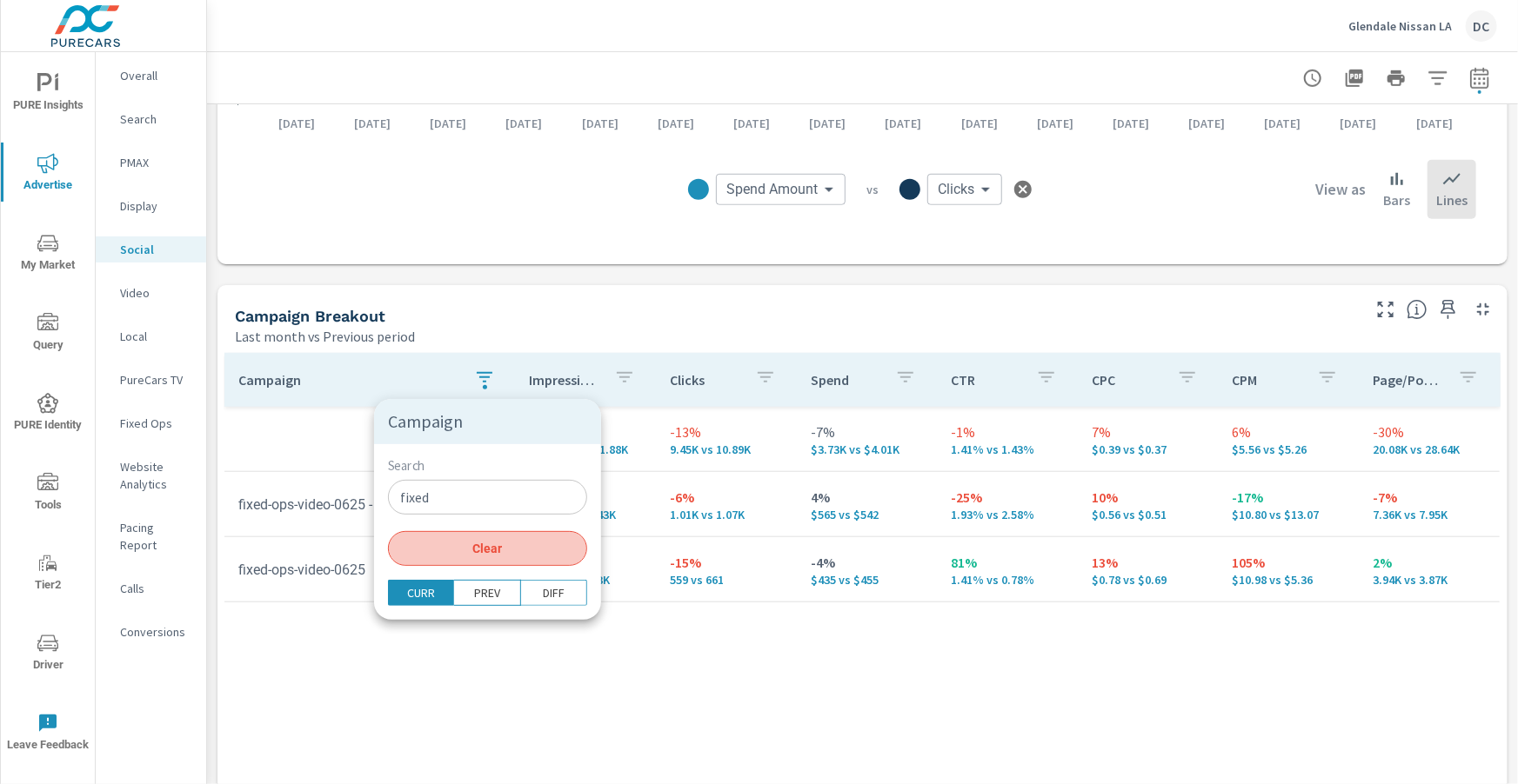
click at [486, 541] on span "Clear" at bounding box center [487, 549] width 178 height 15
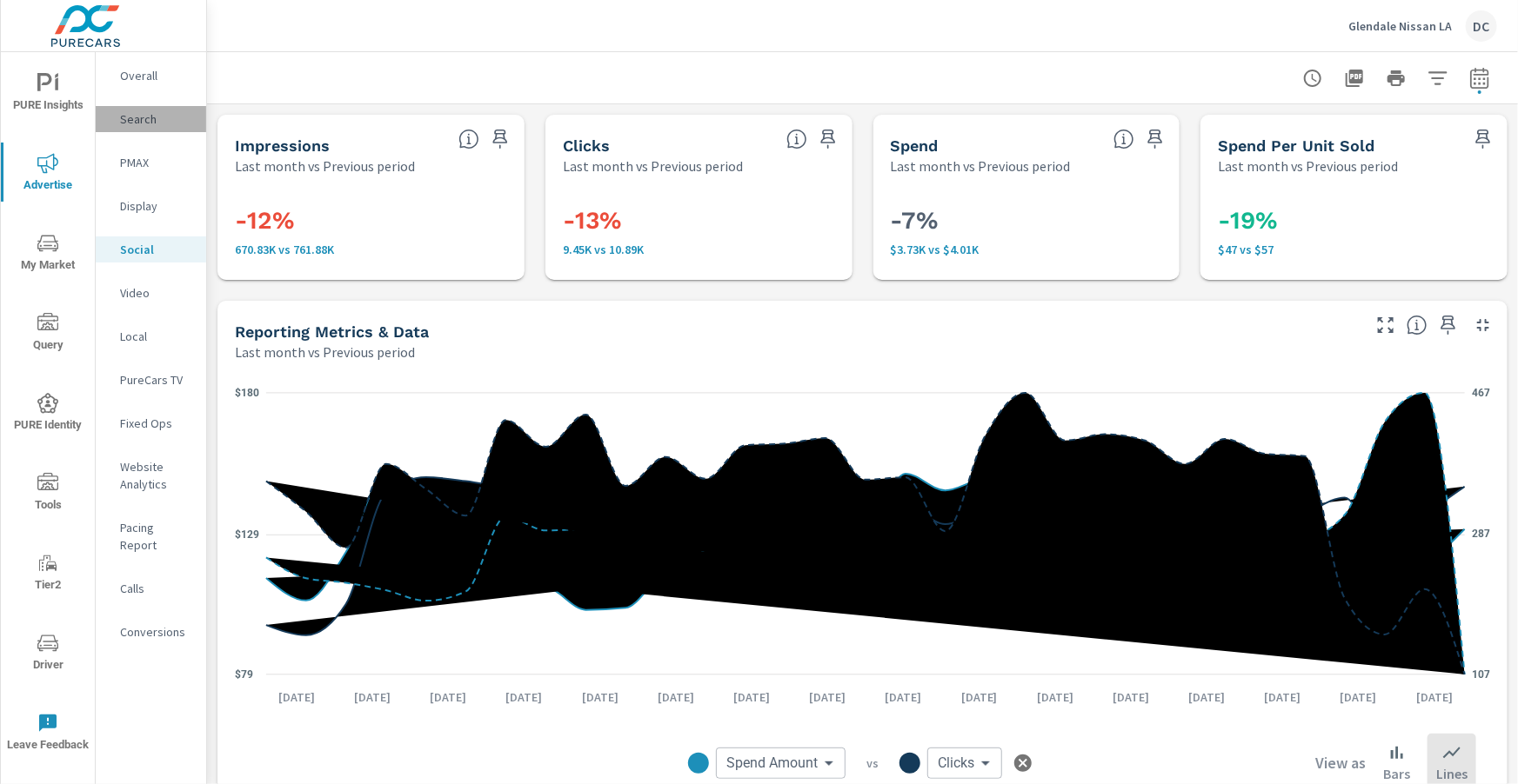
click at [139, 118] on p "Search" at bounding box center [156, 119] width 72 height 17
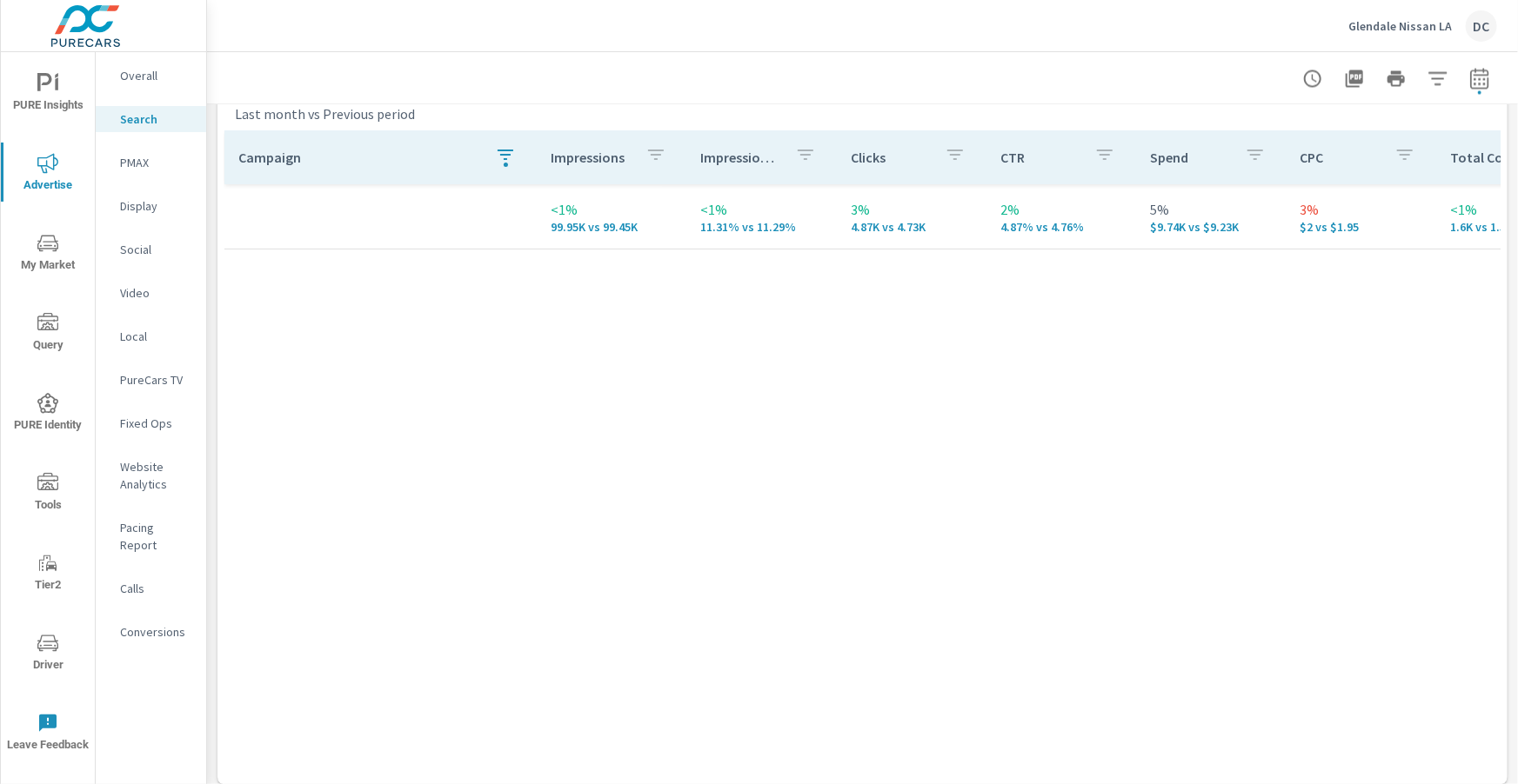
scroll to position [1739, 0]
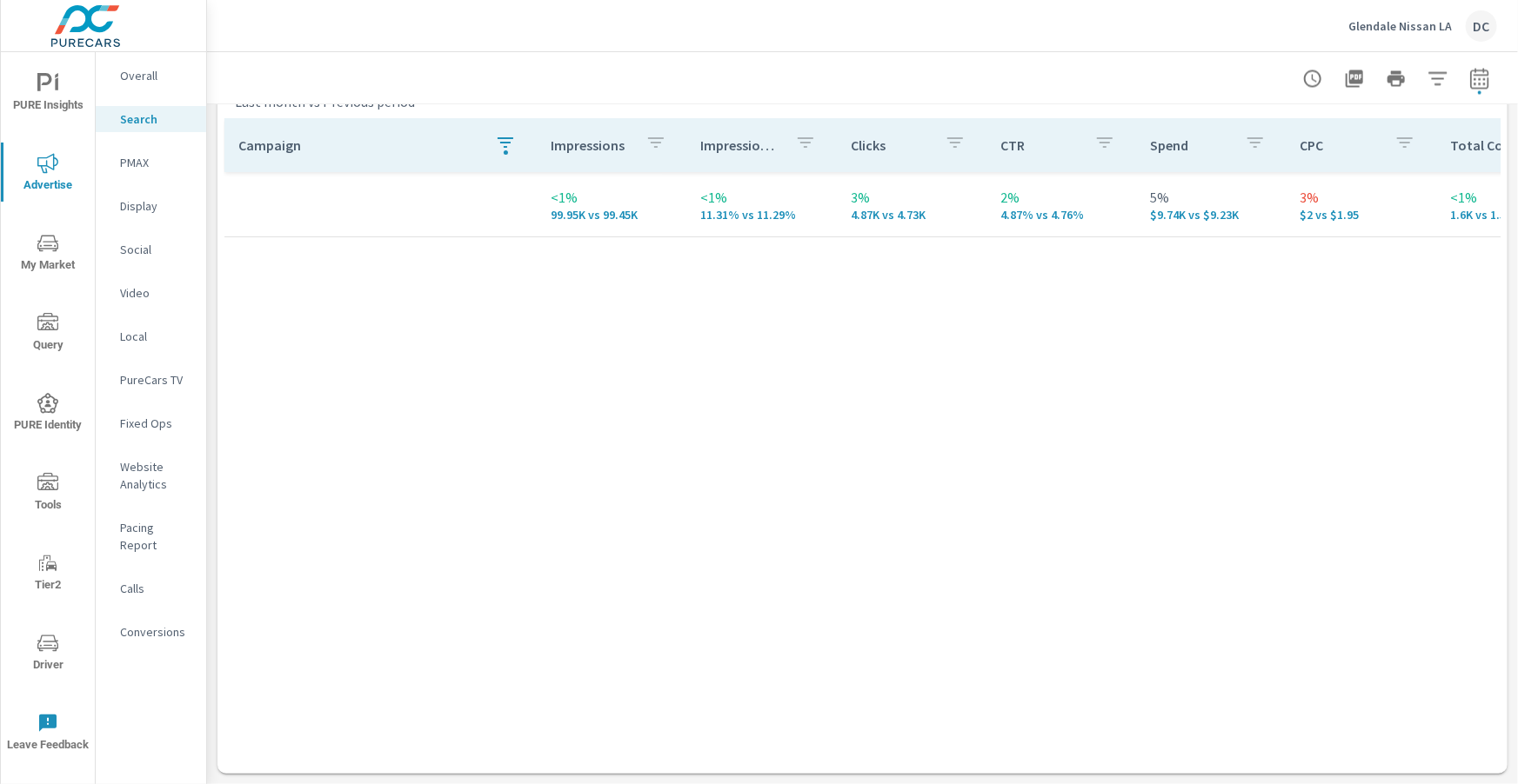
click at [495, 147] on icon "button" at bounding box center [506, 143] width 21 height 21
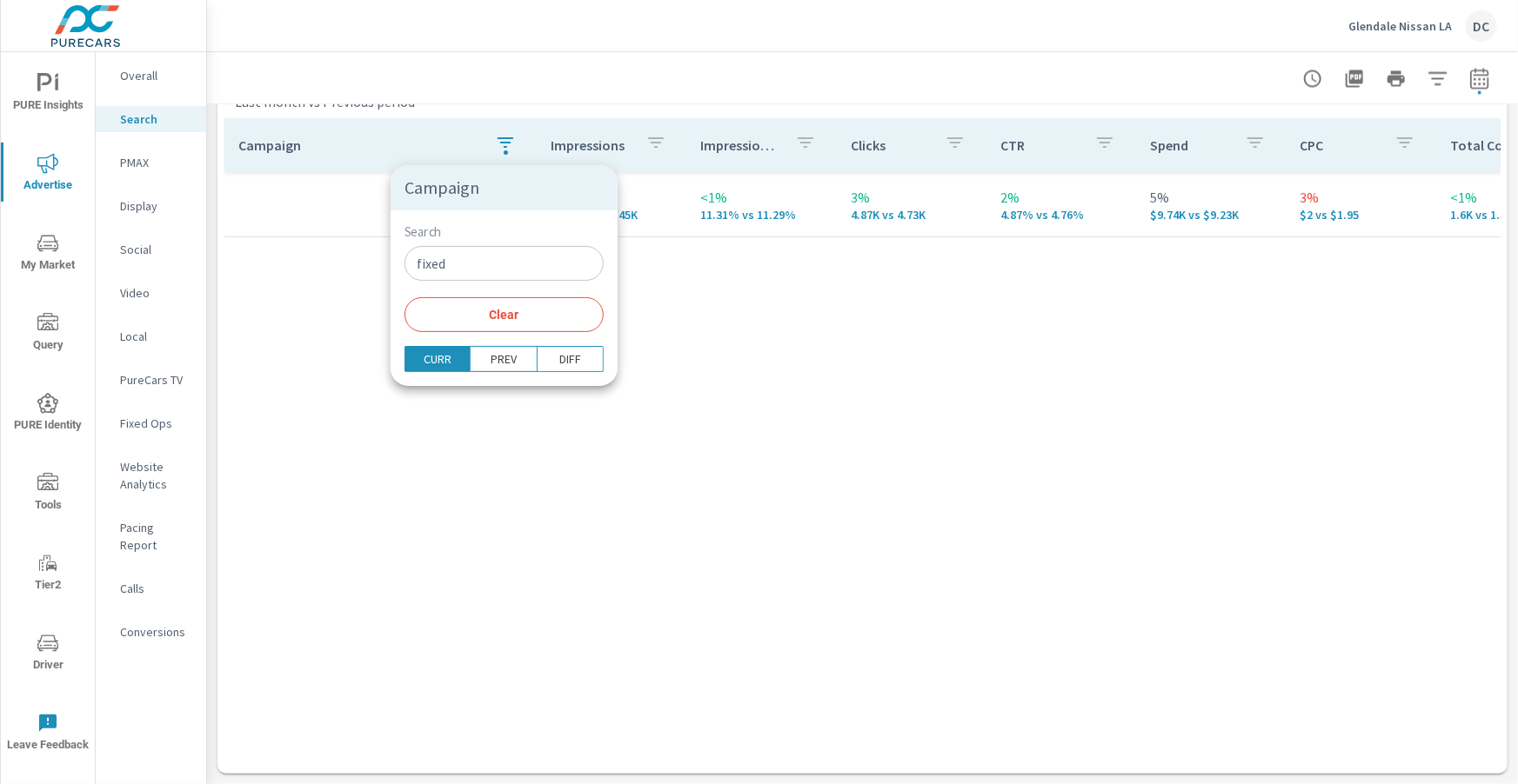
click at [461, 270] on input "fixed" at bounding box center [504, 264] width 199 height 35
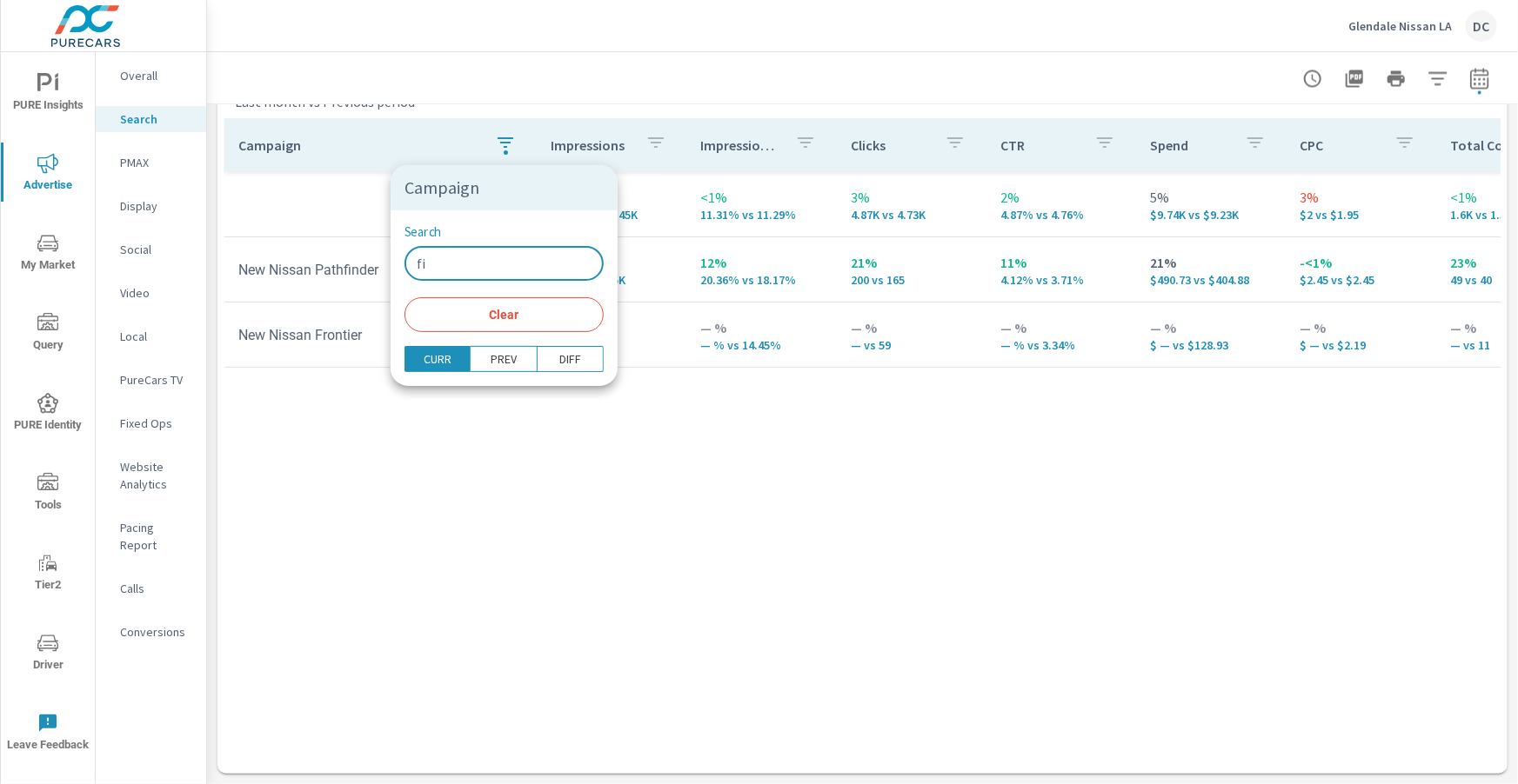
type input "f"
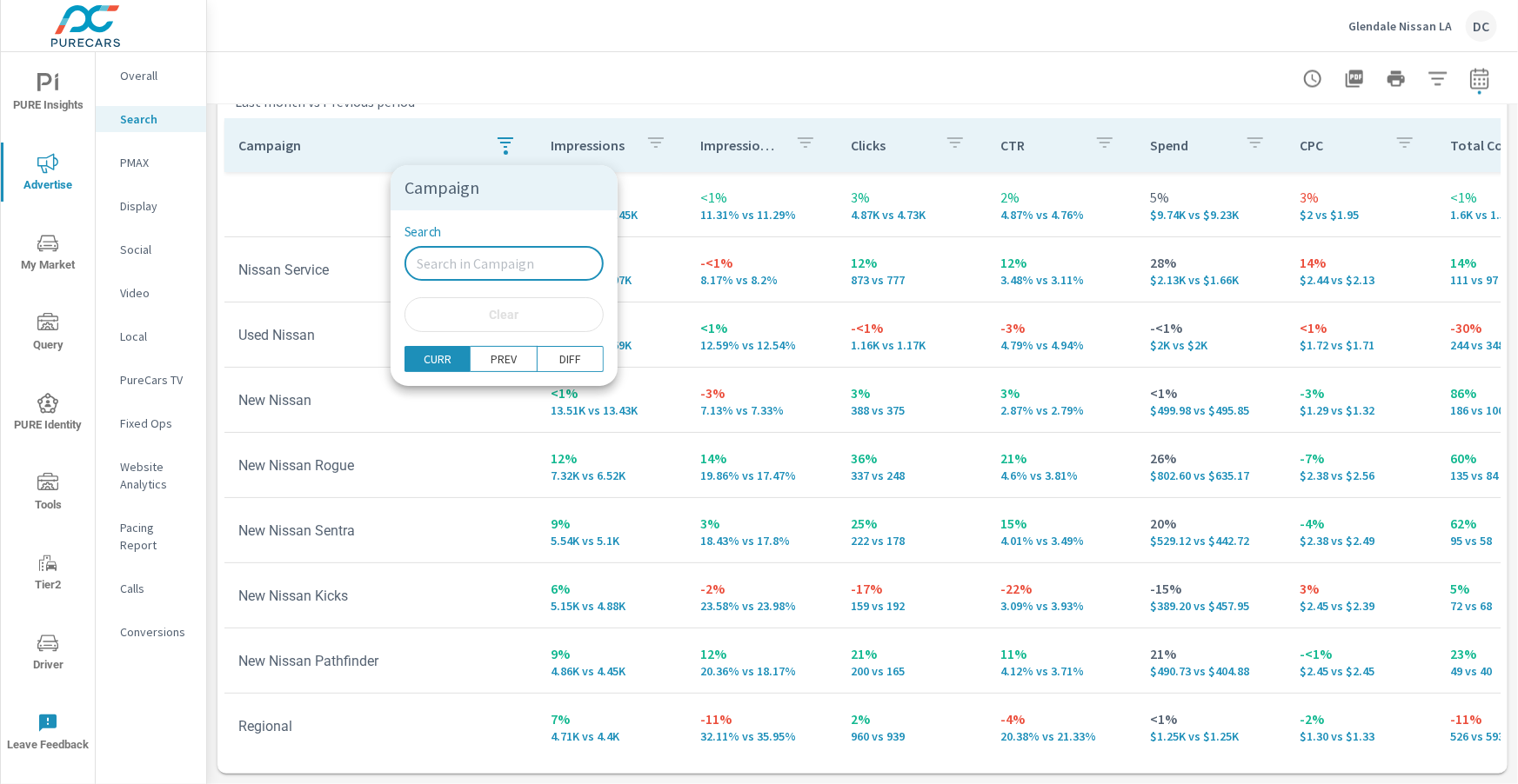
click at [275, 195] on div at bounding box center [759, 392] width 1518 height 784
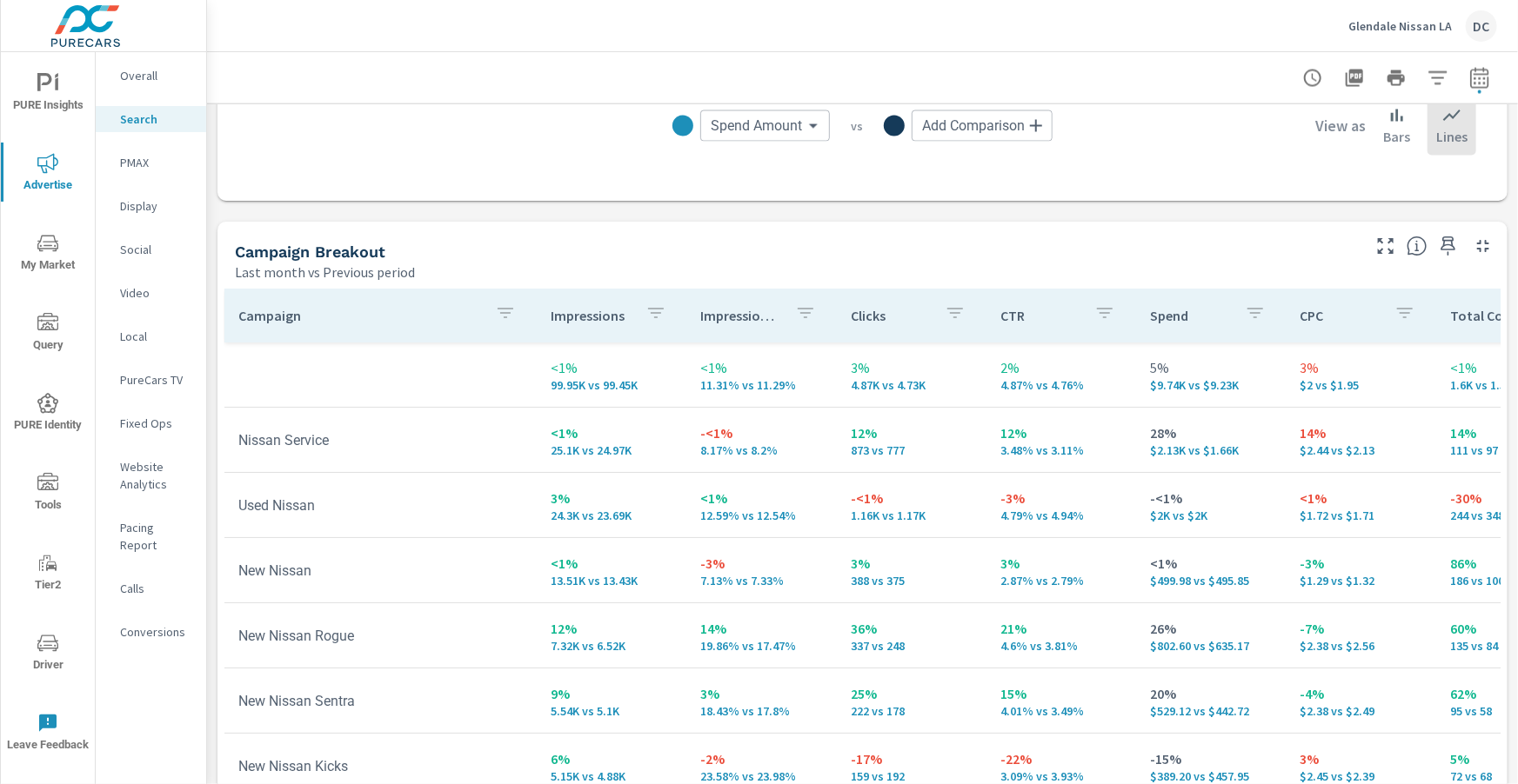
scroll to position [1569, 0]
click at [148, 81] on p "Overall" at bounding box center [156, 76] width 72 height 17
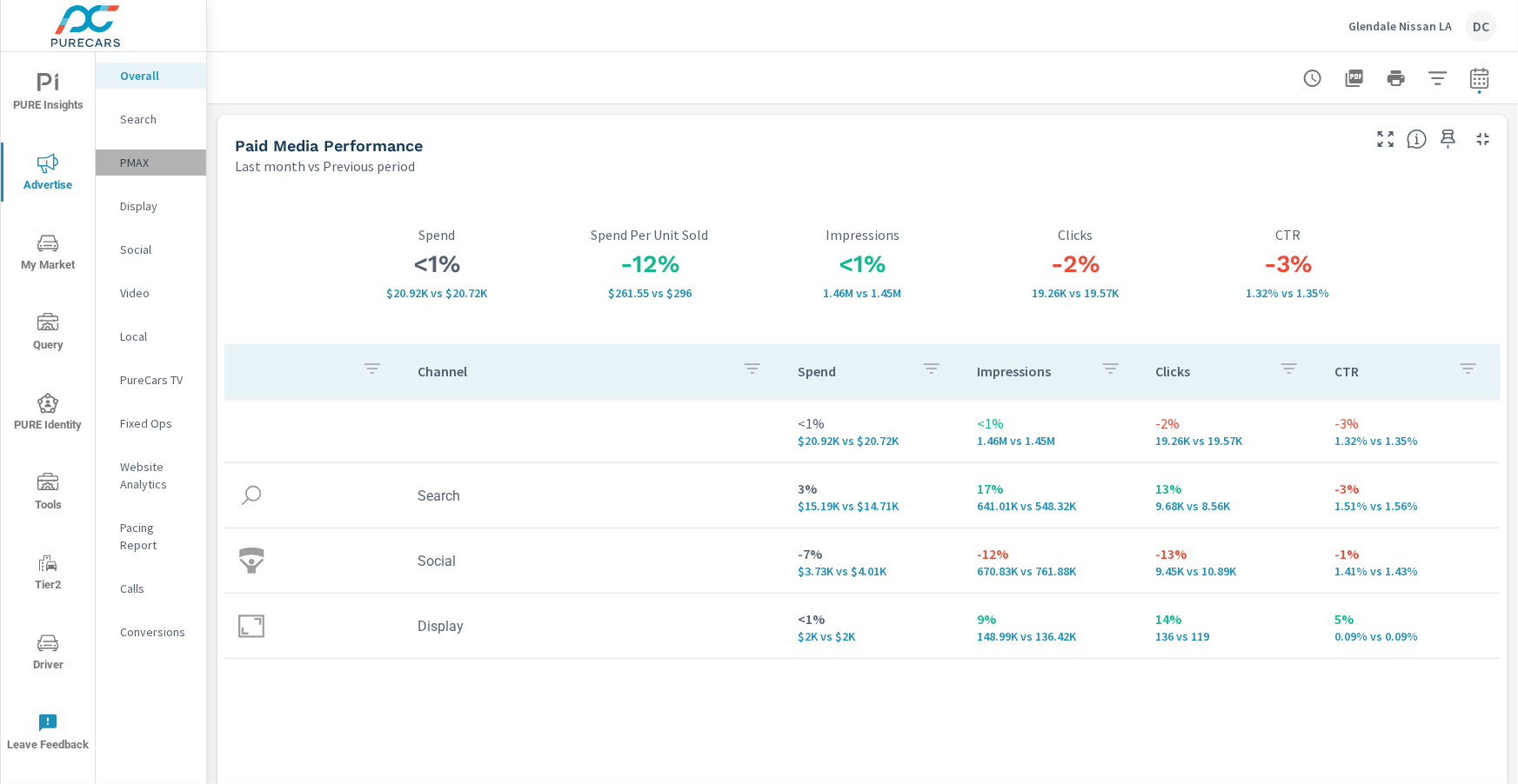
click at [137, 162] on p "PMAX" at bounding box center [156, 163] width 72 height 17
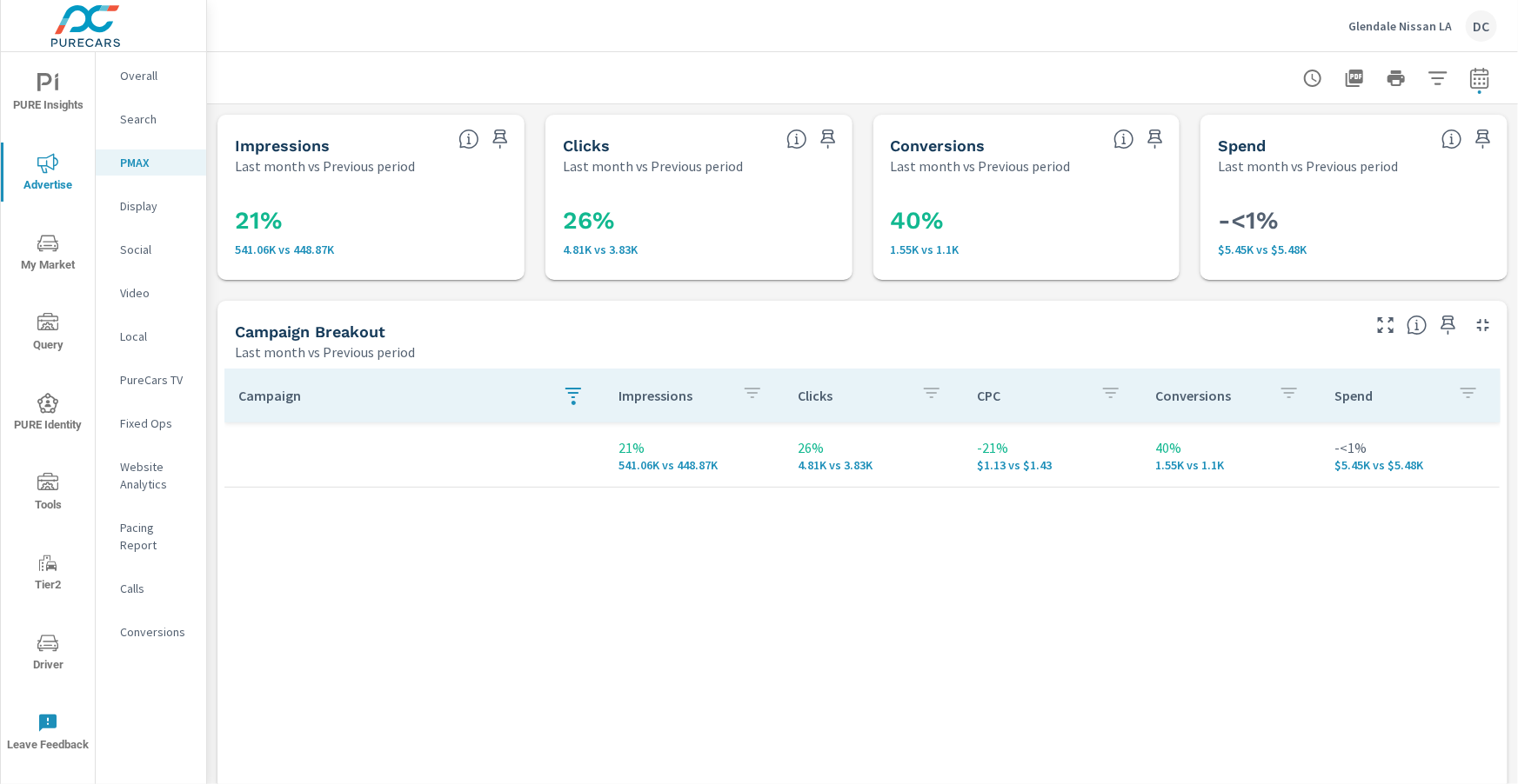
click at [567, 391] on icon "button" at bounding box center [573, 393] width 21 height 21
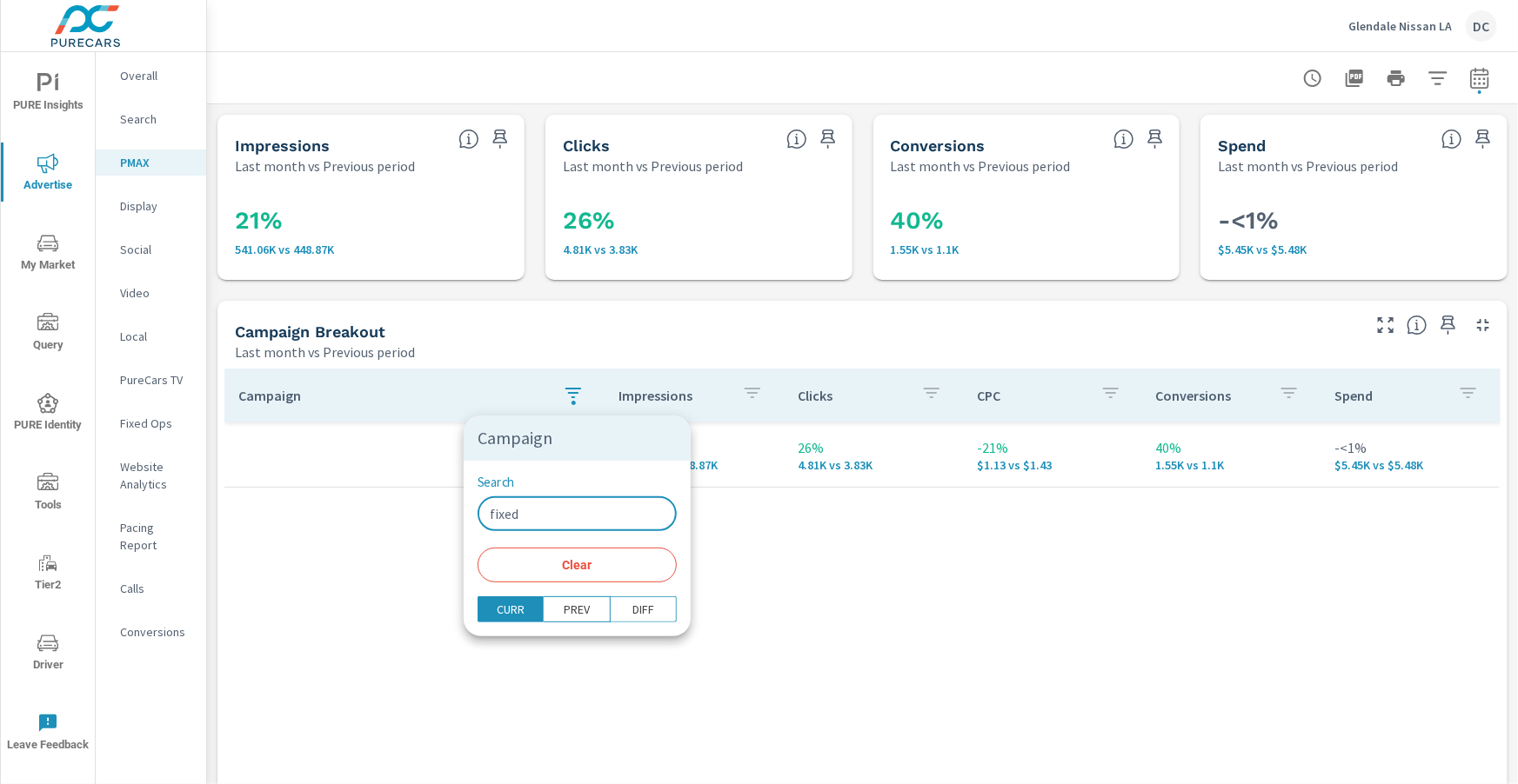
drag, startPoint x: 532, startPoint y: 507, endPoint x: 404, endPoint y: 520, distance: 128.7
click at [408, 522] on div "Campaign Search fixed ​ Clear CURR PREV DIFF" at bounding box center [759, 392] width 1518 height 784
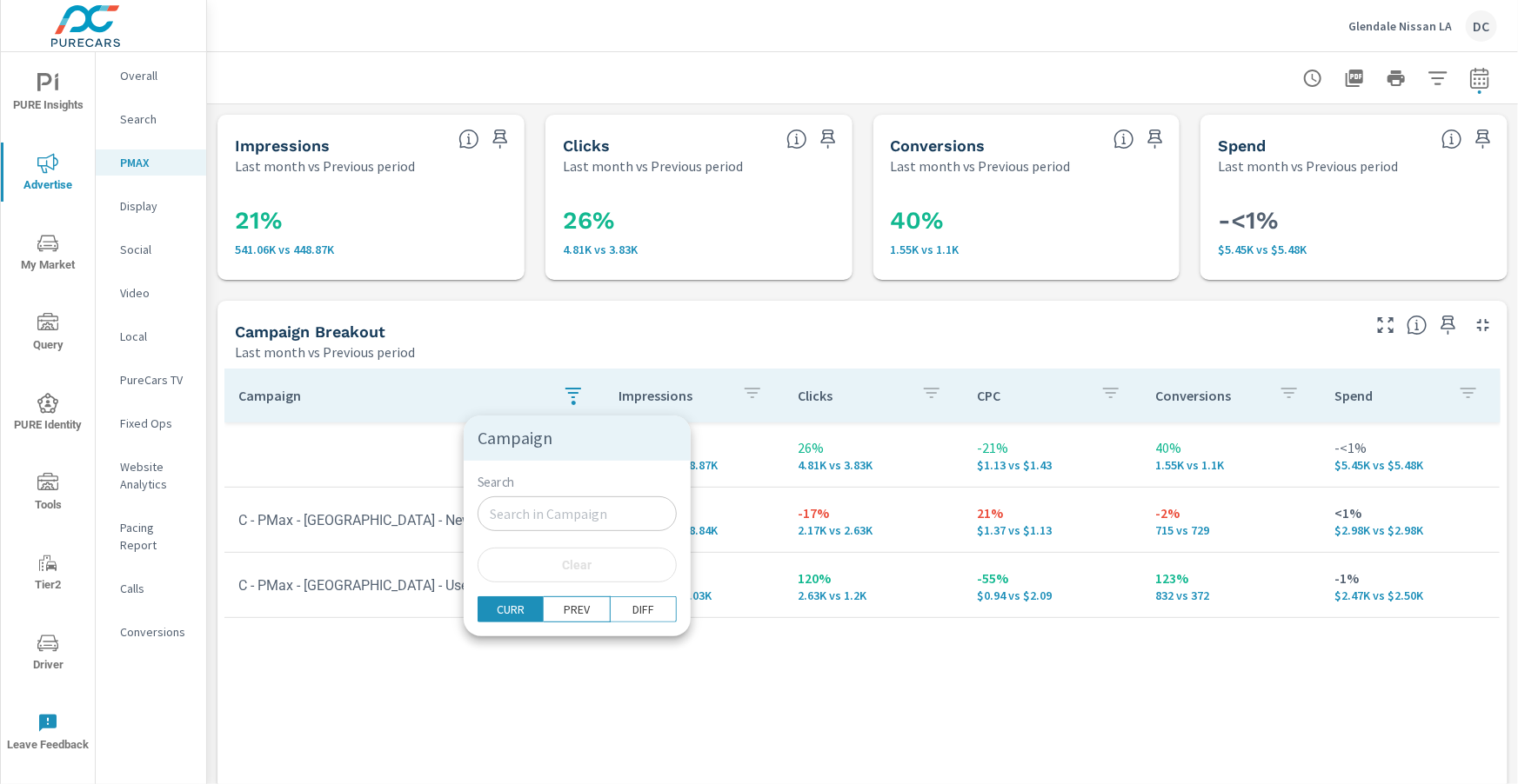
click at [519, 359] on div at bounding box center [759, 392] width 1518 height 784
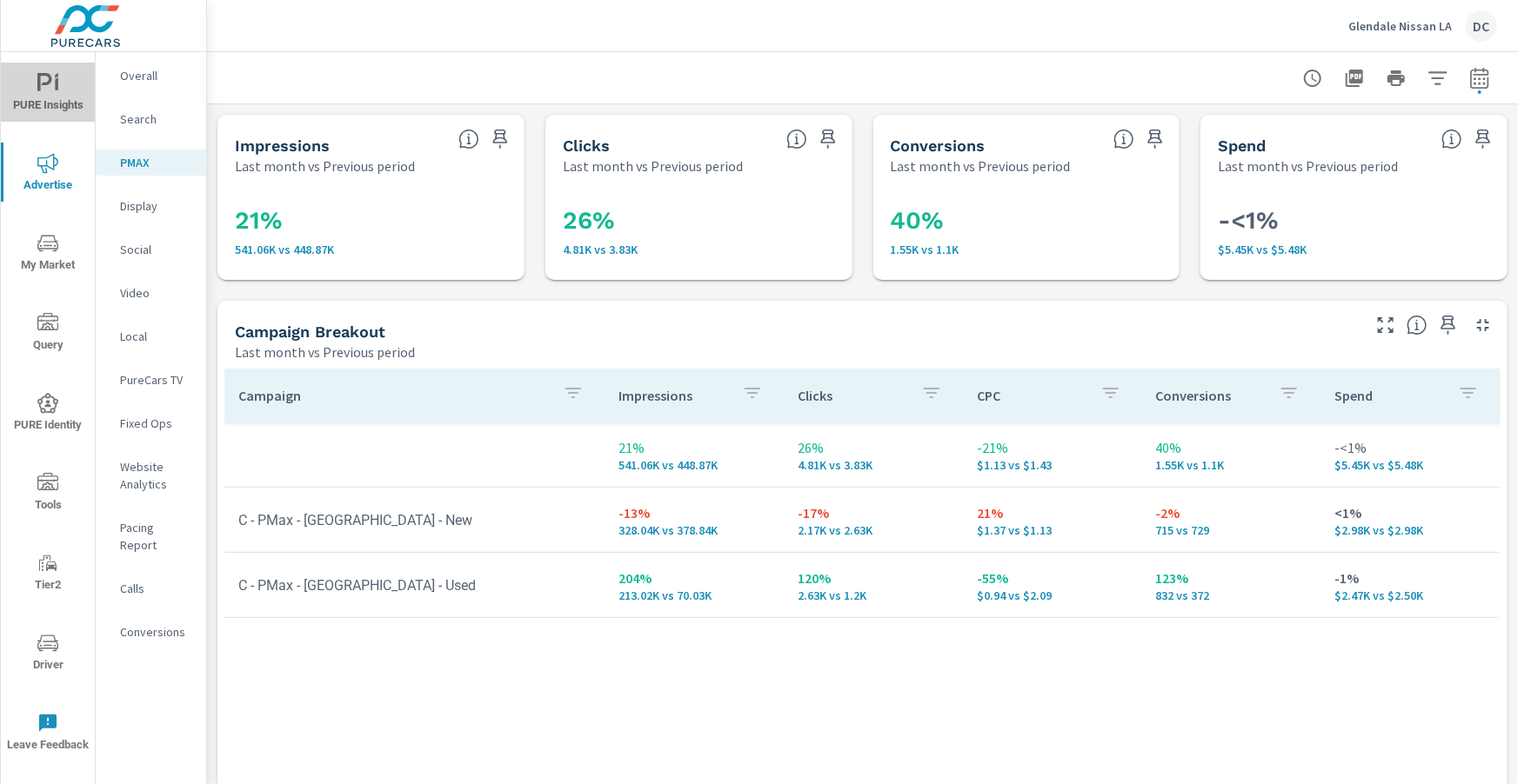
click at [49, 99] on span "PURE Insights" at bounding box center [47, 94] width 84 height 42
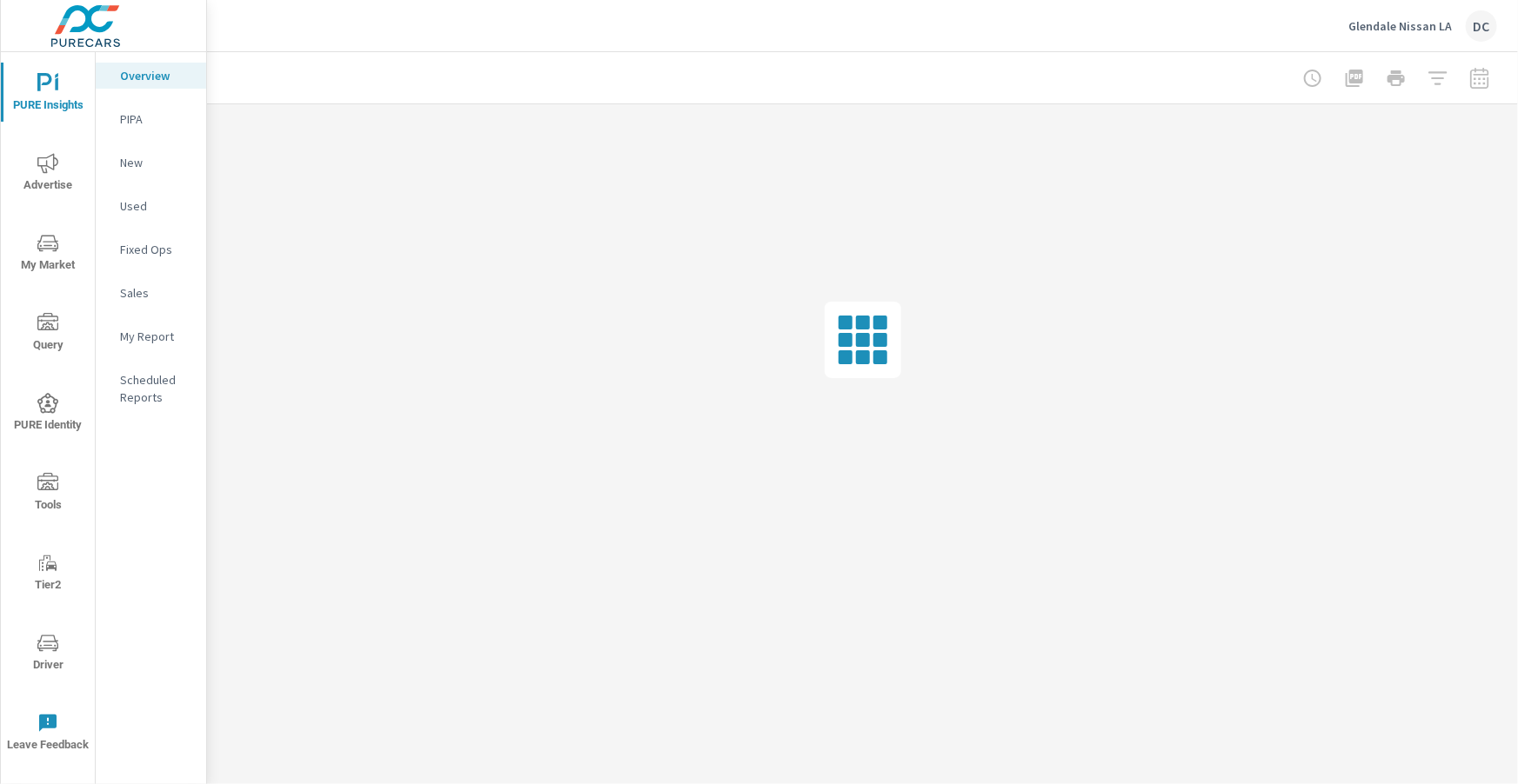
click at [147, 296] on p "Sales" at bounding box center [156, 293] width 72 height 17
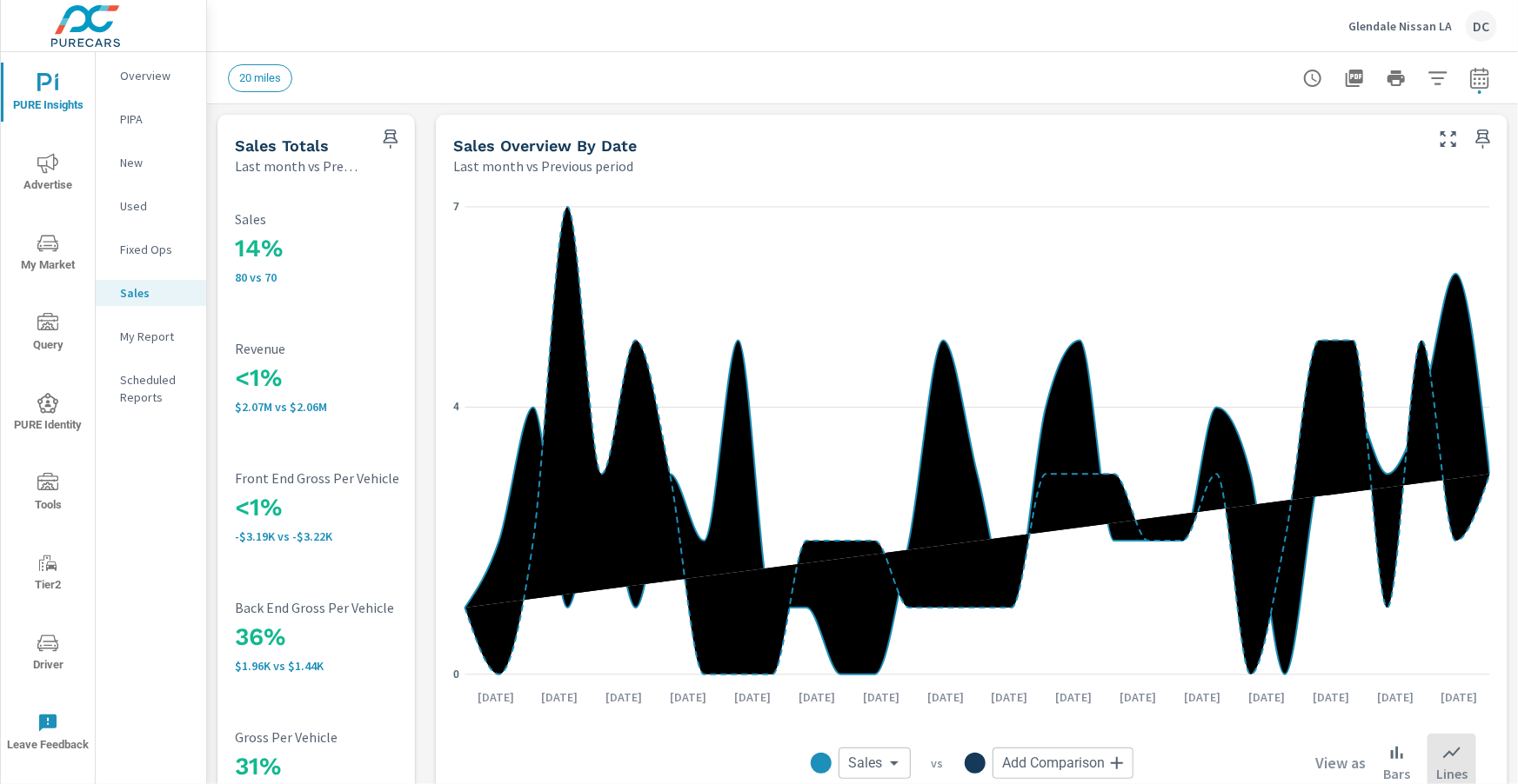
click at [146, 172] on div "New" at bounding box center [150, 162] width 111 height 26
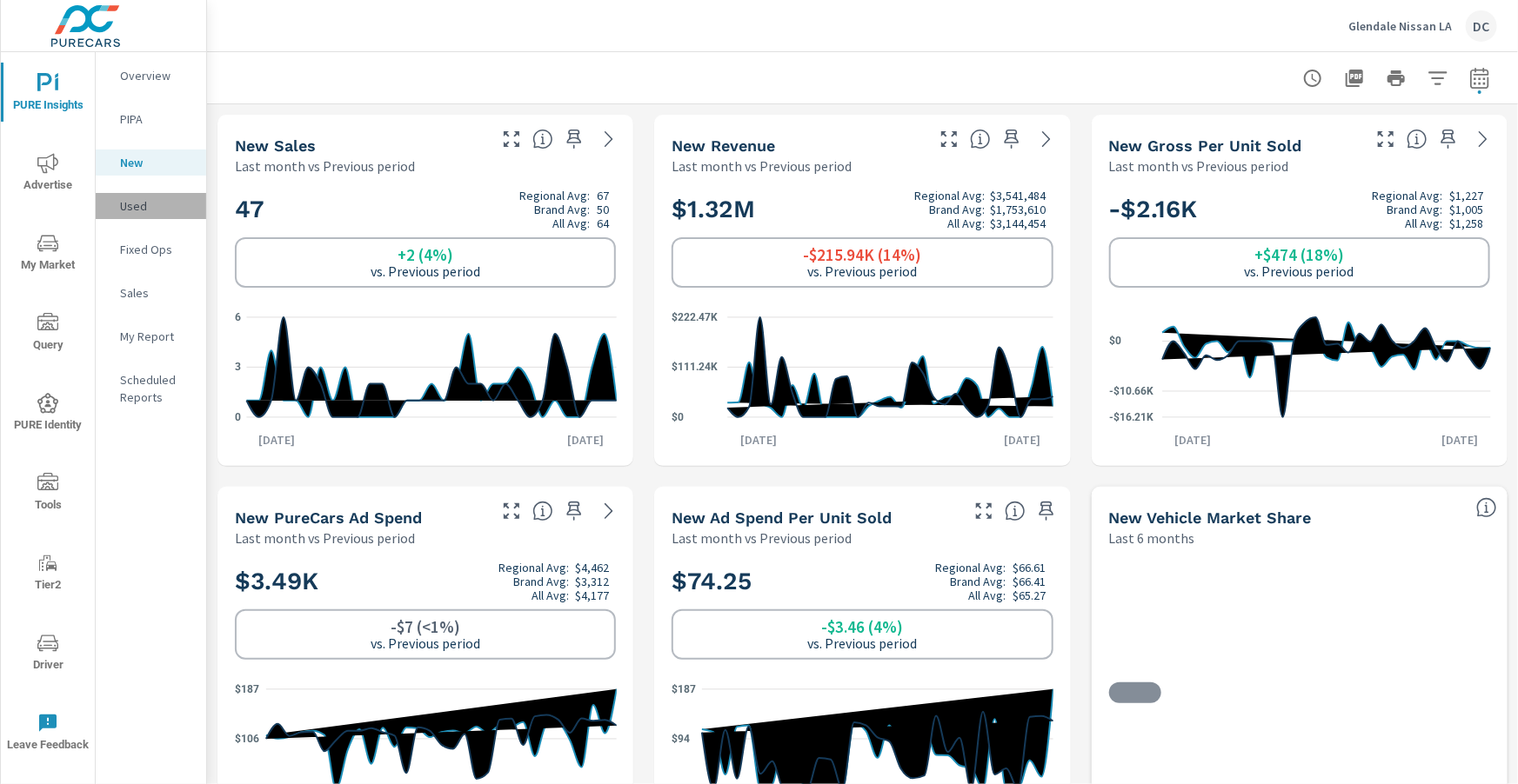
click at [135, 204] on p "Used" at bounding box center [156, 206] width 72 height 17
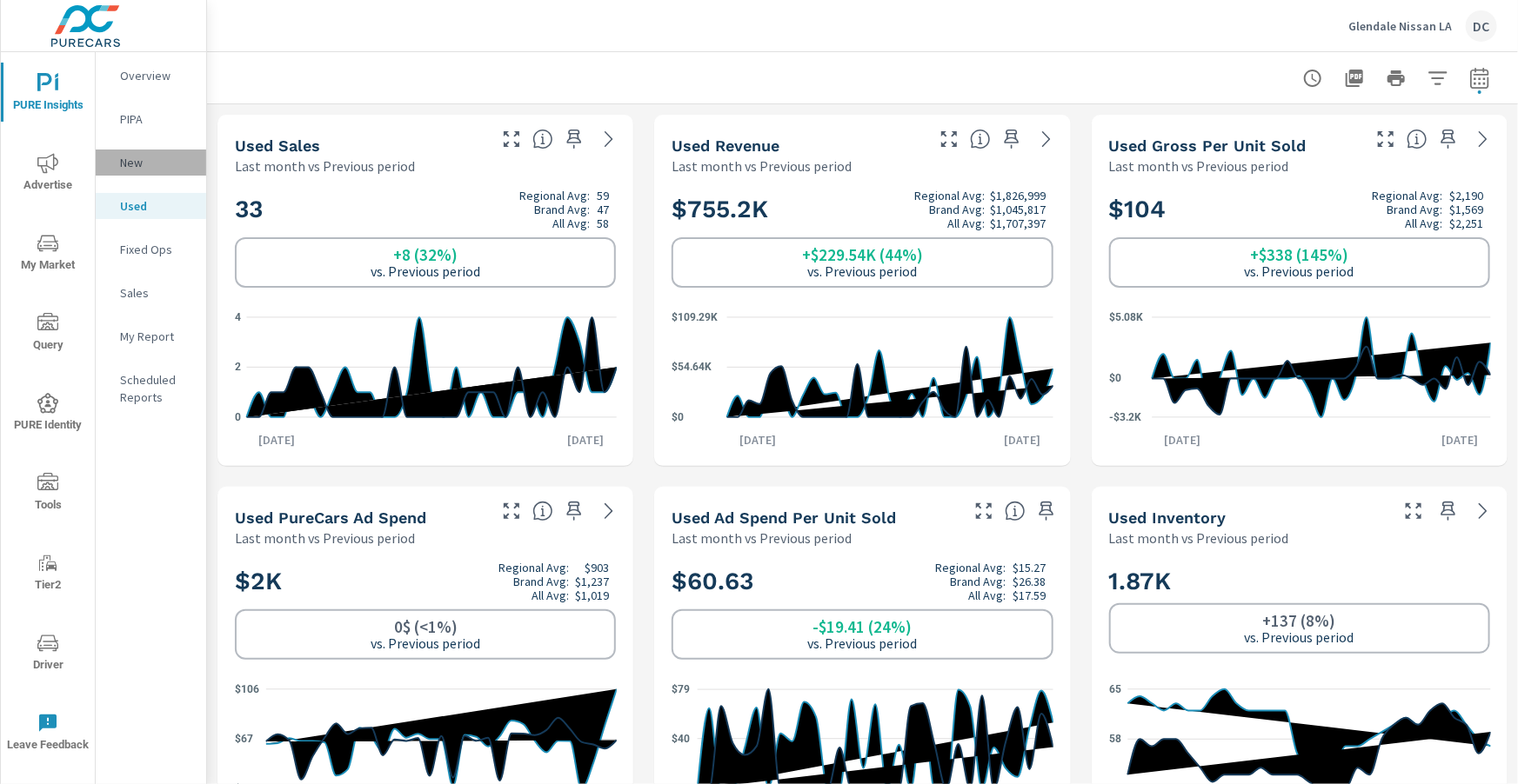
click at [132, 165] on p "New" at bounding box center [156, 163] width 72 height 17
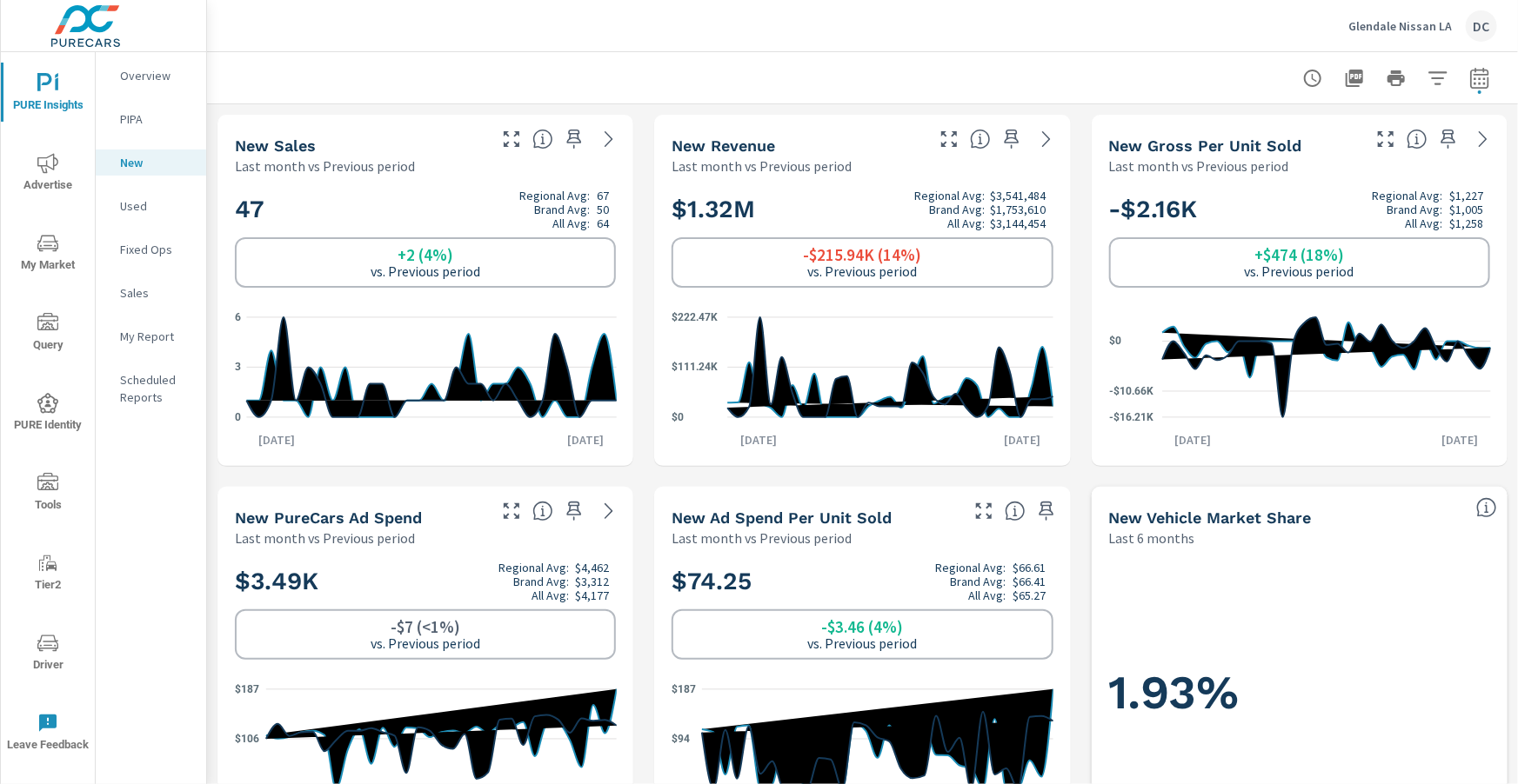
click at [132, 211] on p "Used" at bounding box center [156, 206] width 72 height 17
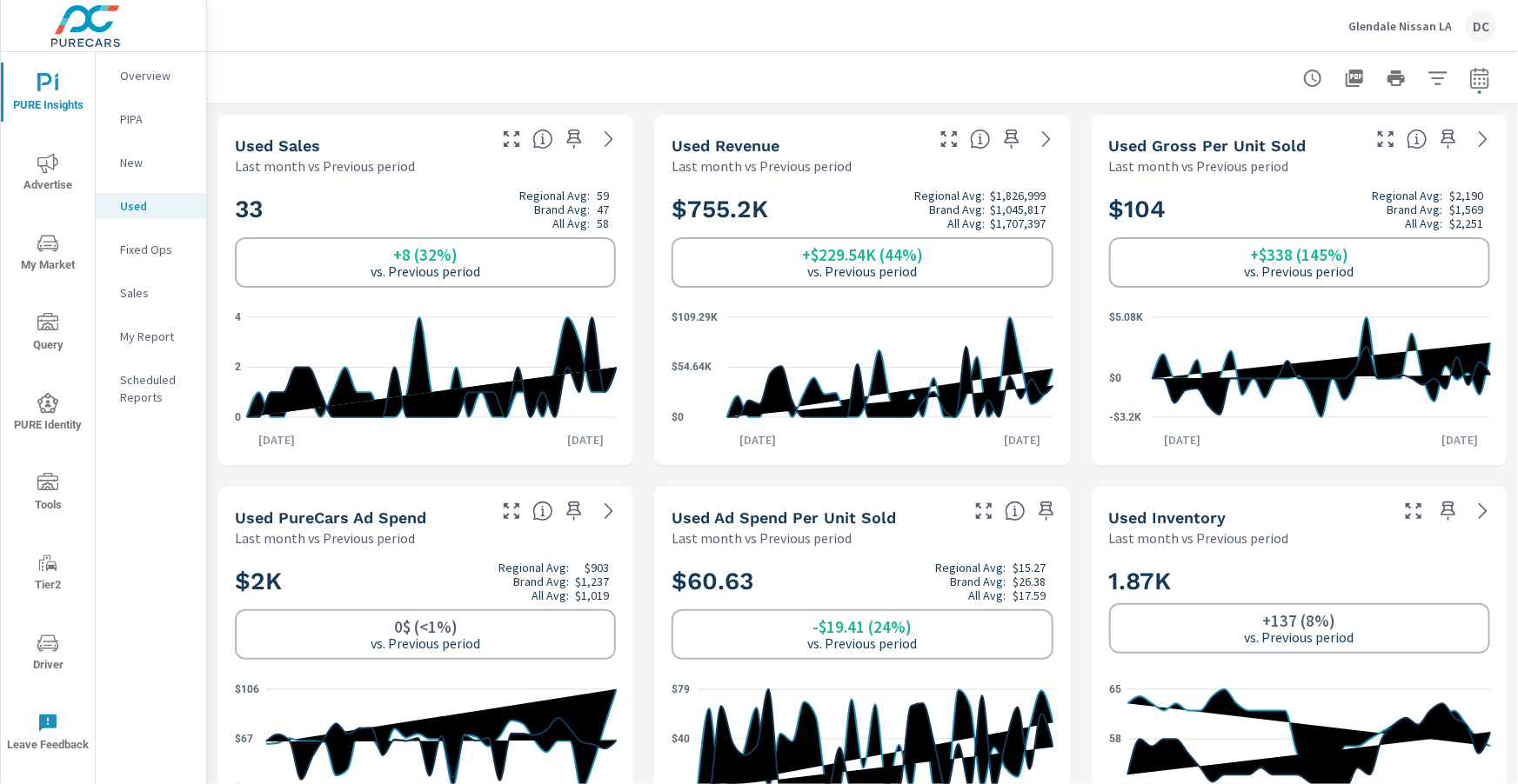
click at [148, 254] on p "Fixed Ops" at bounding box center [156, 249] width 72 height 17
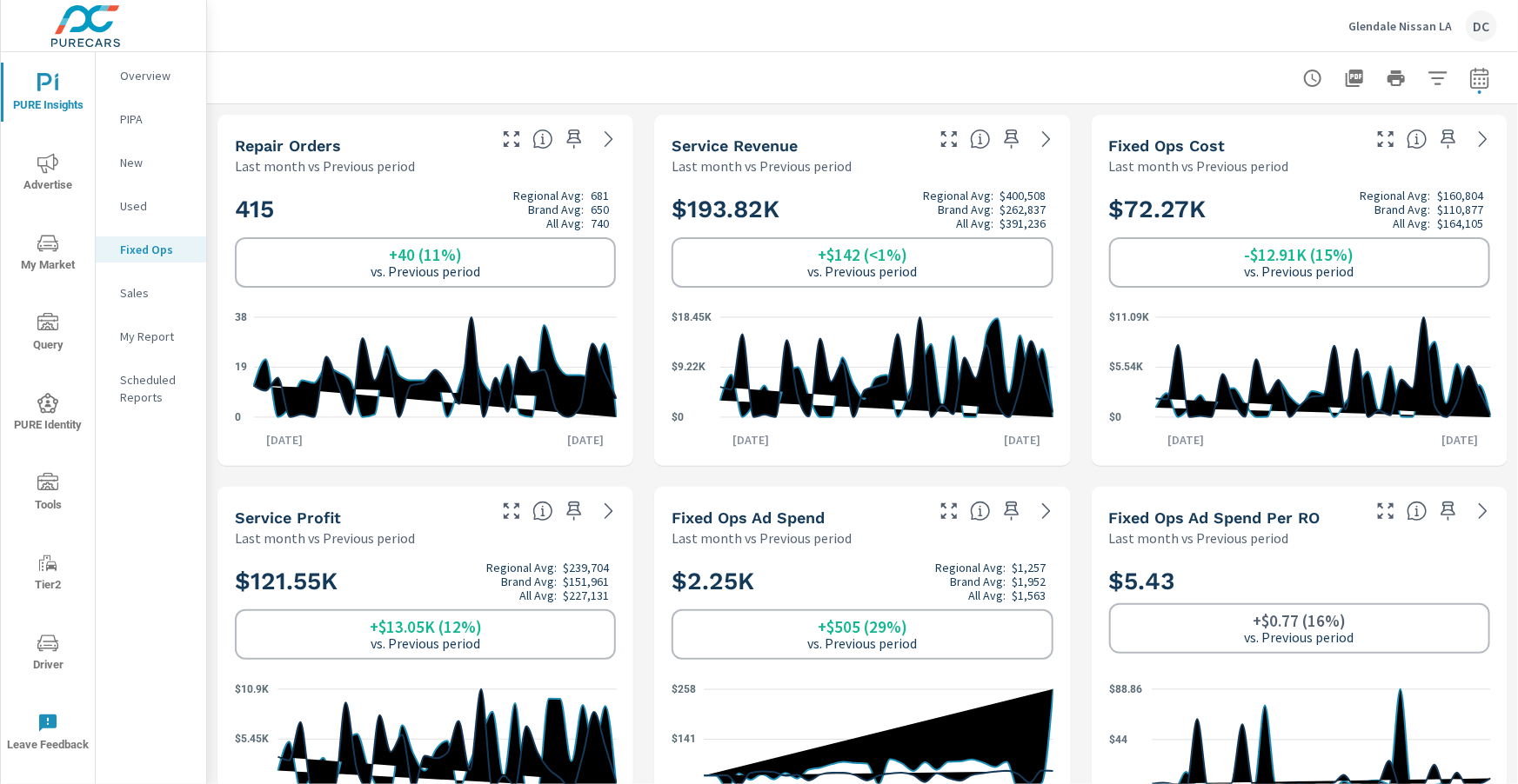
click at [138, 299] on p "Sales" at bounding box center [156, 293] width 72 height 17
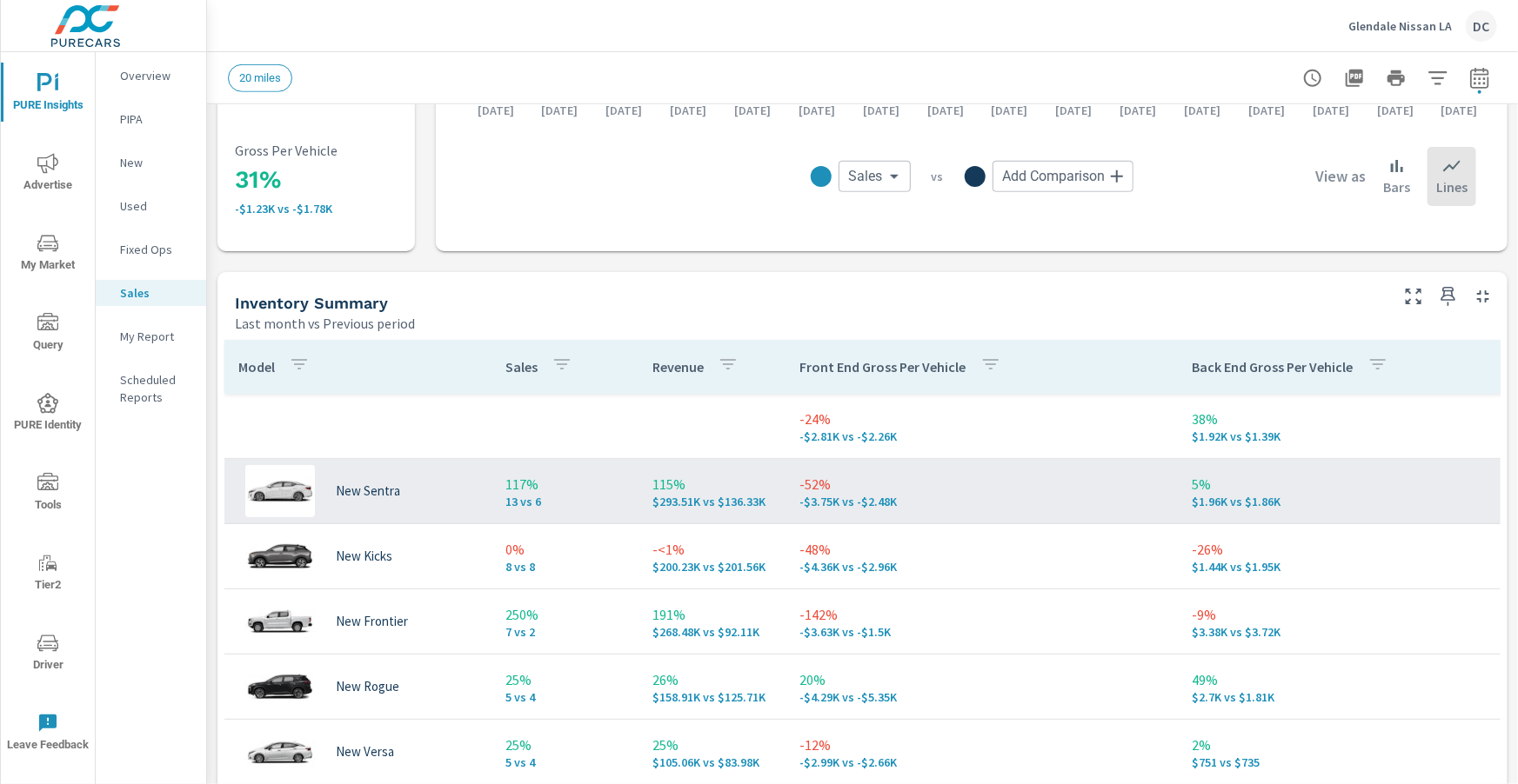
scroll to position [675, 0]
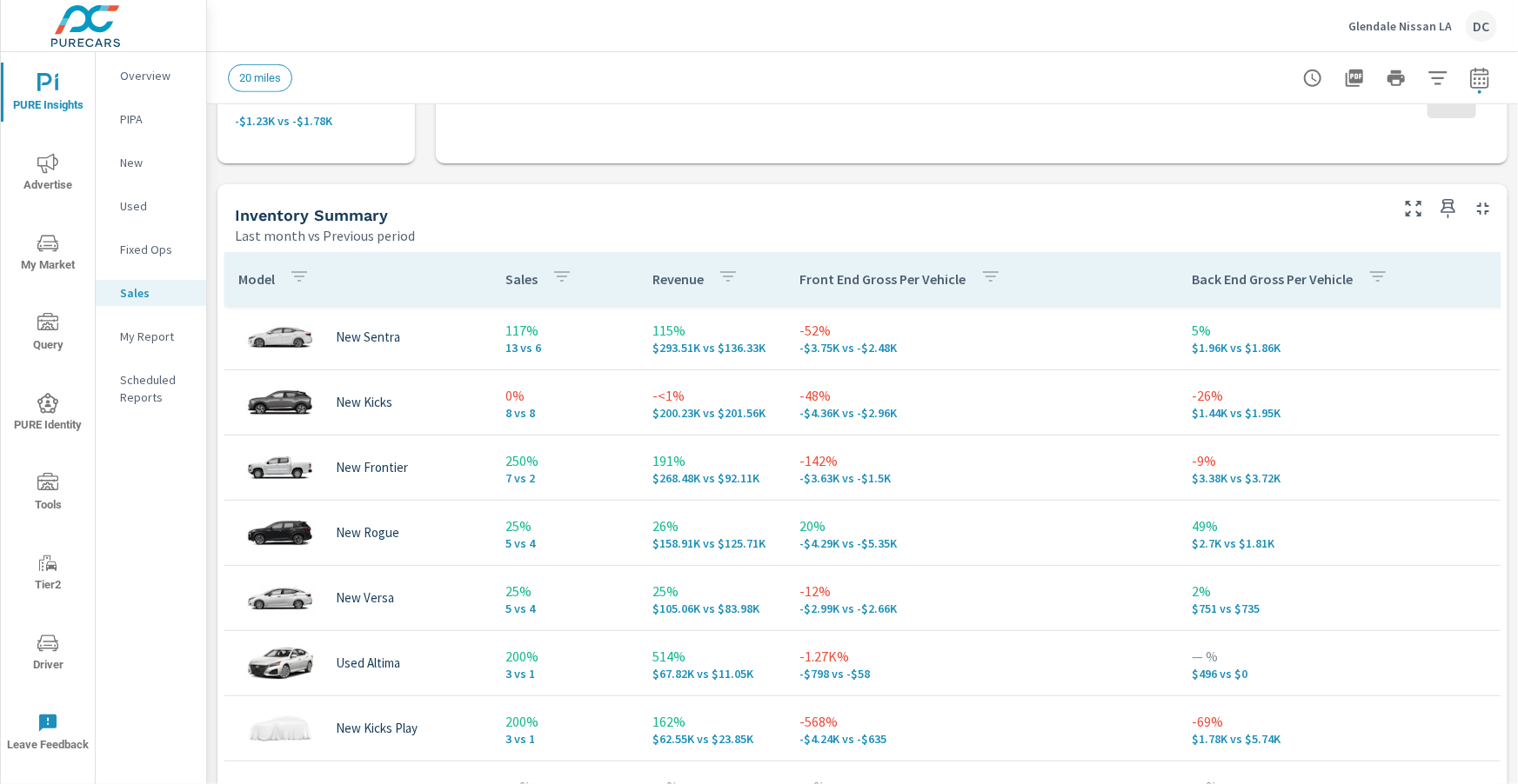
scroll to position [76, 0]
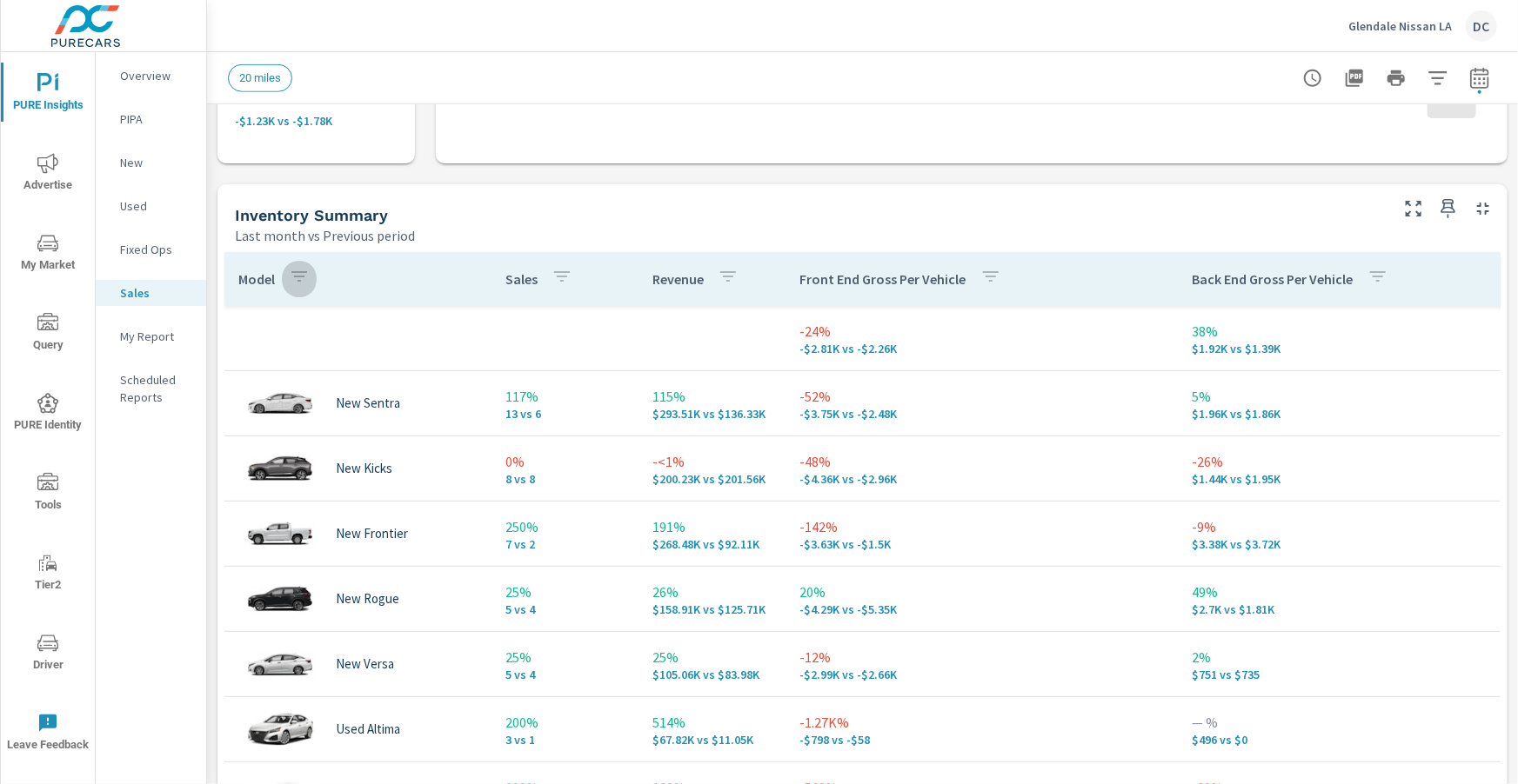
click at [313, 276] on button "button" at bounding box center [300, 279] width 35 height 40
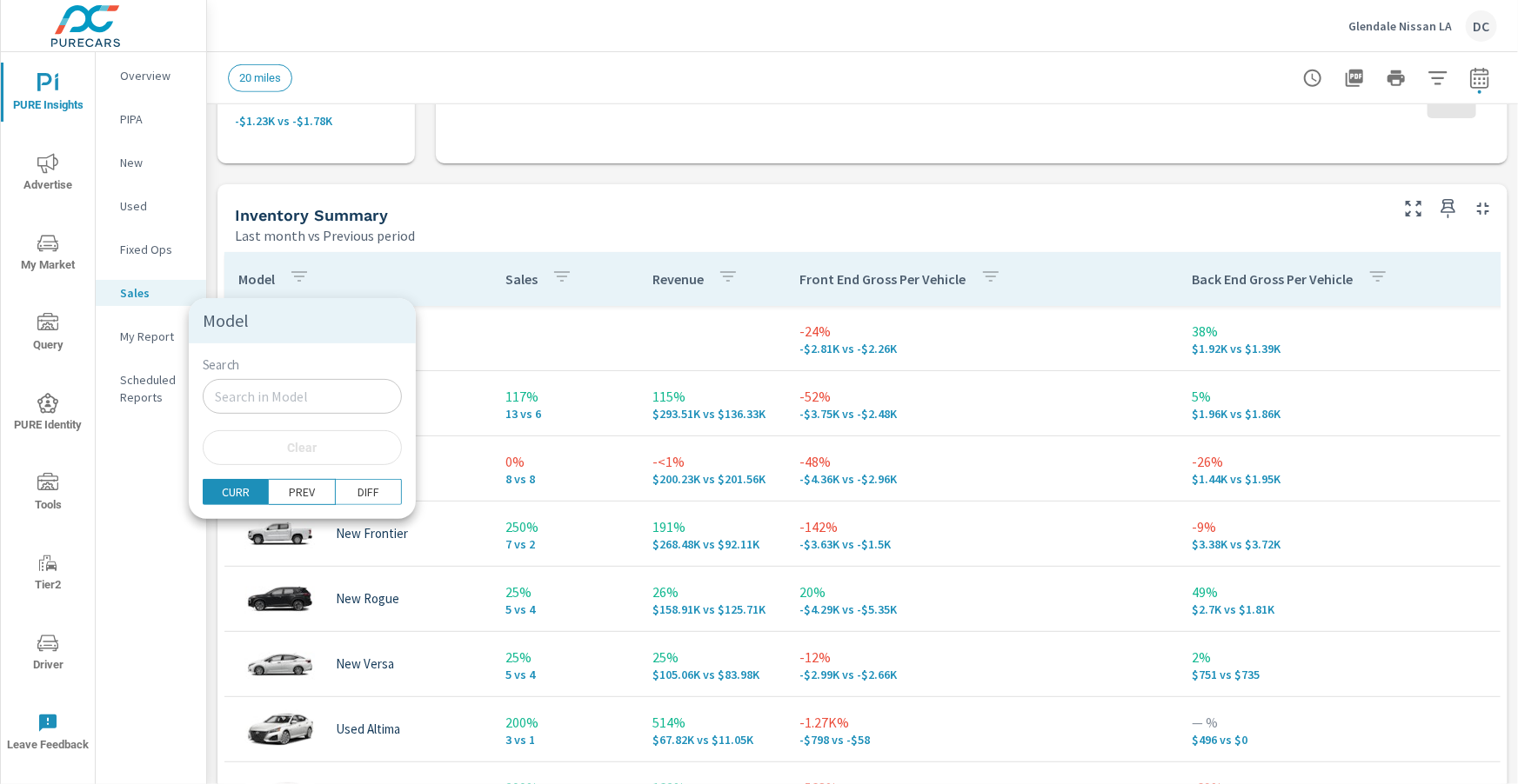
click at [307, 276] on div at bounding box center [759, 392] width 1518 height 784
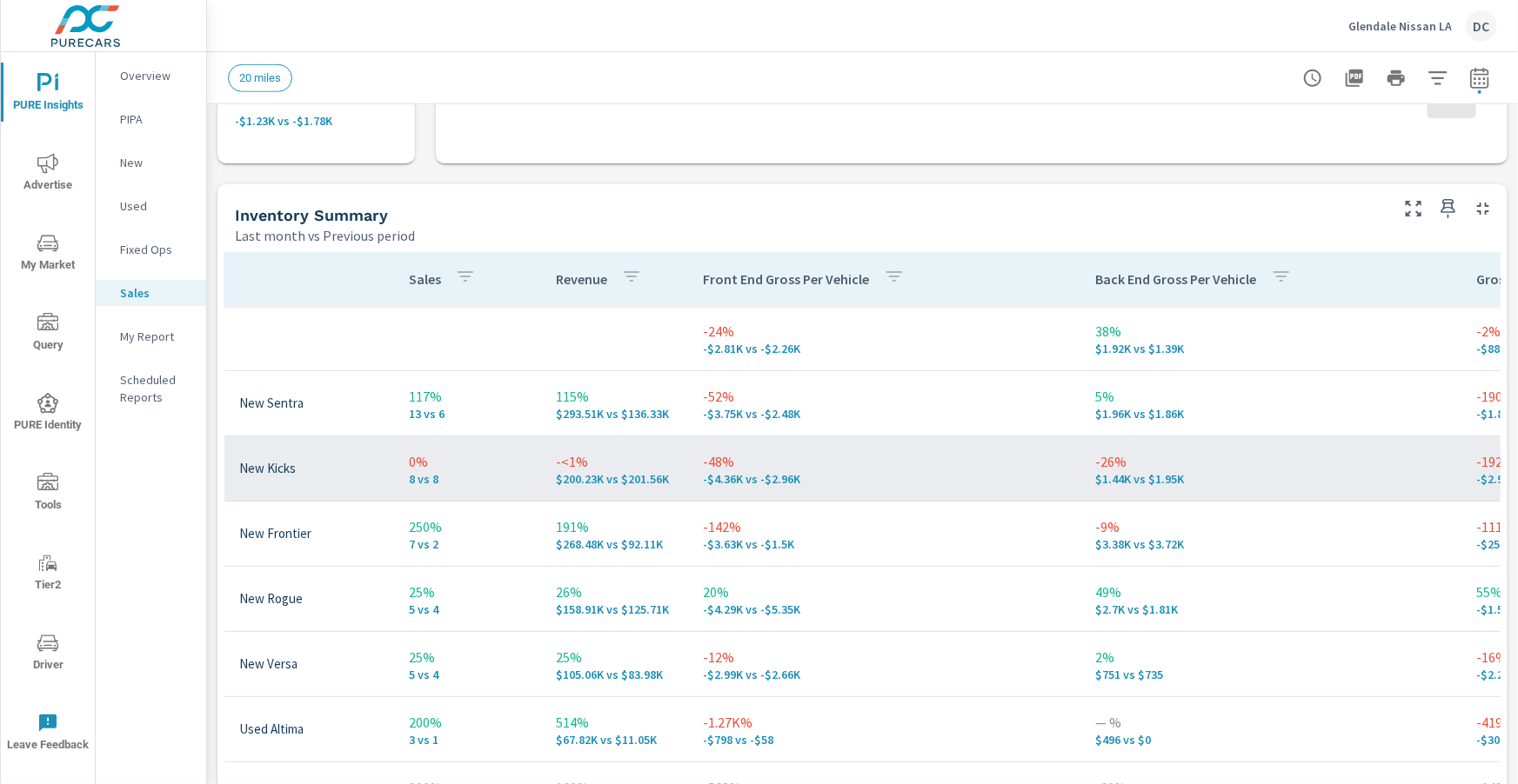
scroll to position [0, 97]
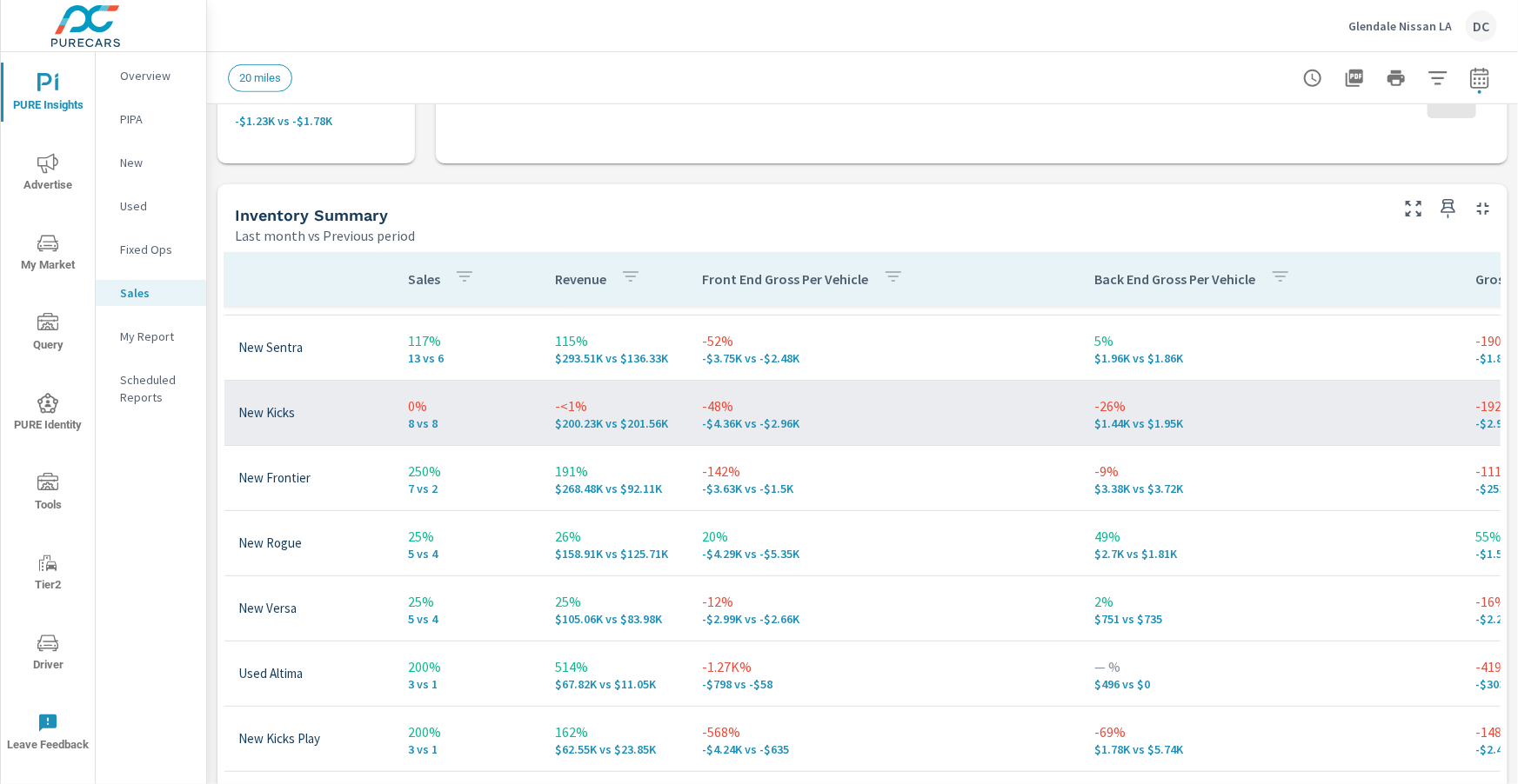
scroll to position [125, 97]
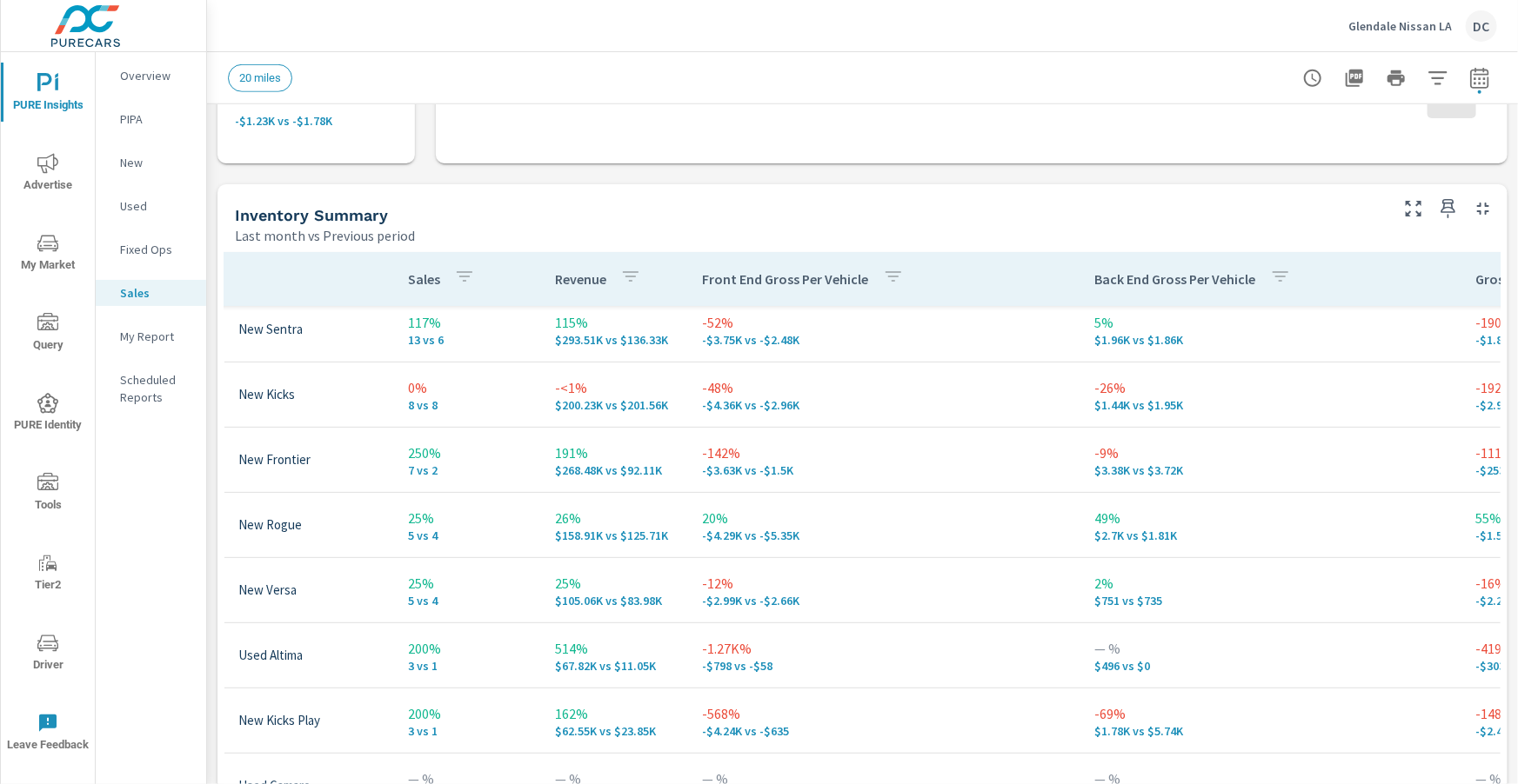
scroll to position [0, 97]
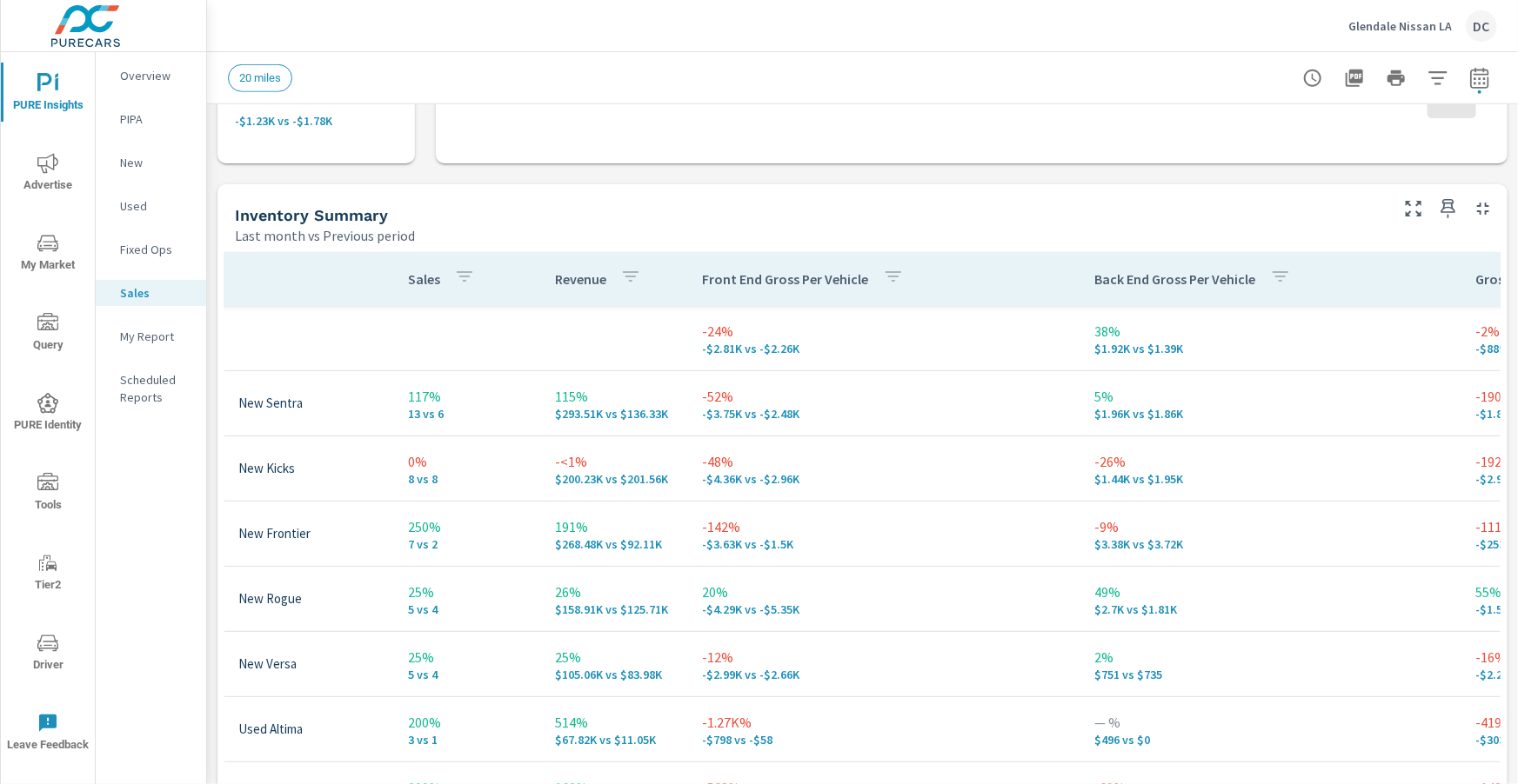
click at [467, 276] on icon "button" at bounding box center [464, 276] width 21 height 21
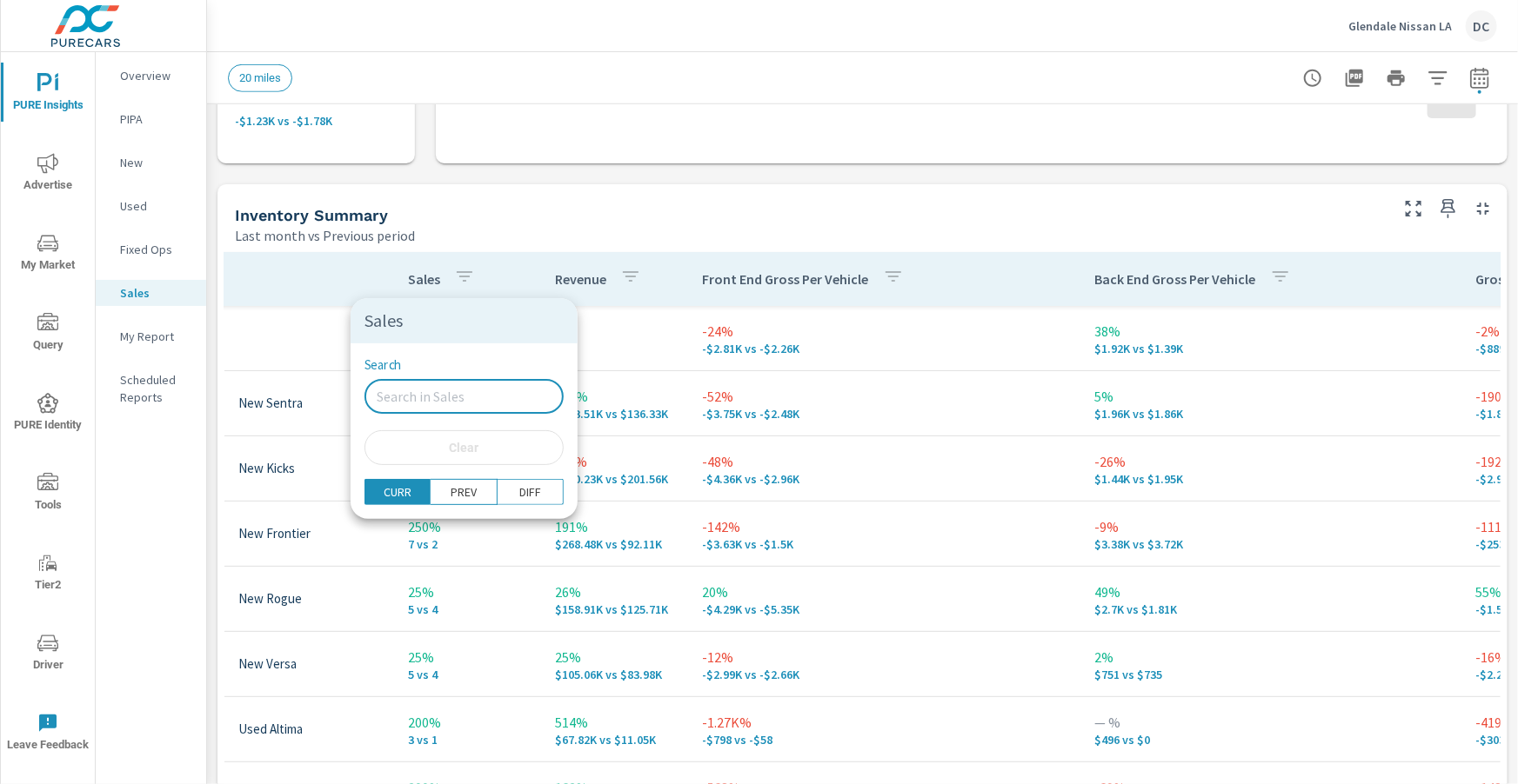
click at [418, 390] on input "Search" at bounding box center [463, 397] width 199 height 35
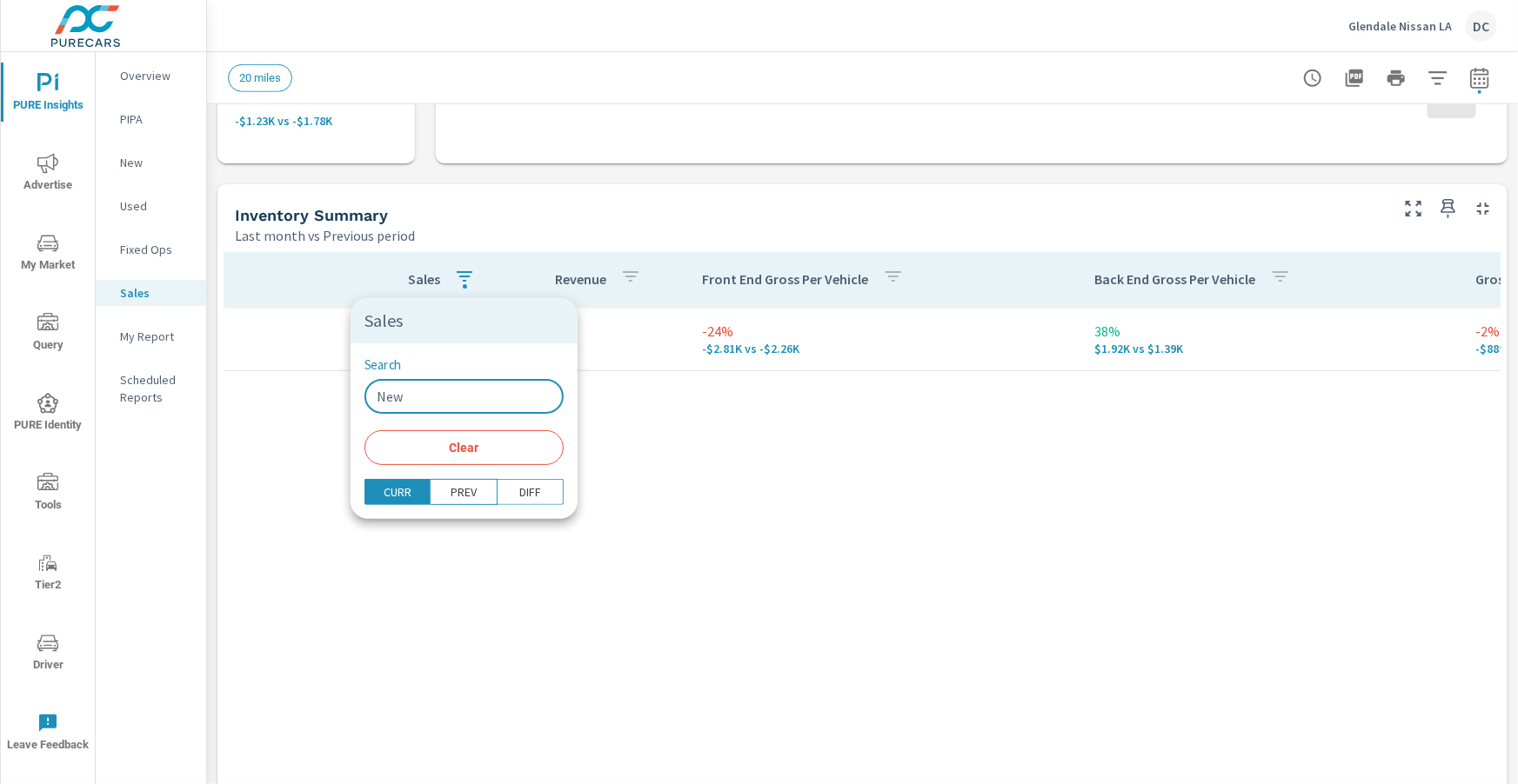
type input "New"
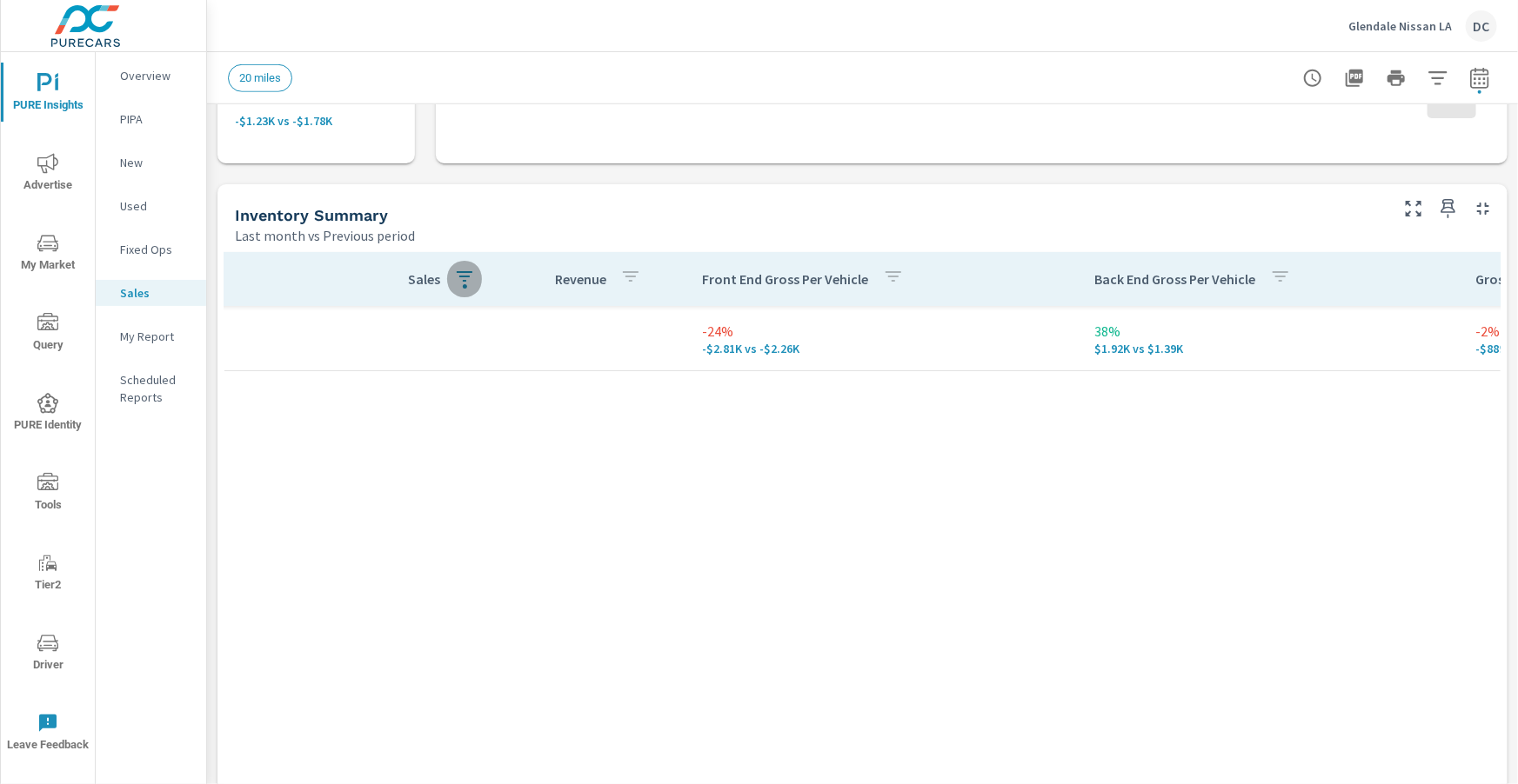
click at [472, 280] on button "button" at bounding box center [464, 279] width 35 height 40
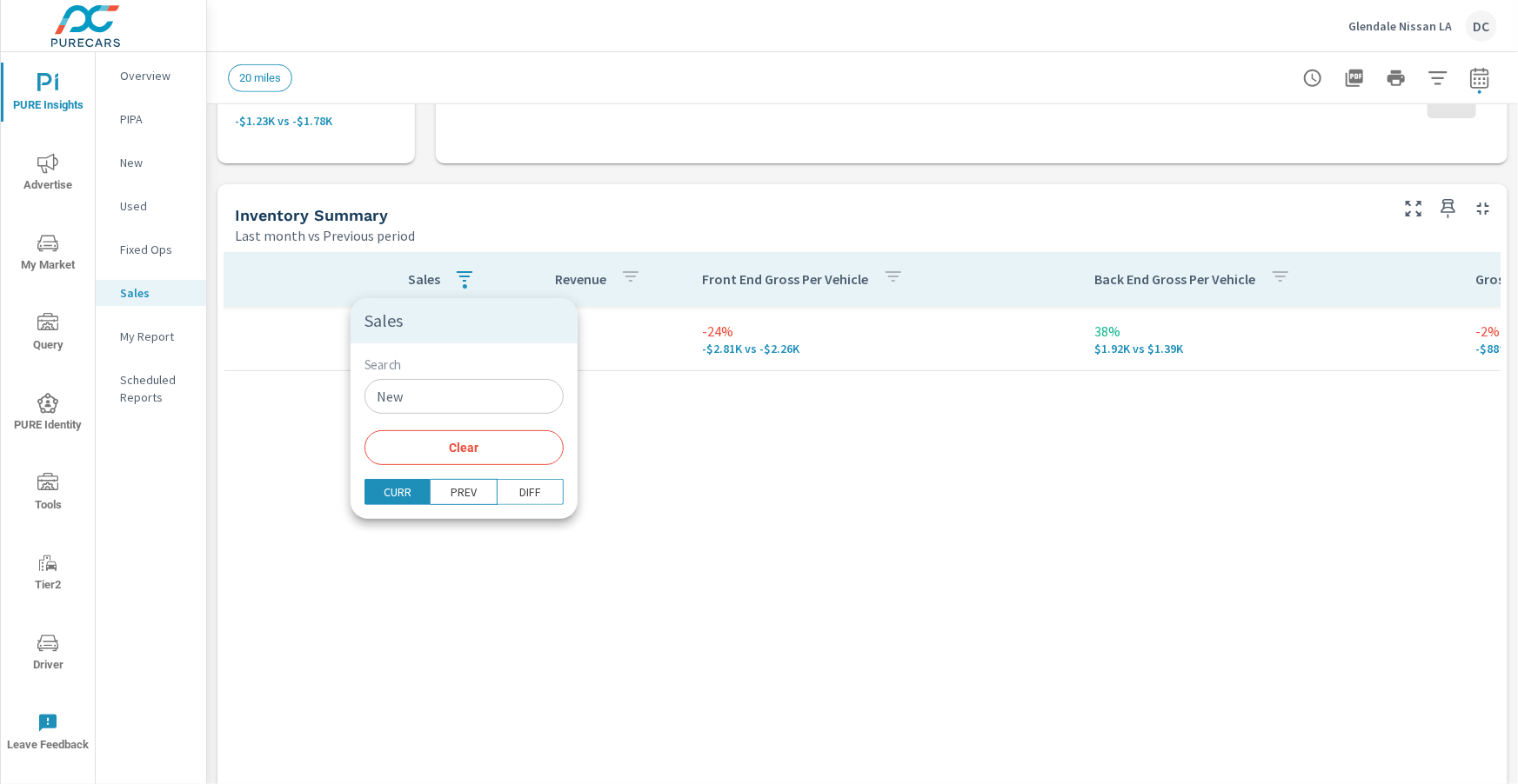
click at [432, 385] on input "New" at bounding box center [463, 397] width 199 height 35
type input "e"
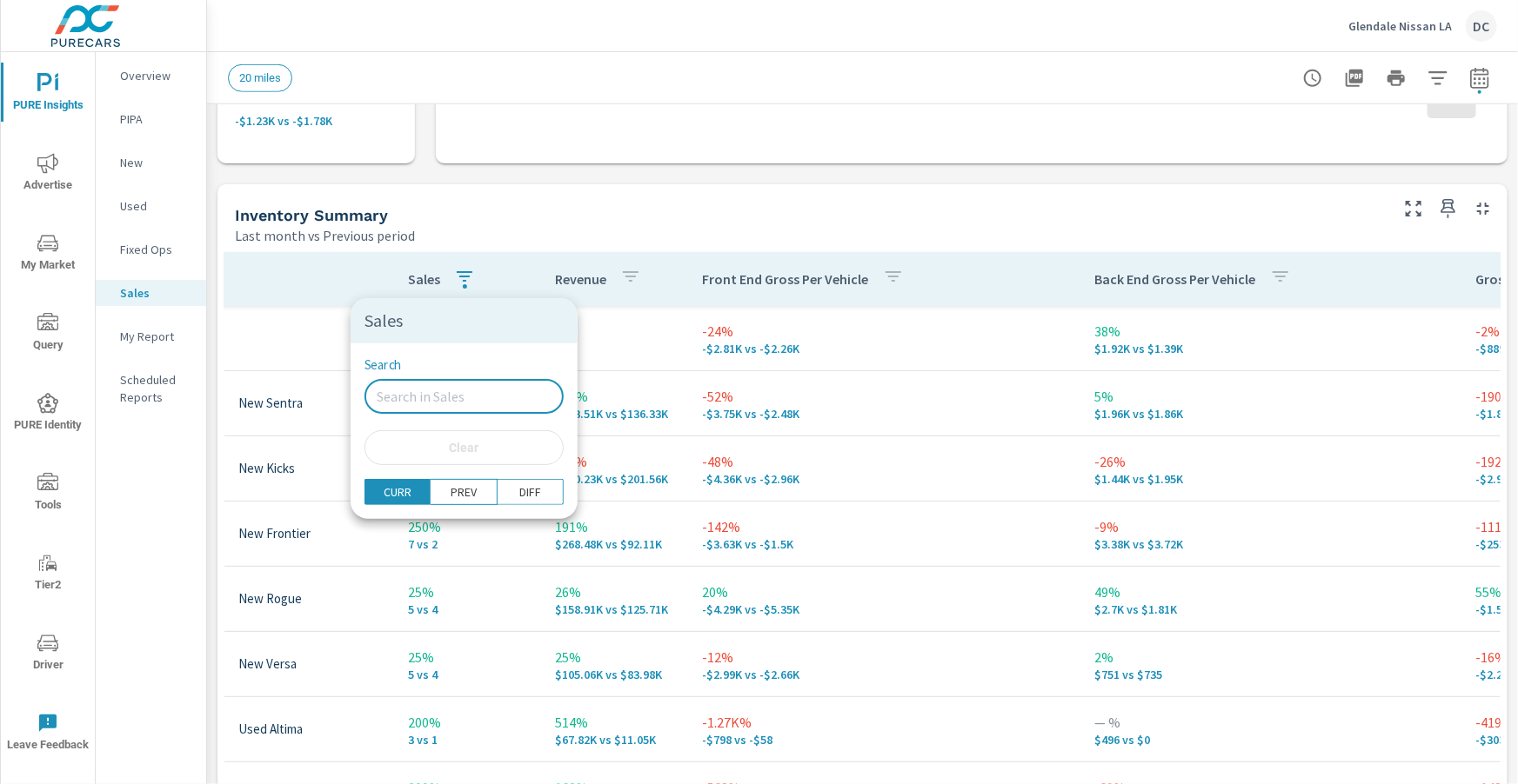
click at [610, 355] on div at bounding box center [759, 392] width 1518 height 784
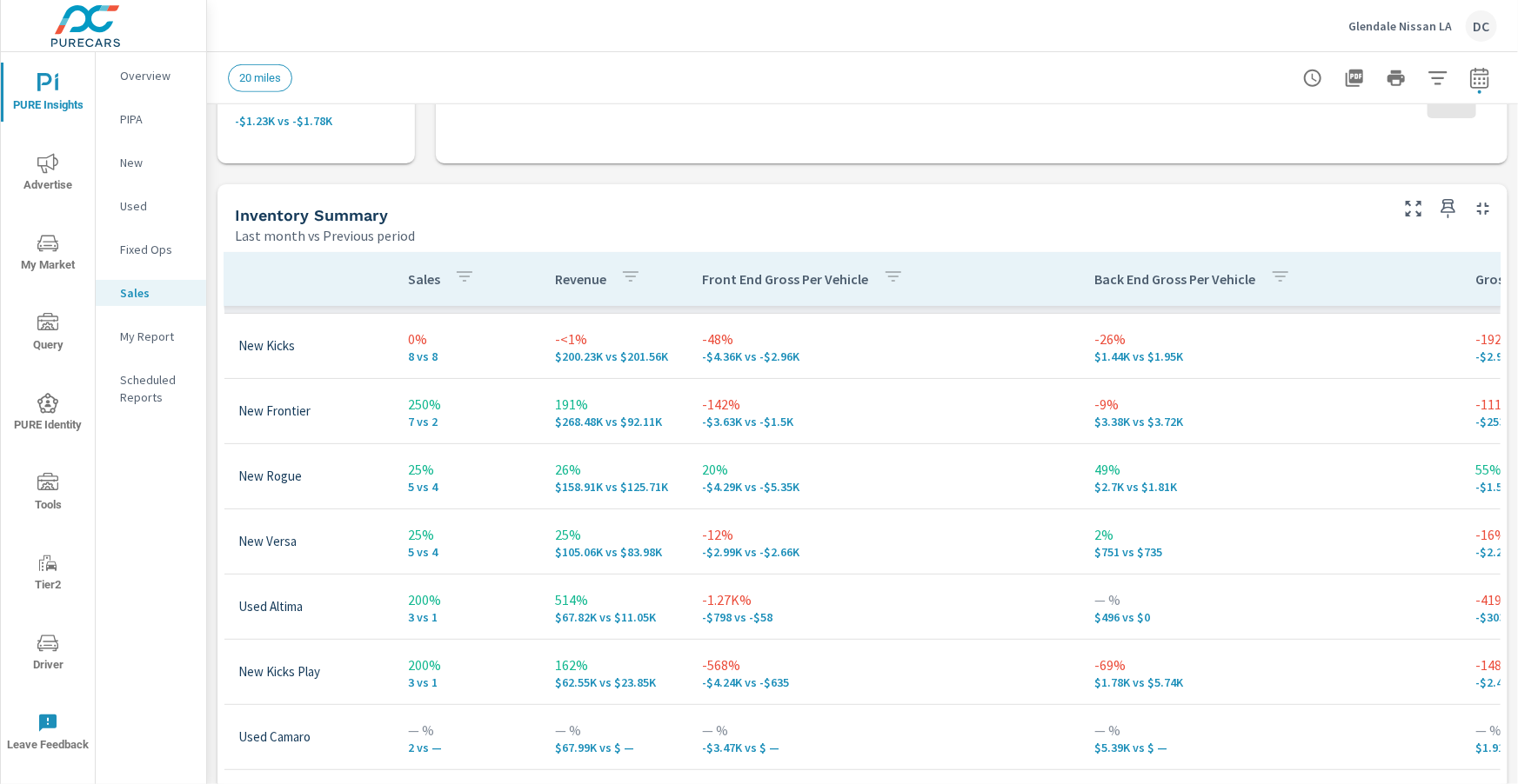
scroll to position [171, 97]
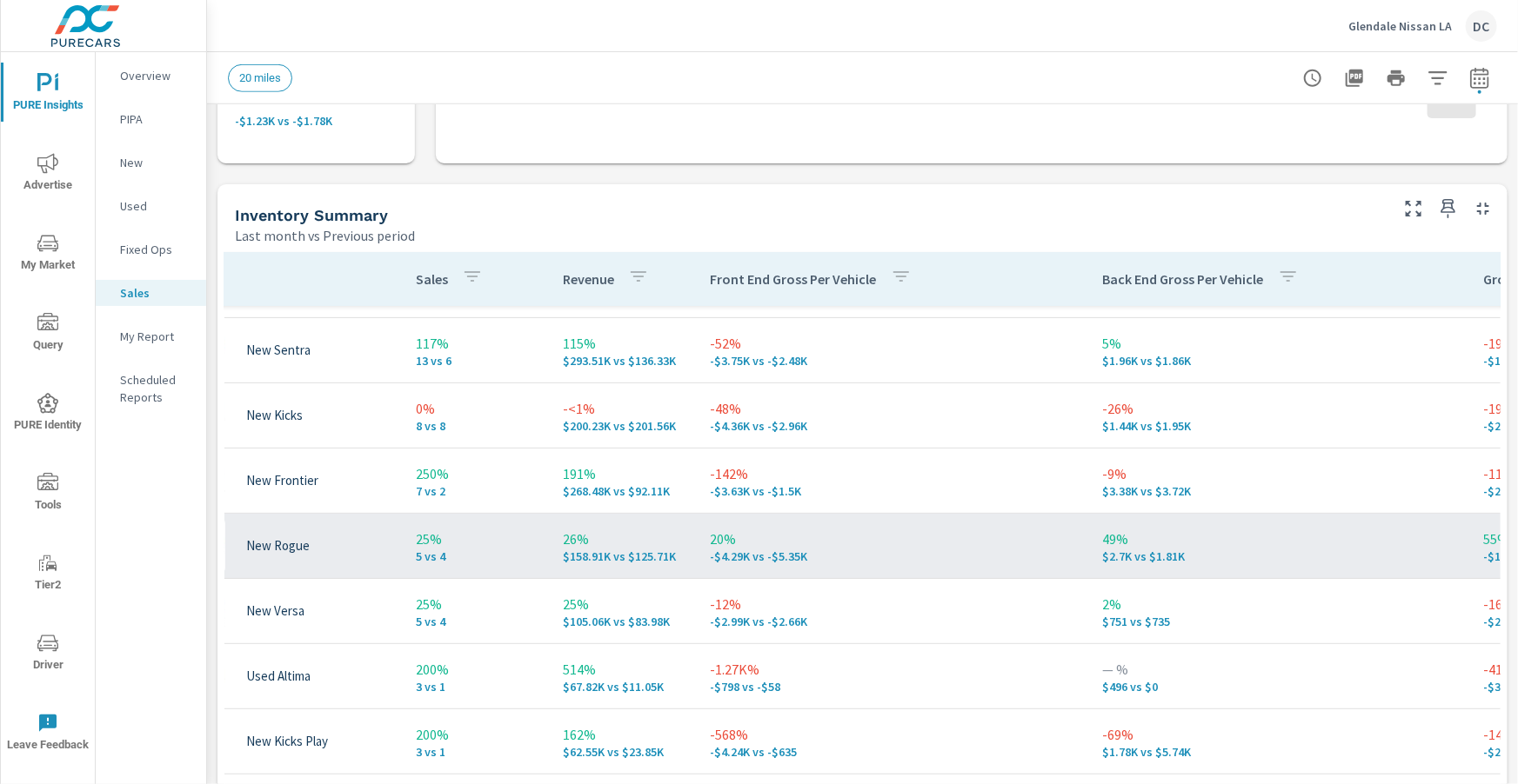
scroll to position [52, 90]
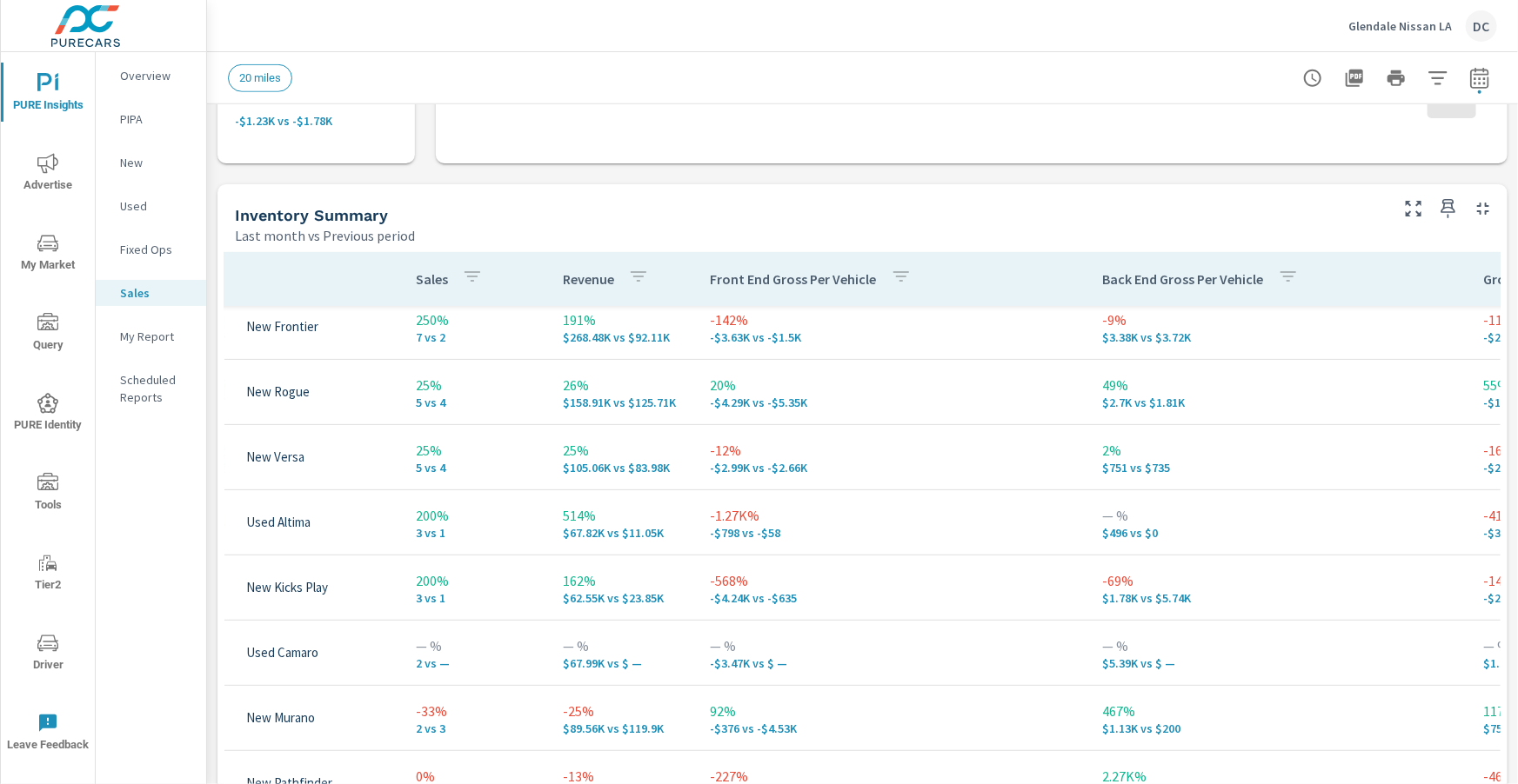
scroll to position [208, 90]
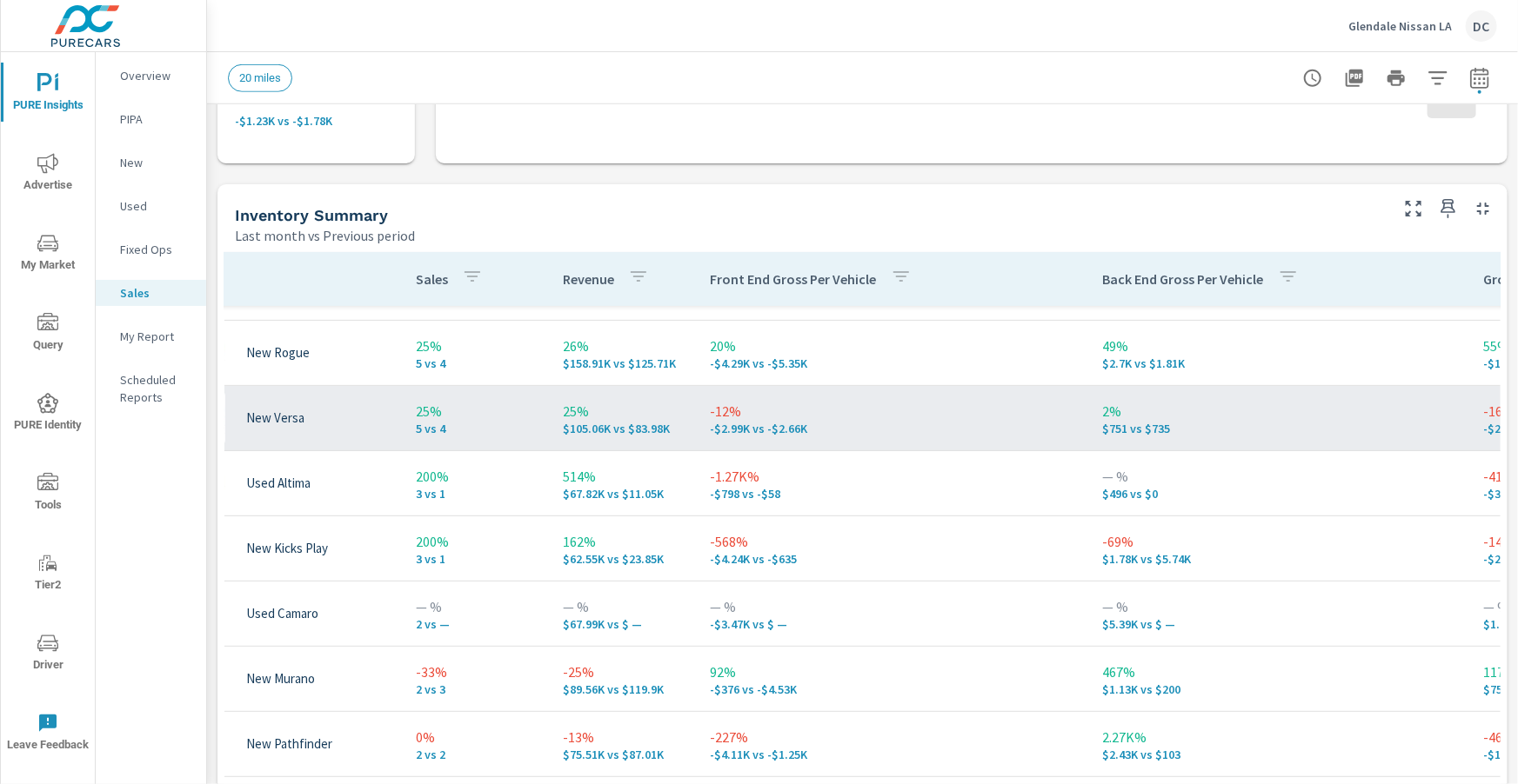
scroll to position [317, 90]
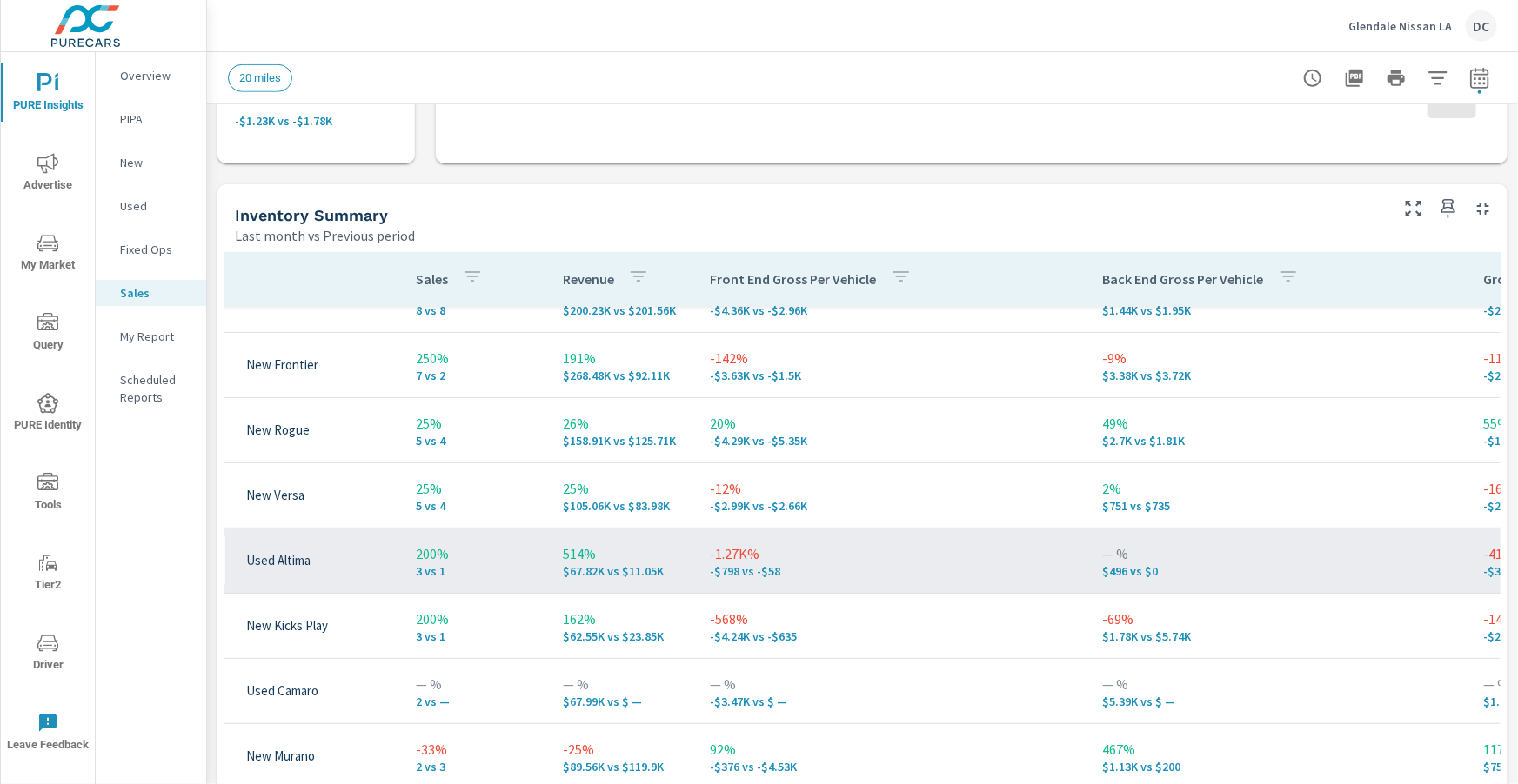
scroll to position [112, 90]
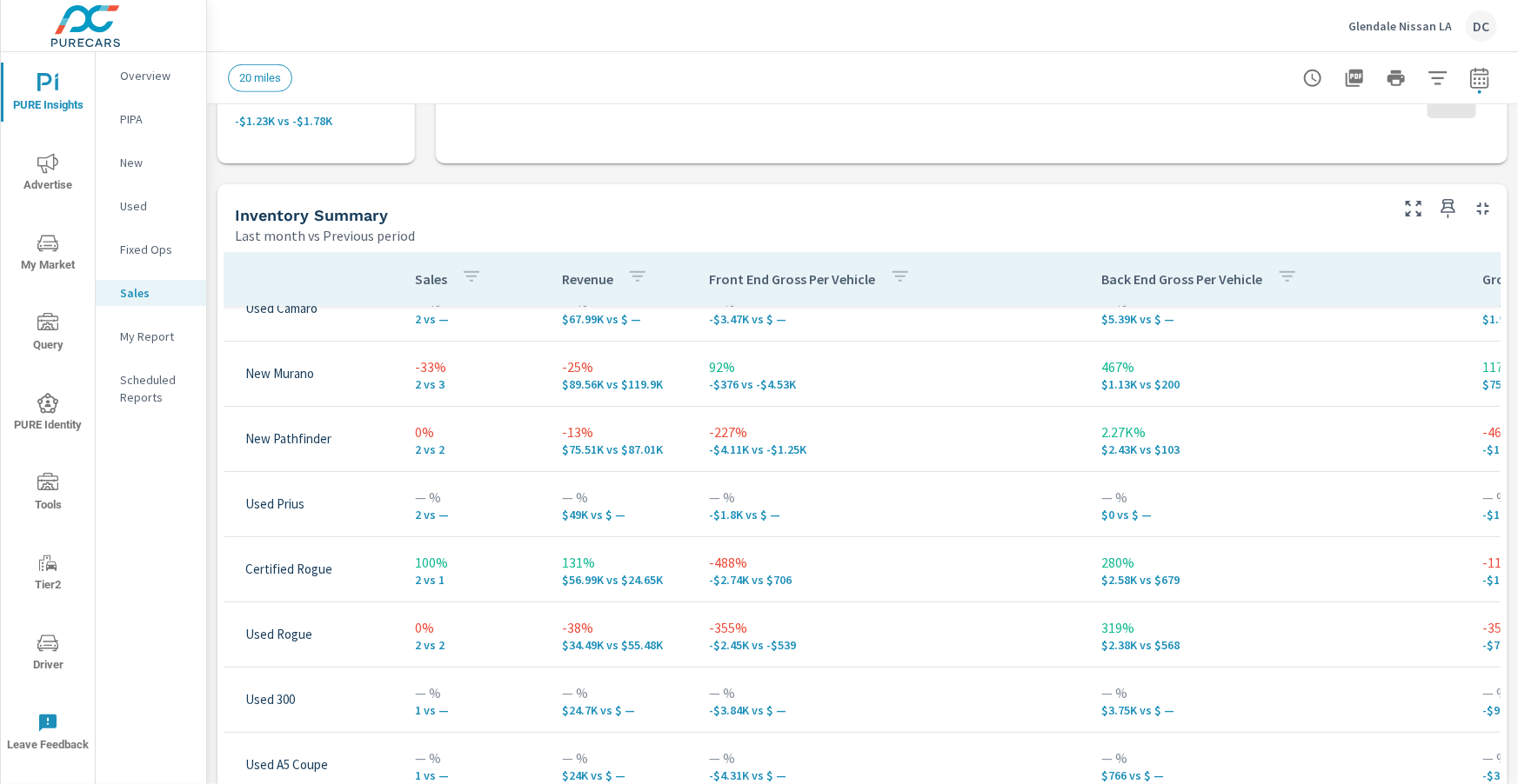
scroll to position [577, 91]
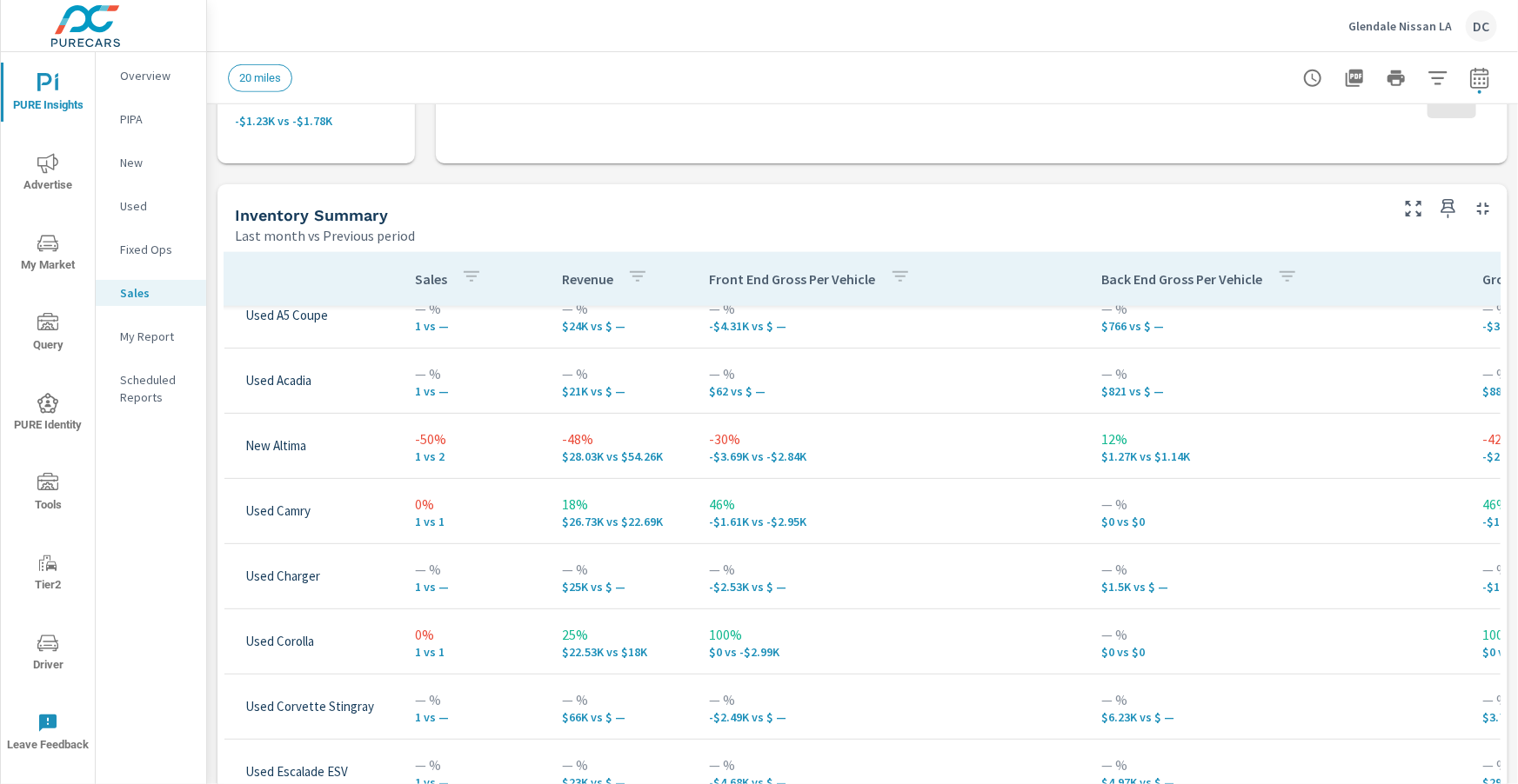
scroll to position [1038, 91]
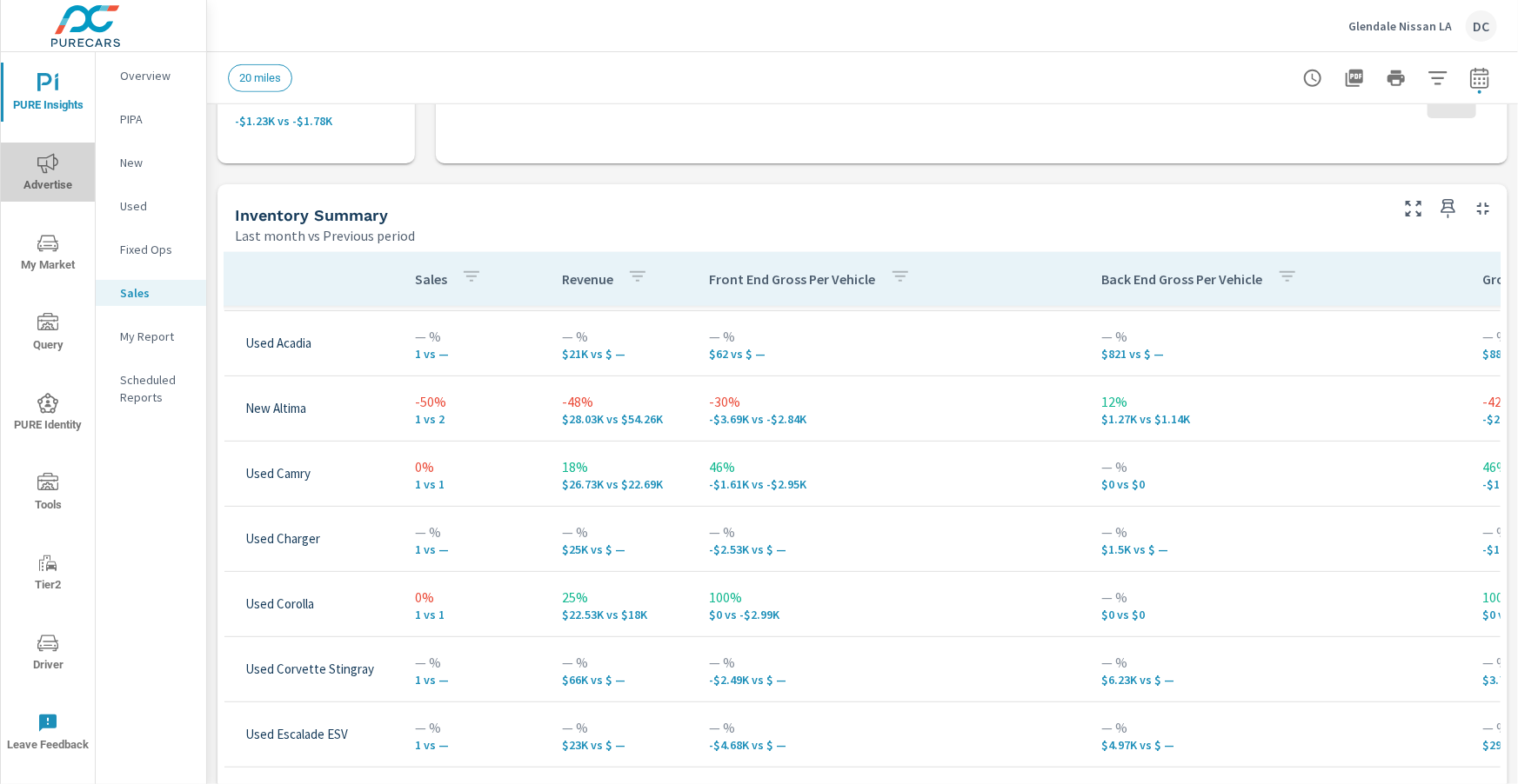
click at [52, 180] on span "Advertise" at bounding box center [47, 174] width 84 height 42
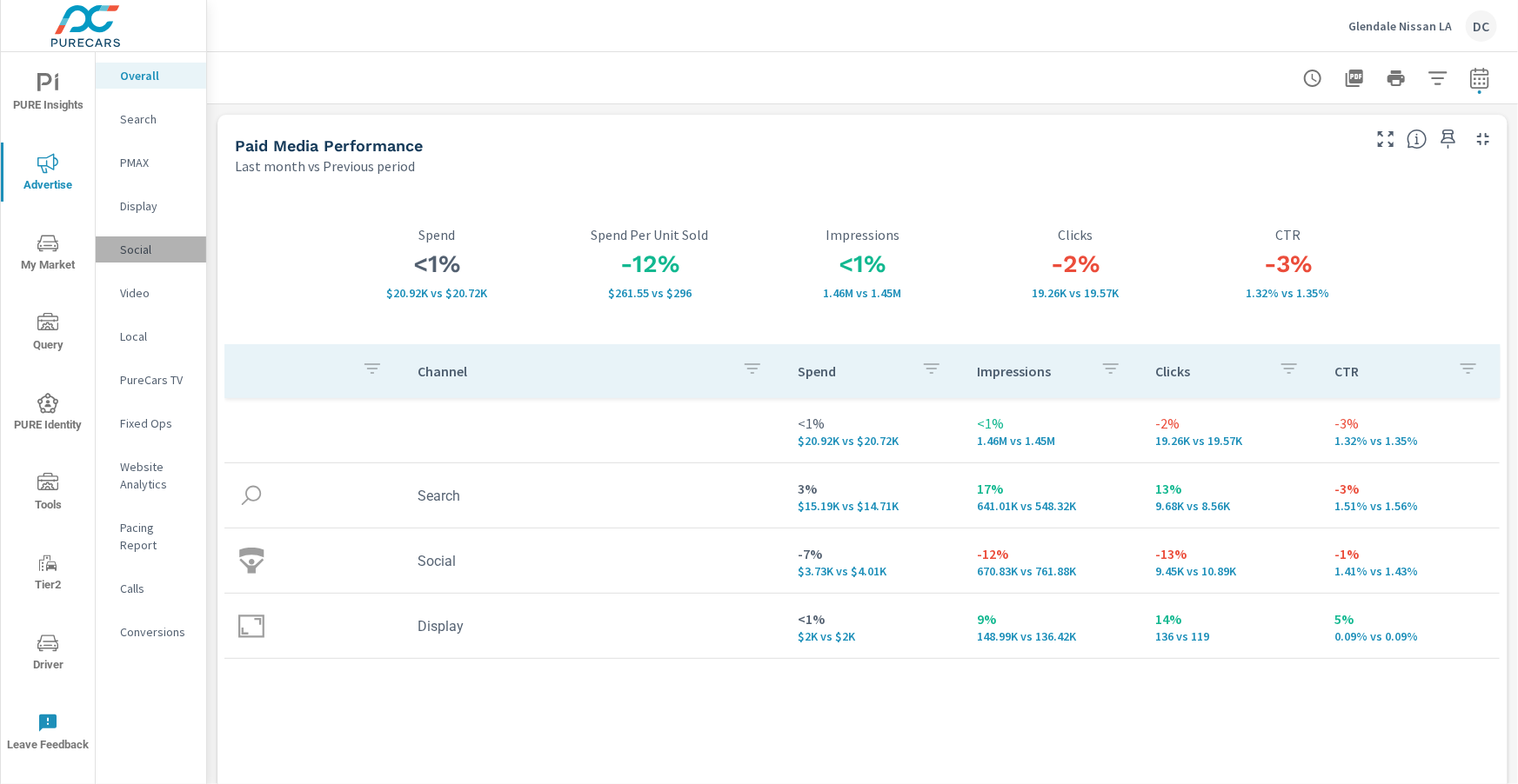
click at [132, 254] on p "Social" at bounding box center [156, 249] width 72 height 17
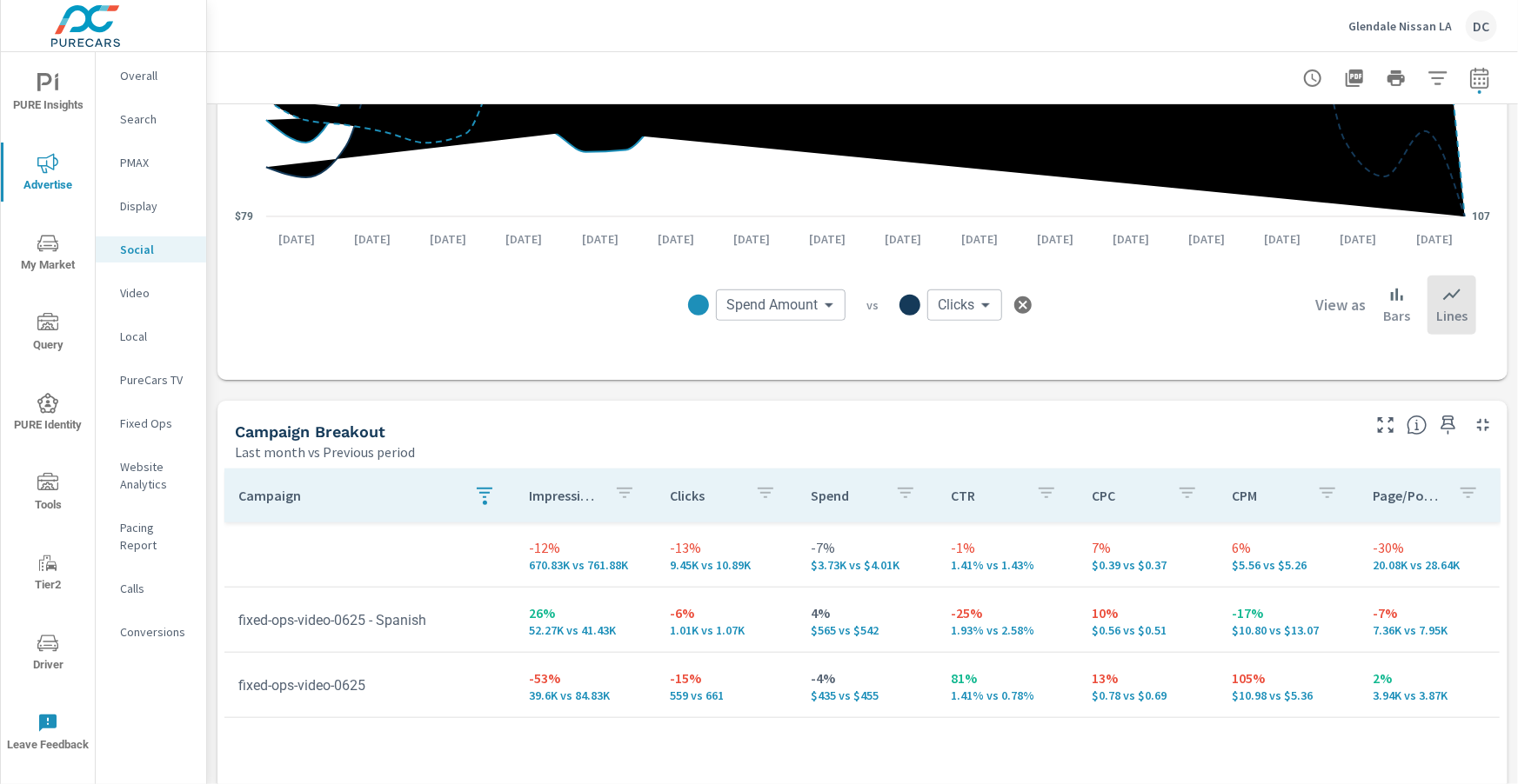
scroll to position [520, 0]
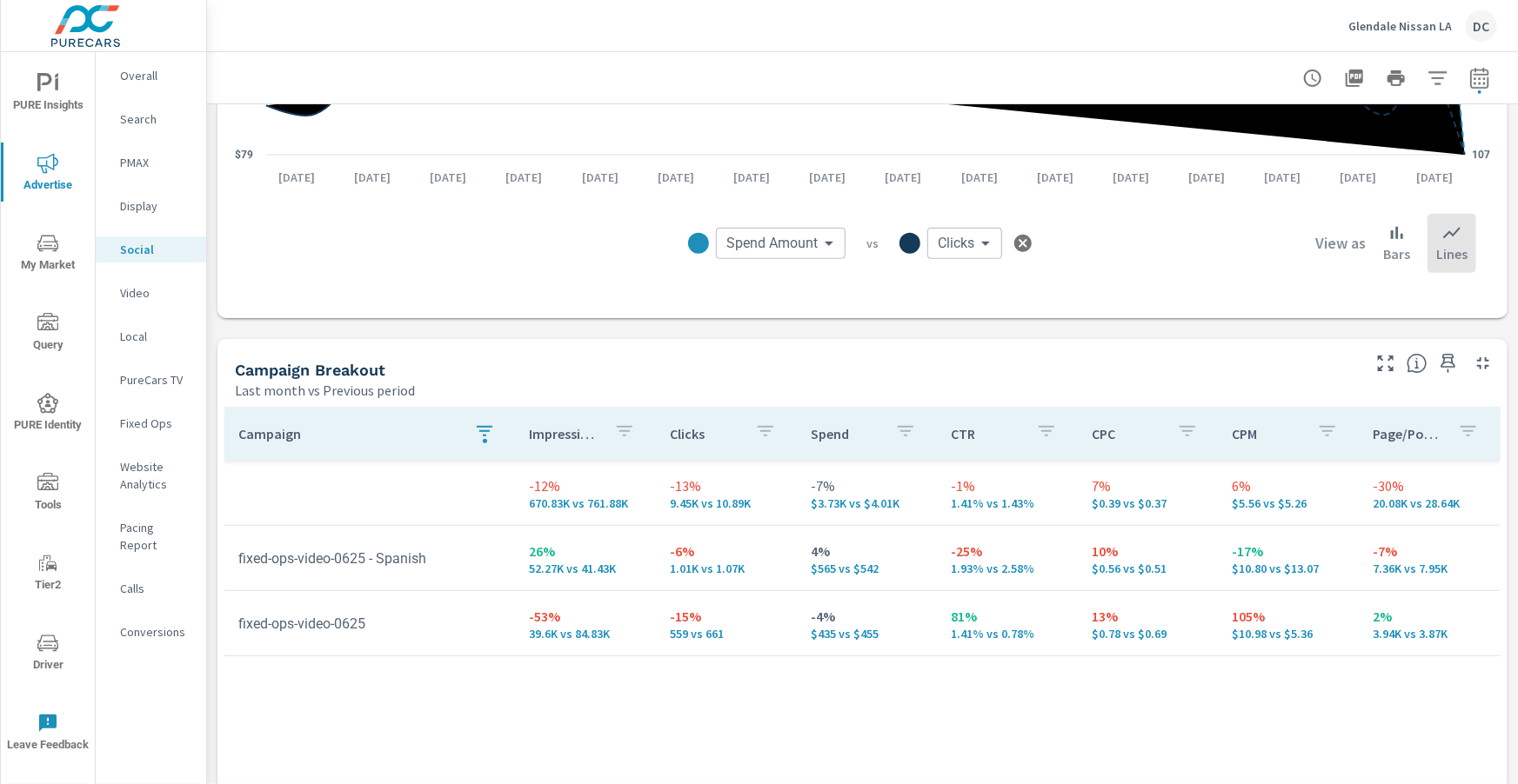
click at [486, 428] on icon "button" at bounding box center [484, 431] width 21 height 21
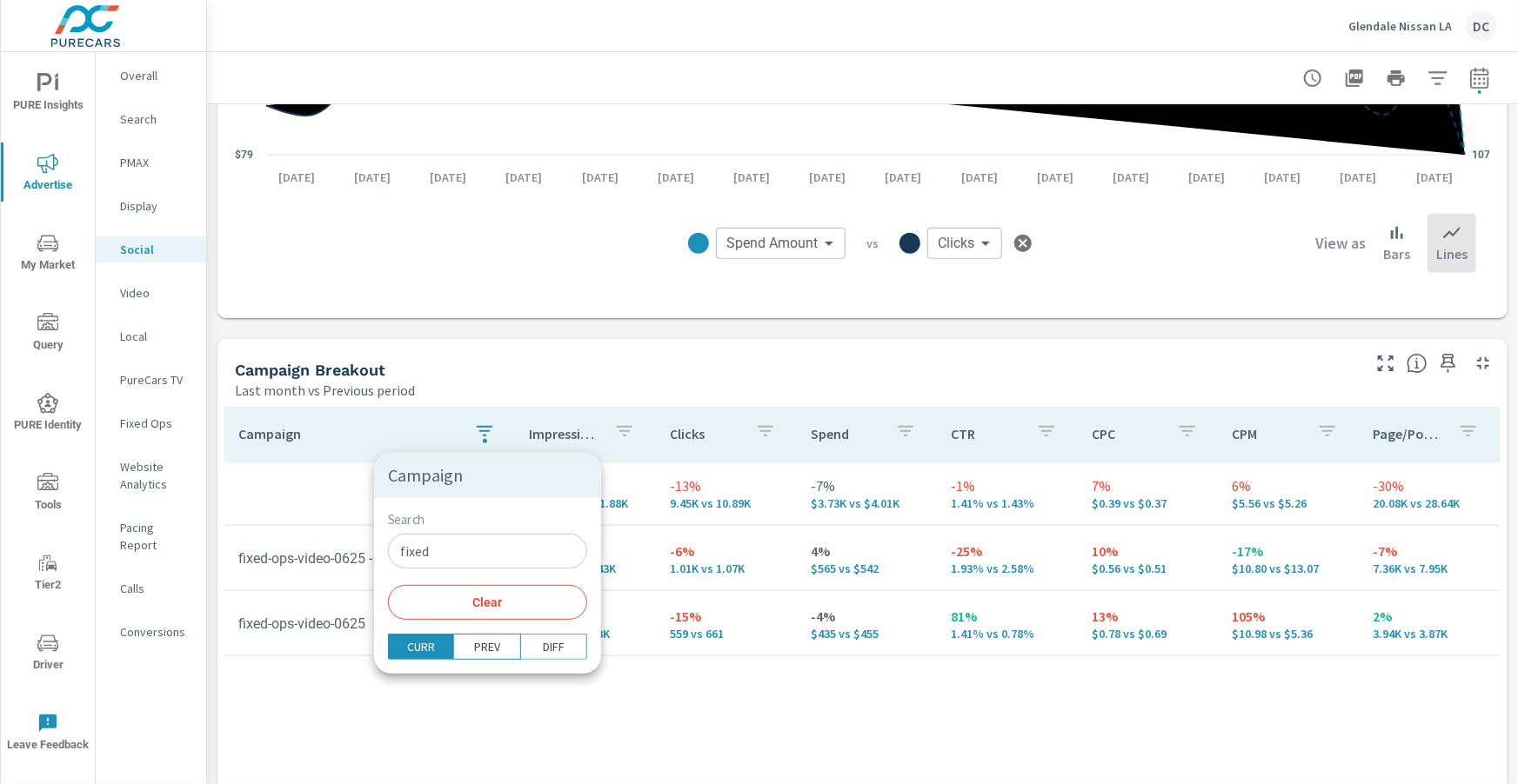
click at [455, 557] on input "fixed" at bounding box center [487, 551] width 199 height 35
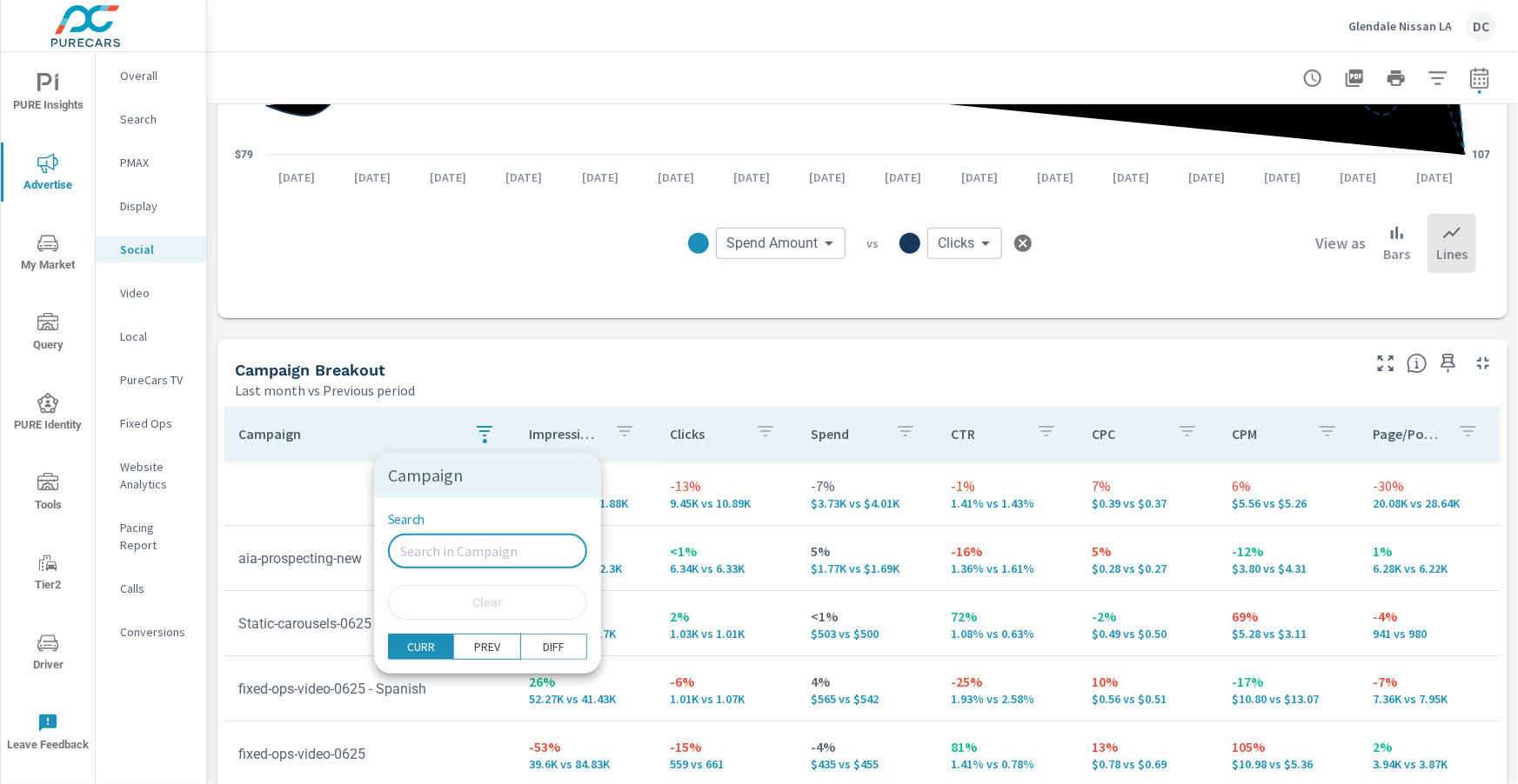
click at [218, 464] on div at bounding box center [759, 392] width 1518 height 784
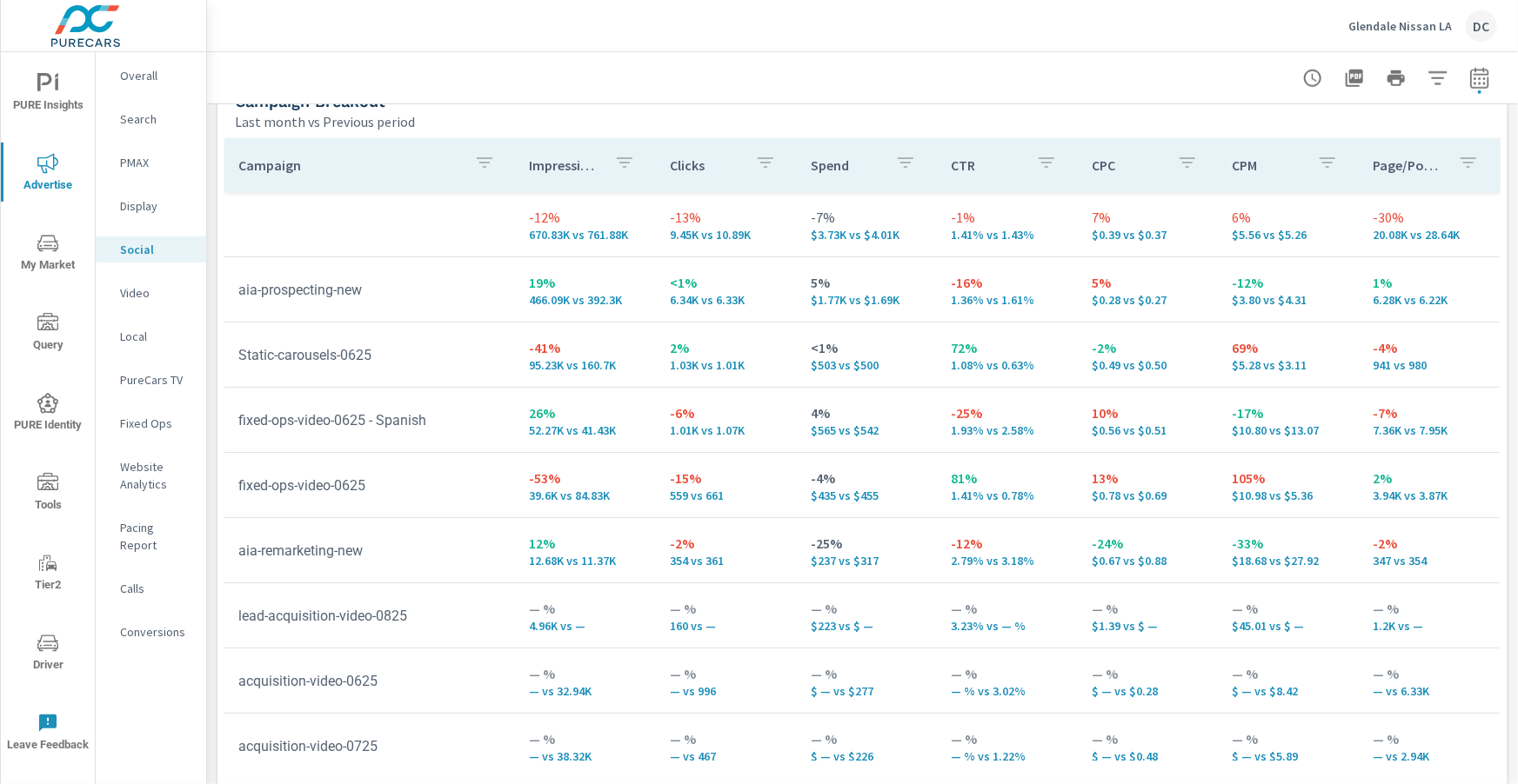
scroll to position [809, 0]
